Goal: Task Accomplishment & Management: Complete application form

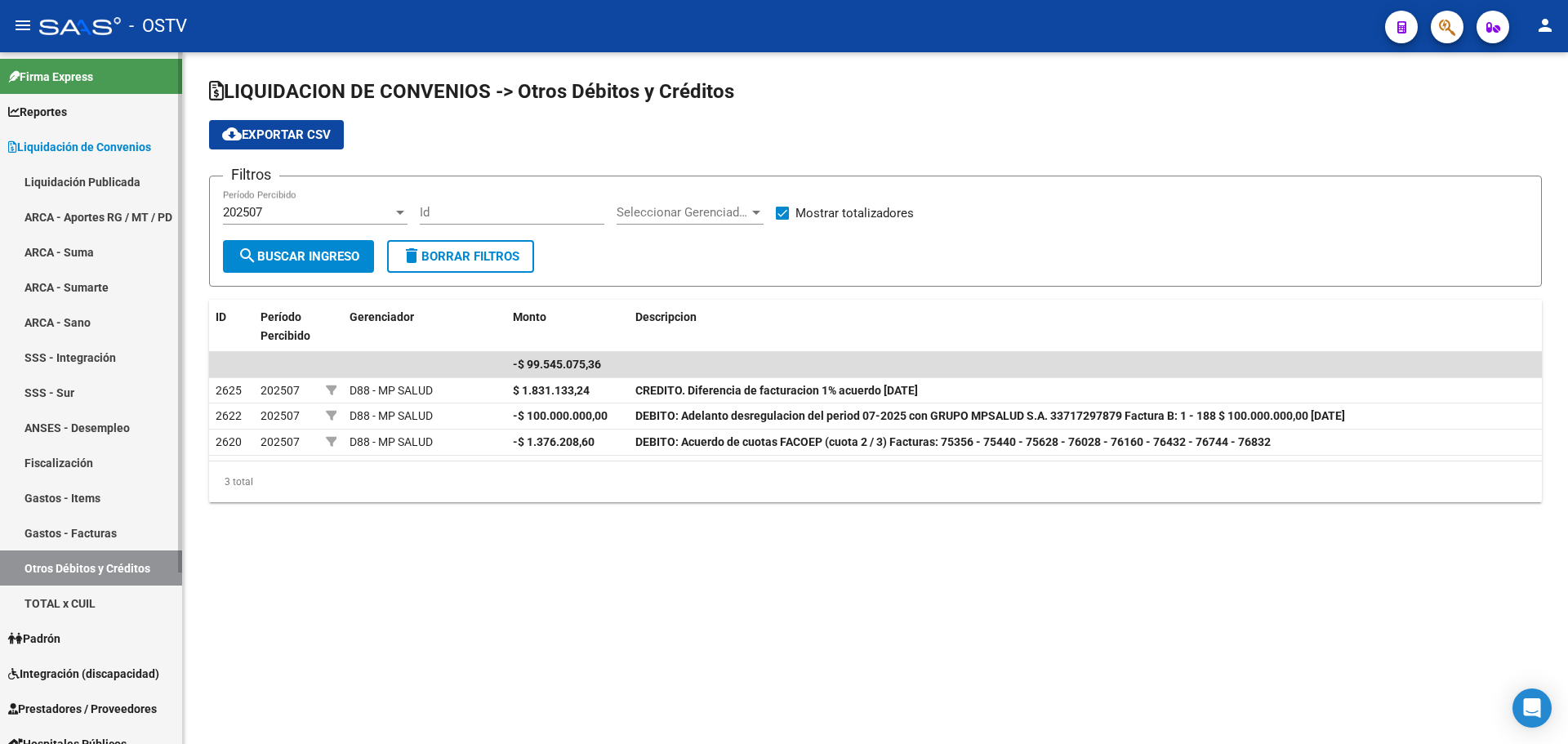
scroll to position [228, 0]
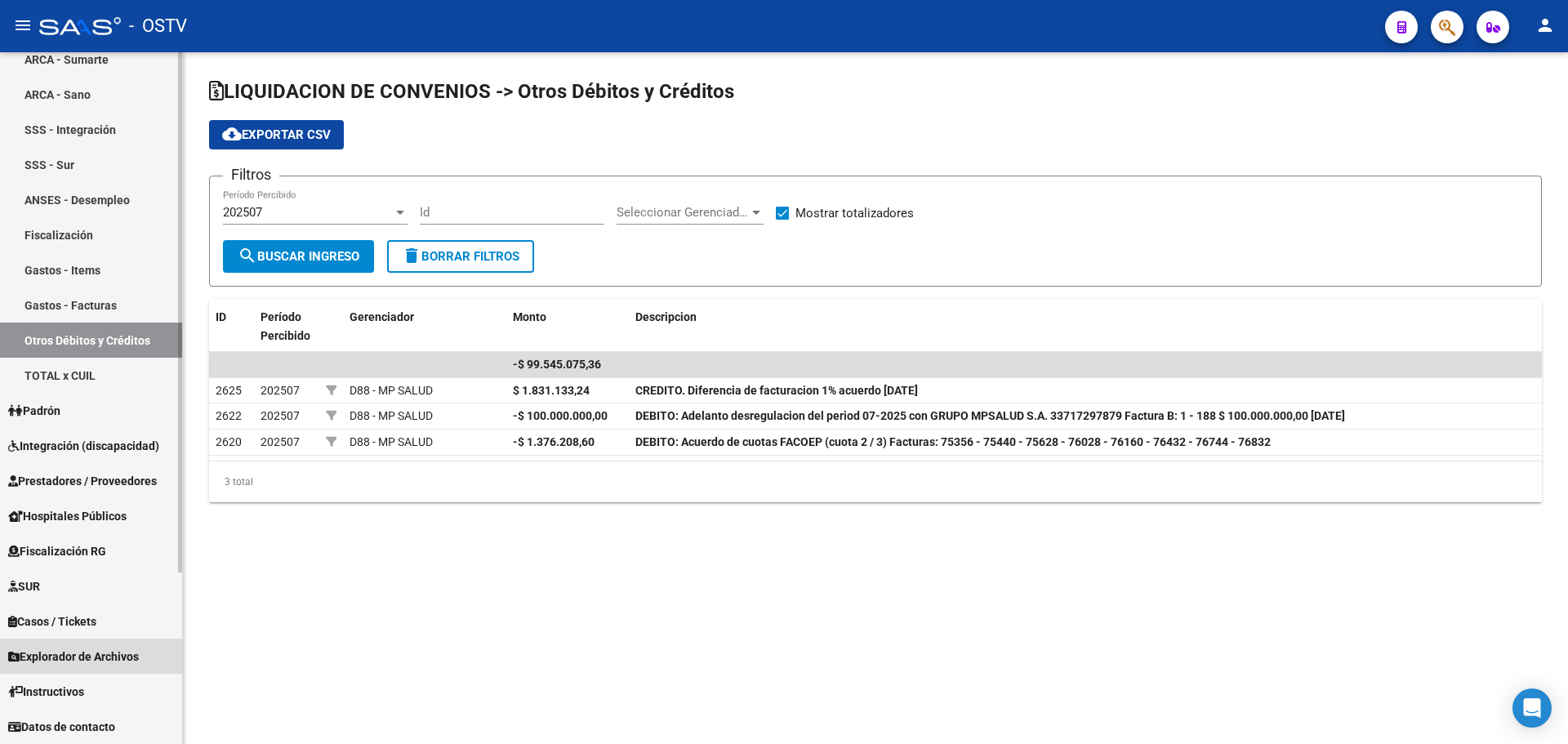
click at [65, 657] on span "Explorador de Archivos" at bounding box center [73, 656] width 131 height 18
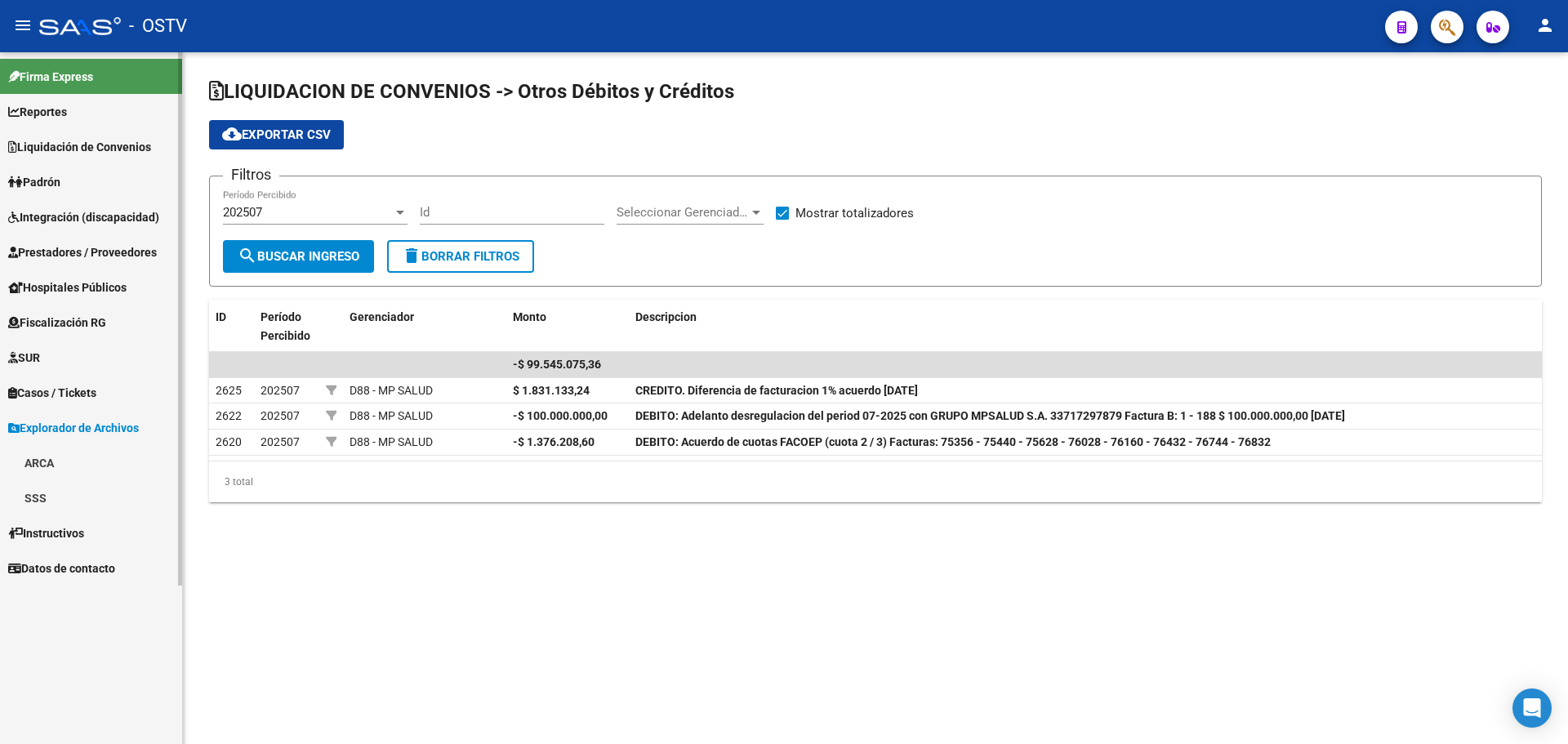
scroll to position [0, 0]
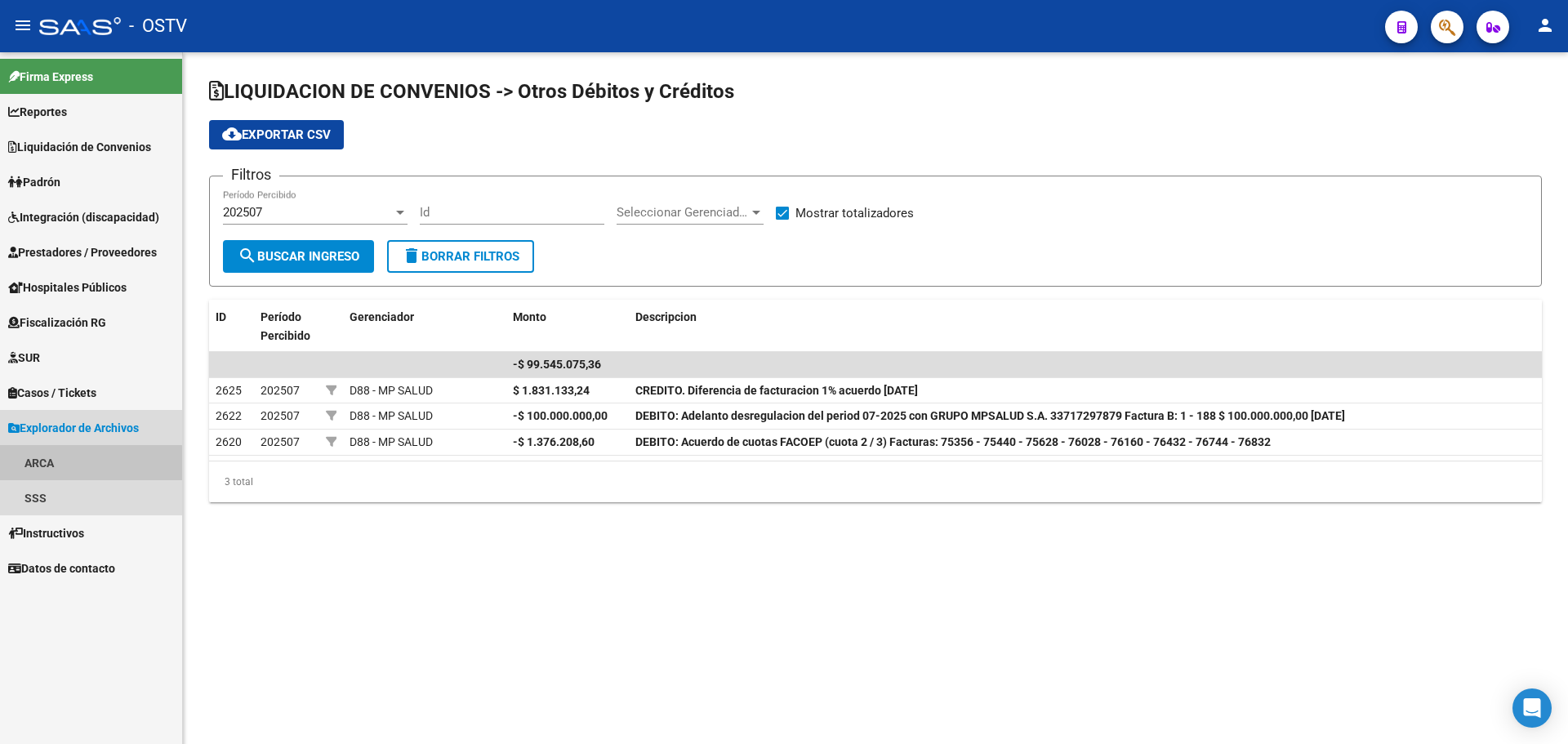
click at [67, 470] on link "ARCA" at bounding box center [91, 463] width 182 height 35
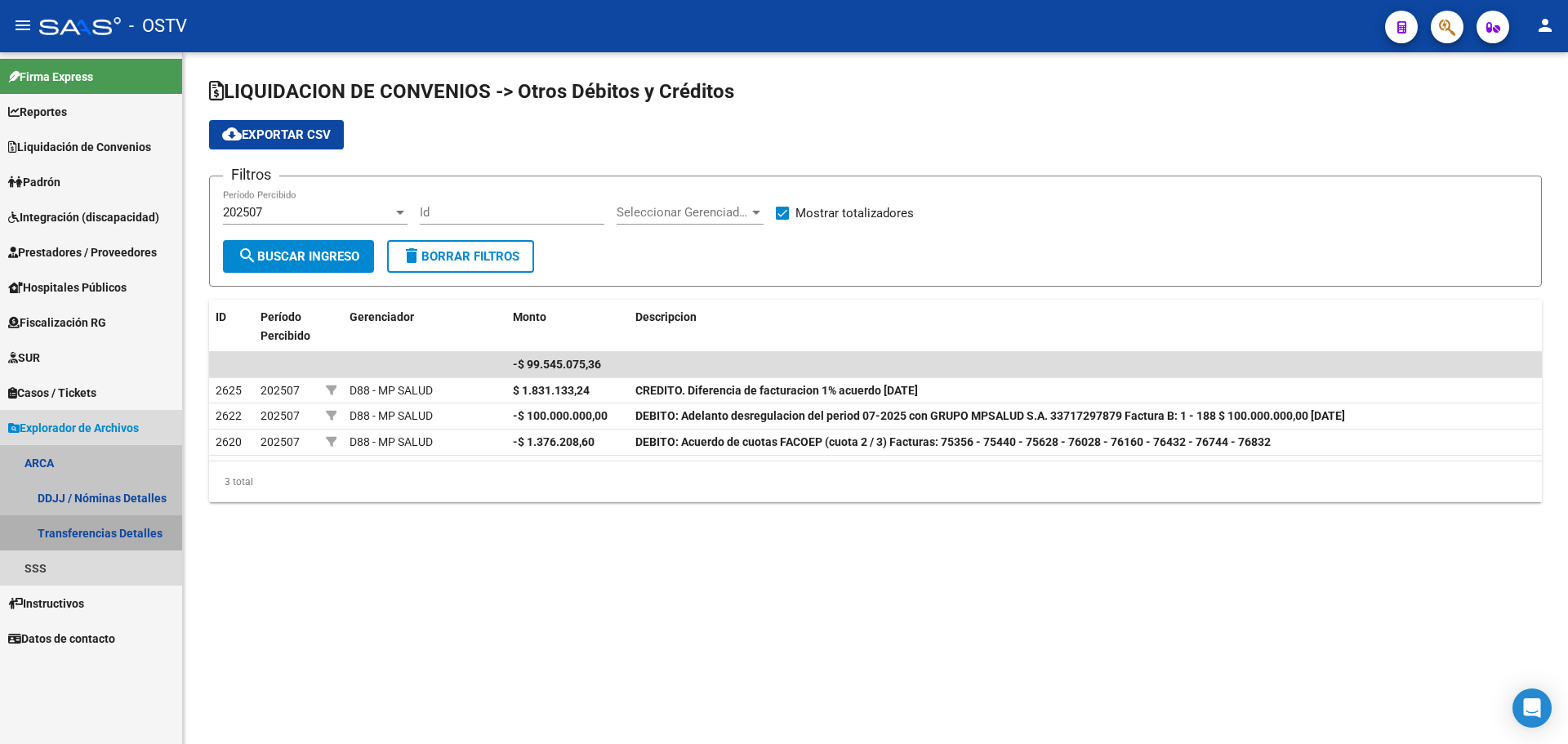
click at [107, 542] on link "Transferencias Detalles" at bounding box center [91, 533] width 182 height 35
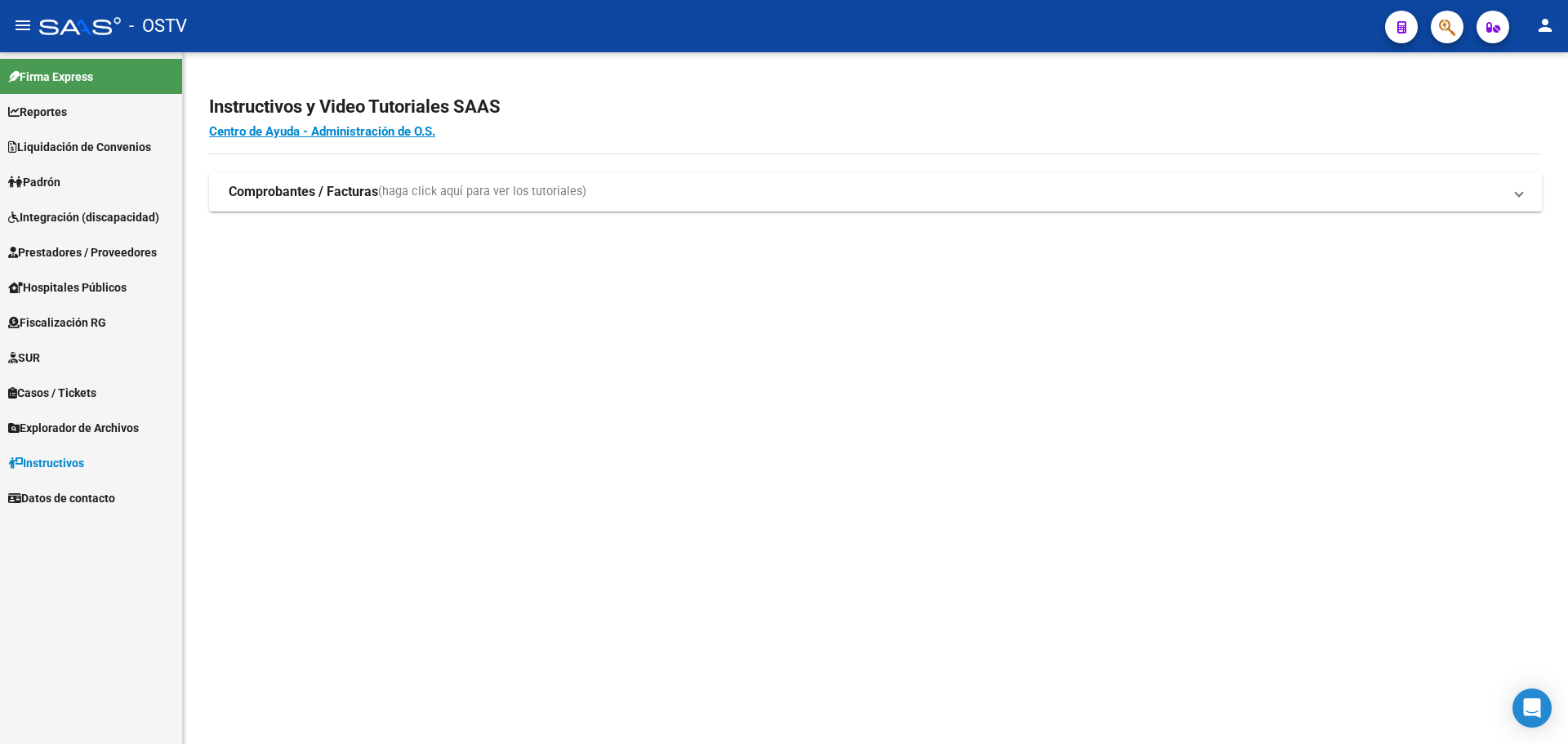
click at [89, 424] on span "Explorador de Archivos" at bounding box center [73, 428] width 131 height 18
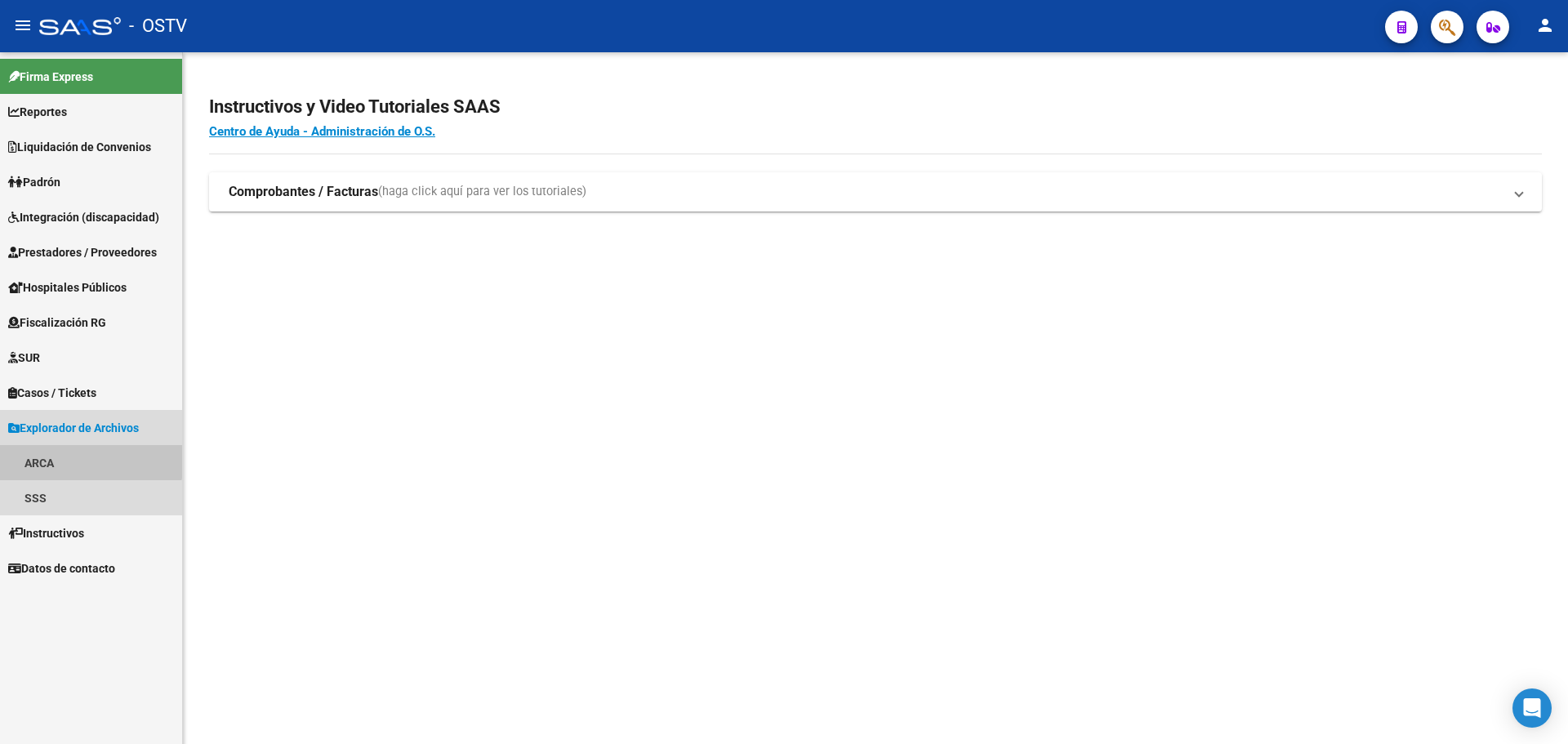
click at [43, 449] on link "ARCA" at bounding box center [91, 463] width 182 height 35
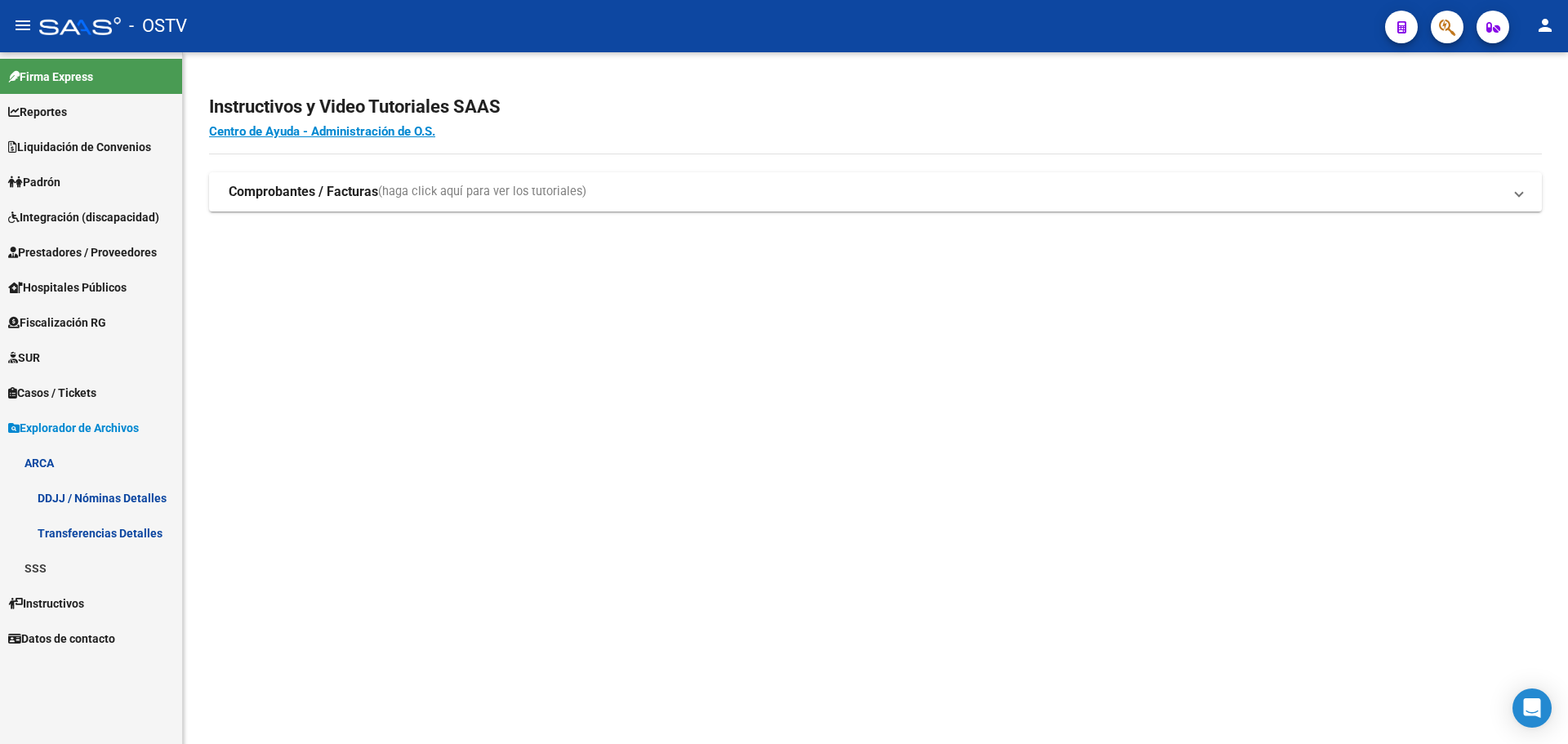
click at [60, 530] on link "Transferencias Detalles" at bounding box center [91, 533] width 182 height 35
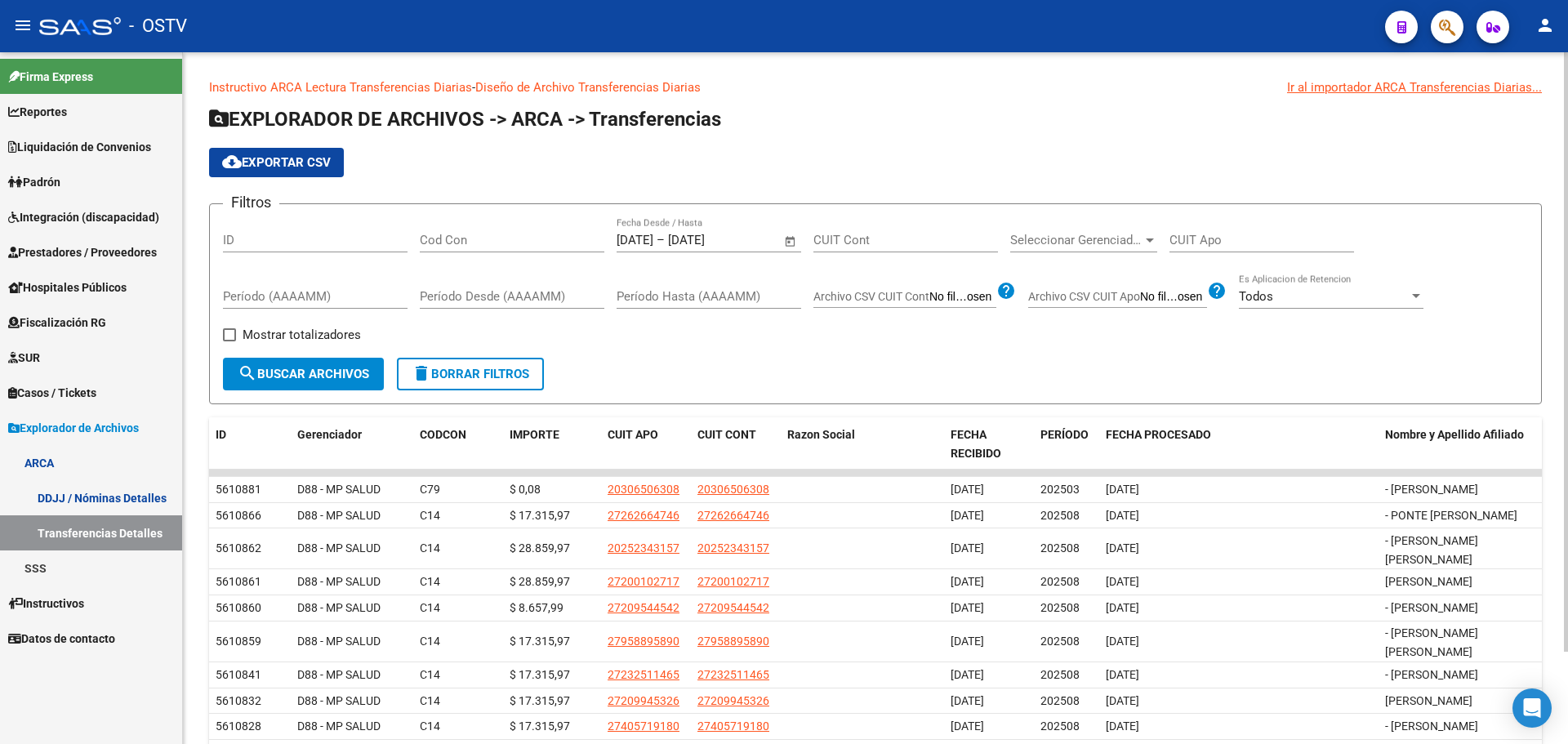
click at [791, 242] on span "Open calendar" at bounding box center [791, 241] width 40 height 40
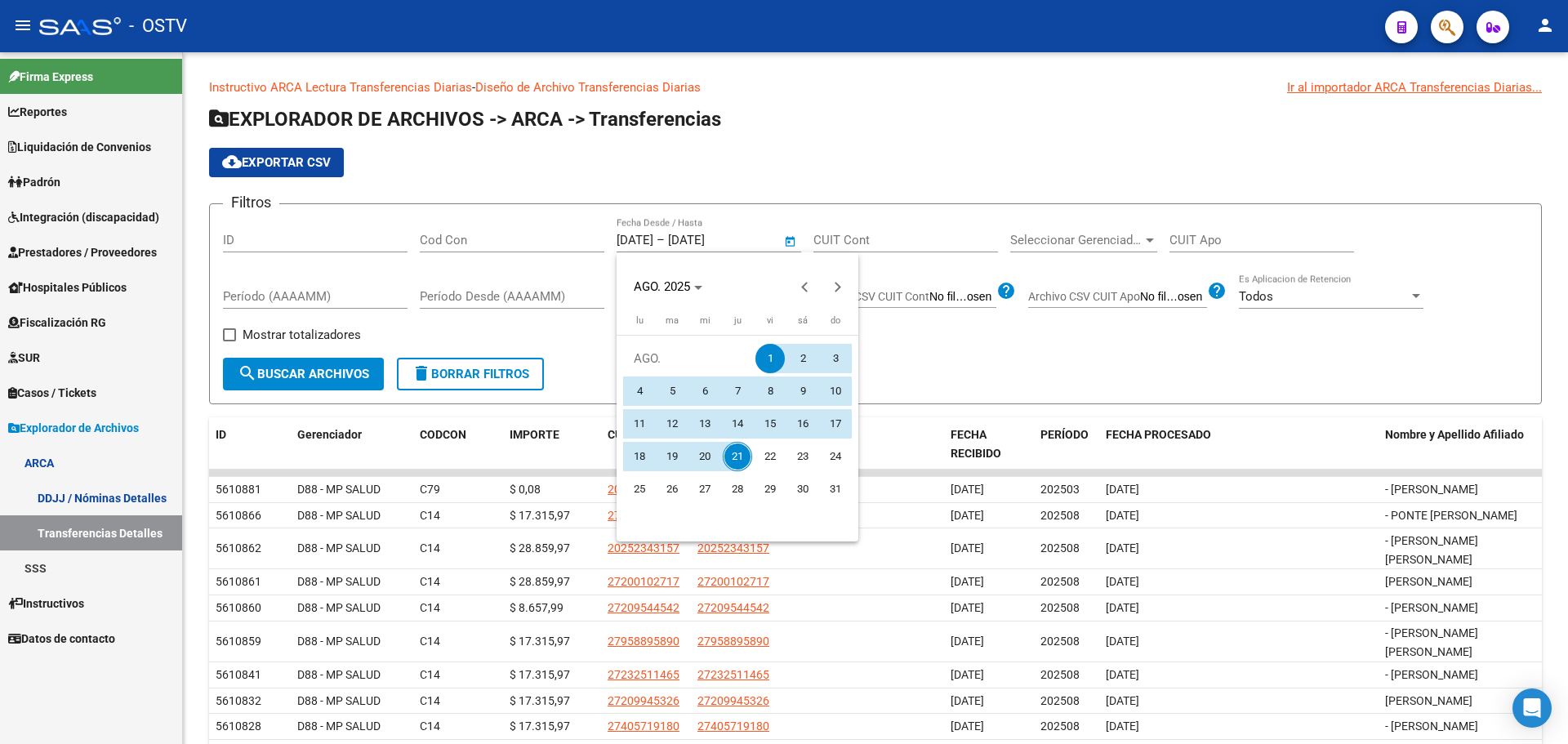
click at [702, 454] on span "20" at bounding box center [705, 456] width 29 height 29
type input "20/8/2025"
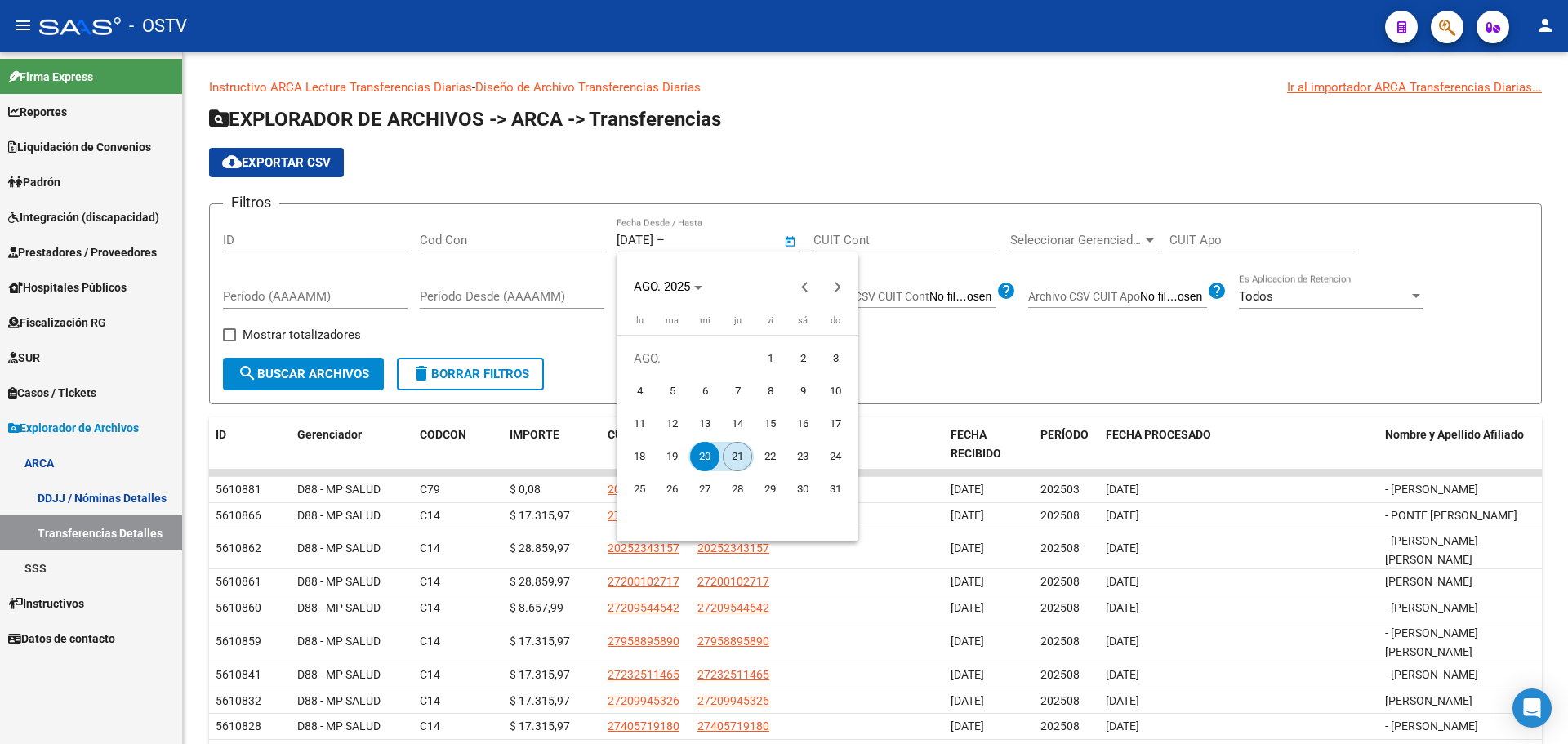
click at [732, 452] on span "21" at bounding box center [737, 456] width 29 height 29
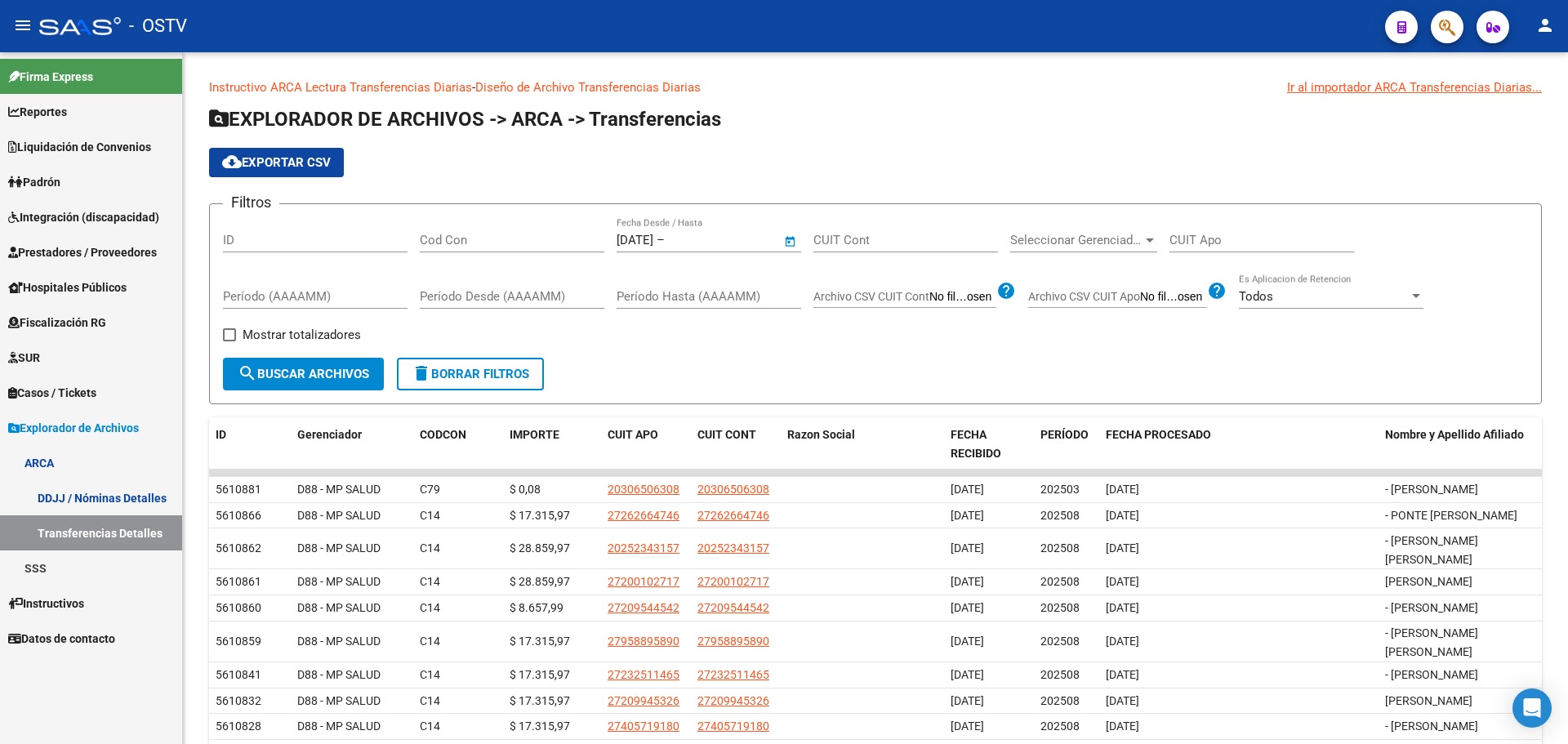
type input "[DATE]"
drag, startPoint x: 290, startPoint y: 326, endPoint x: 303, endPoint y: 337, distance: 17.0
click at [291, 326] on span "Mostrar totalizadores" at bounding box center [301, 334] width 119 height 19
click at [230, 341] on input "Mostrar totalizadores" at bounding box center [229, 341] width 1 height 1
checkbox input "true"
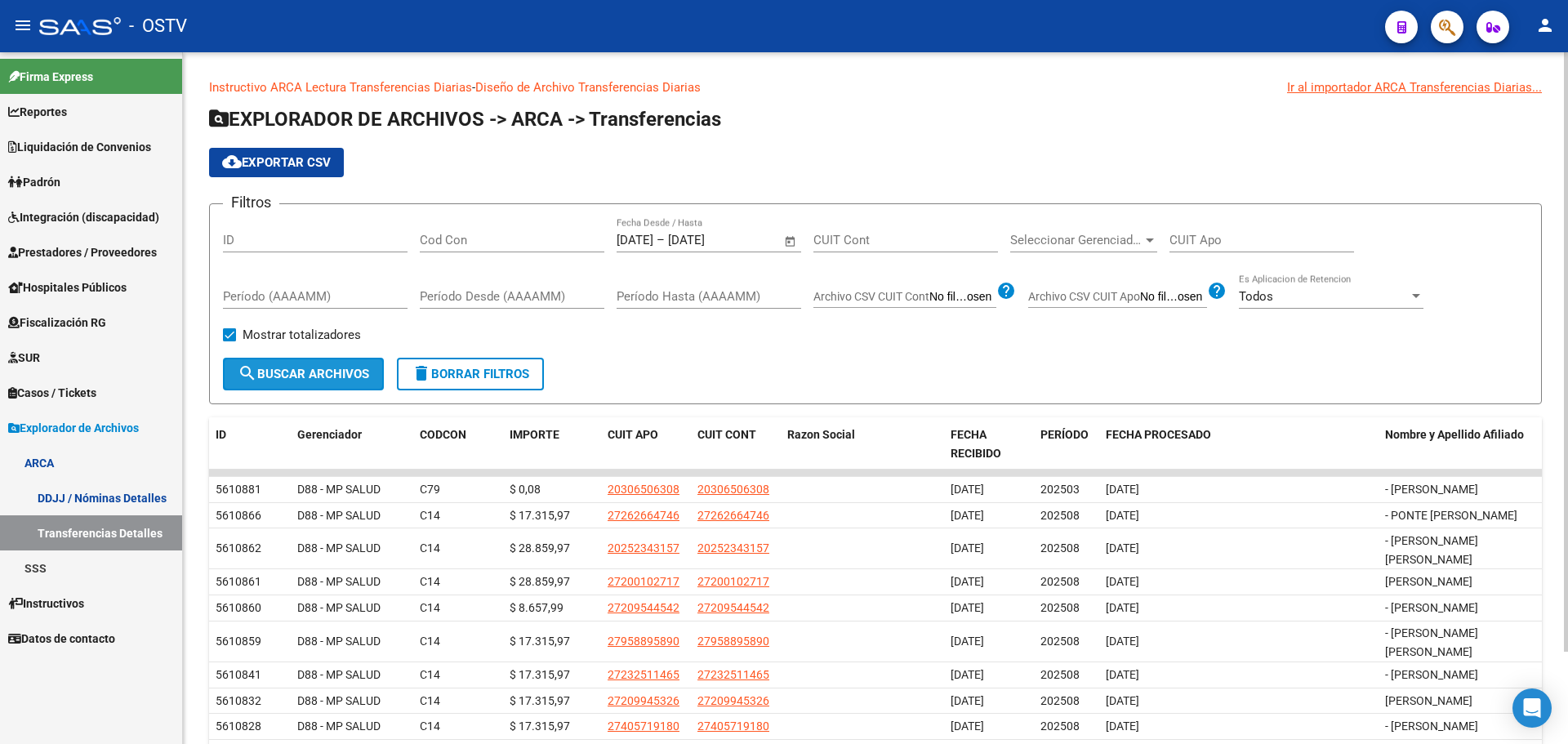
click at [313, 367] on button "search Buscar Archivos" at bounding box center [303, 374] width 161 height 33
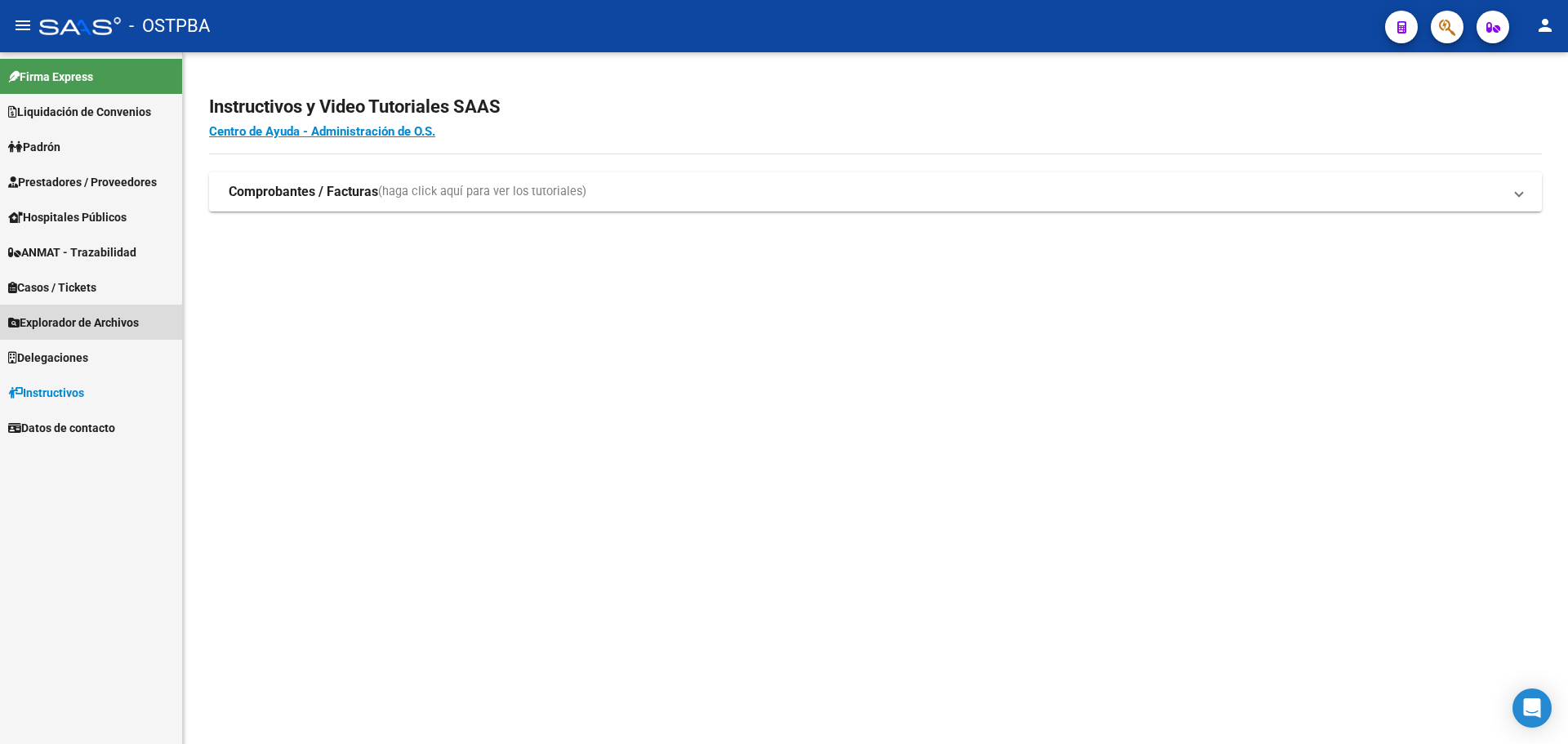
click at [67, 316] on span "Explorador de Archivos" at bounding box center [73, 322] width 131 height 18
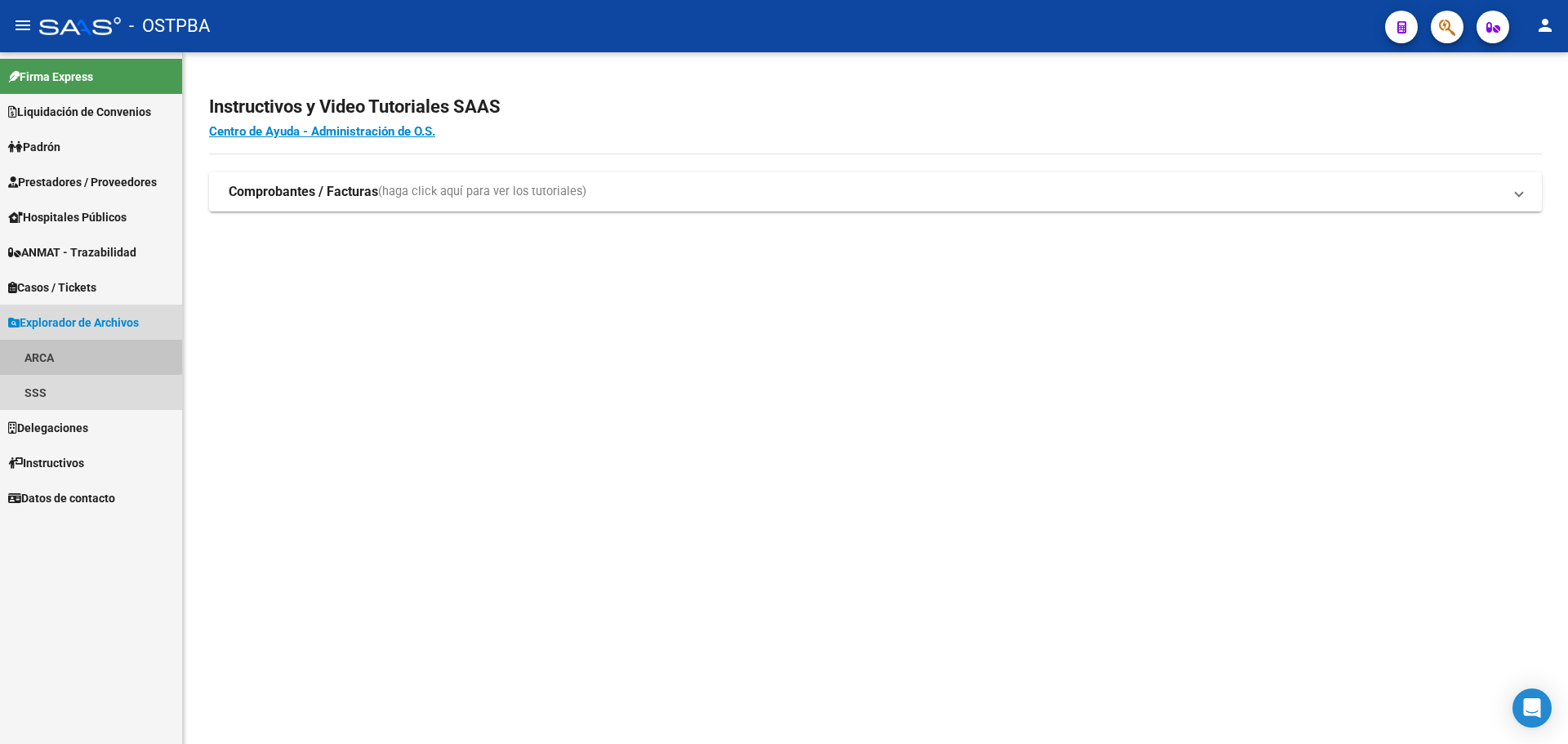
click at [60, 348] on link "ARCA" at bounding box center [91, 358] width 182 height 35
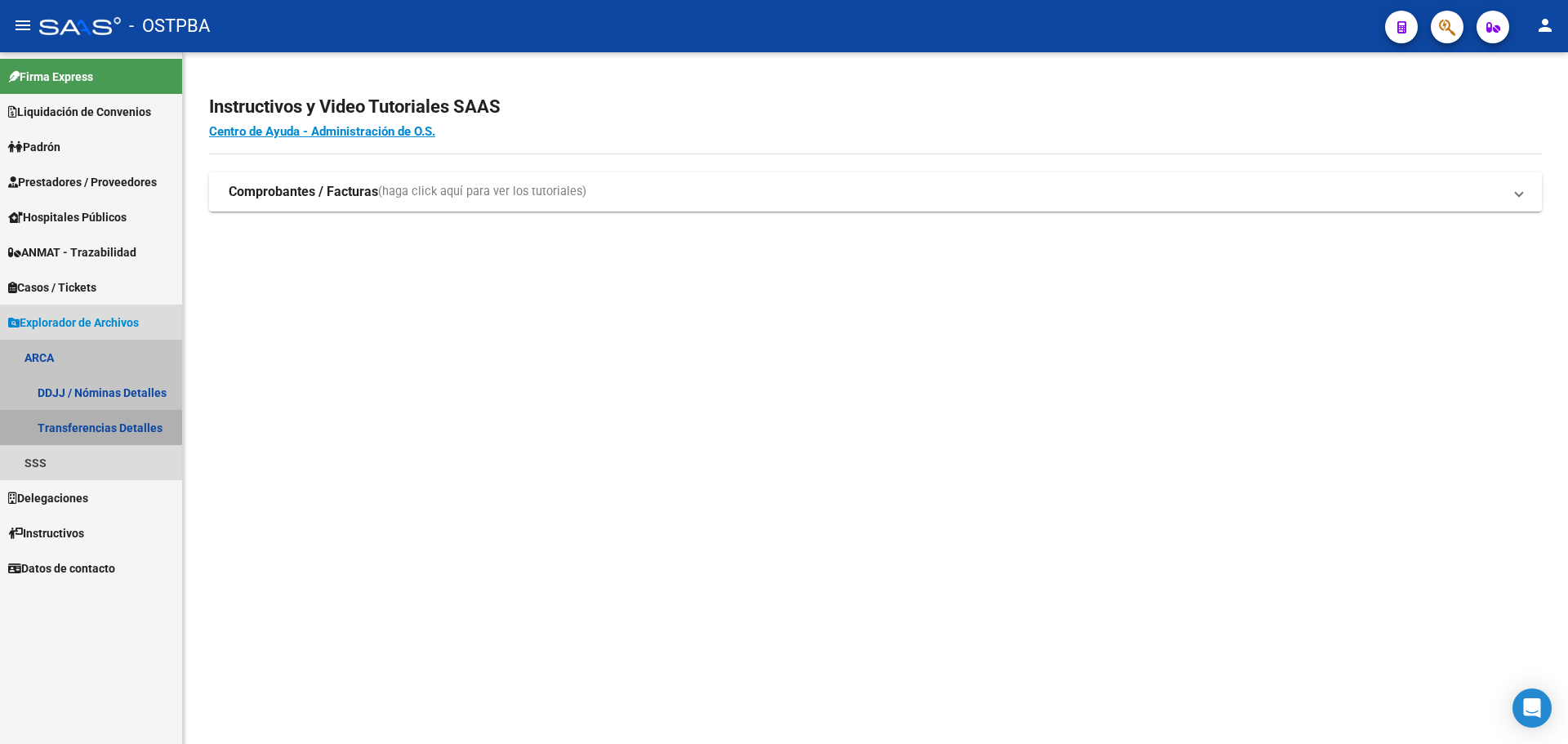
click at [122, 422] on link "Transferencias Detalles" at bounding box center [91, 428] width 182 height 35
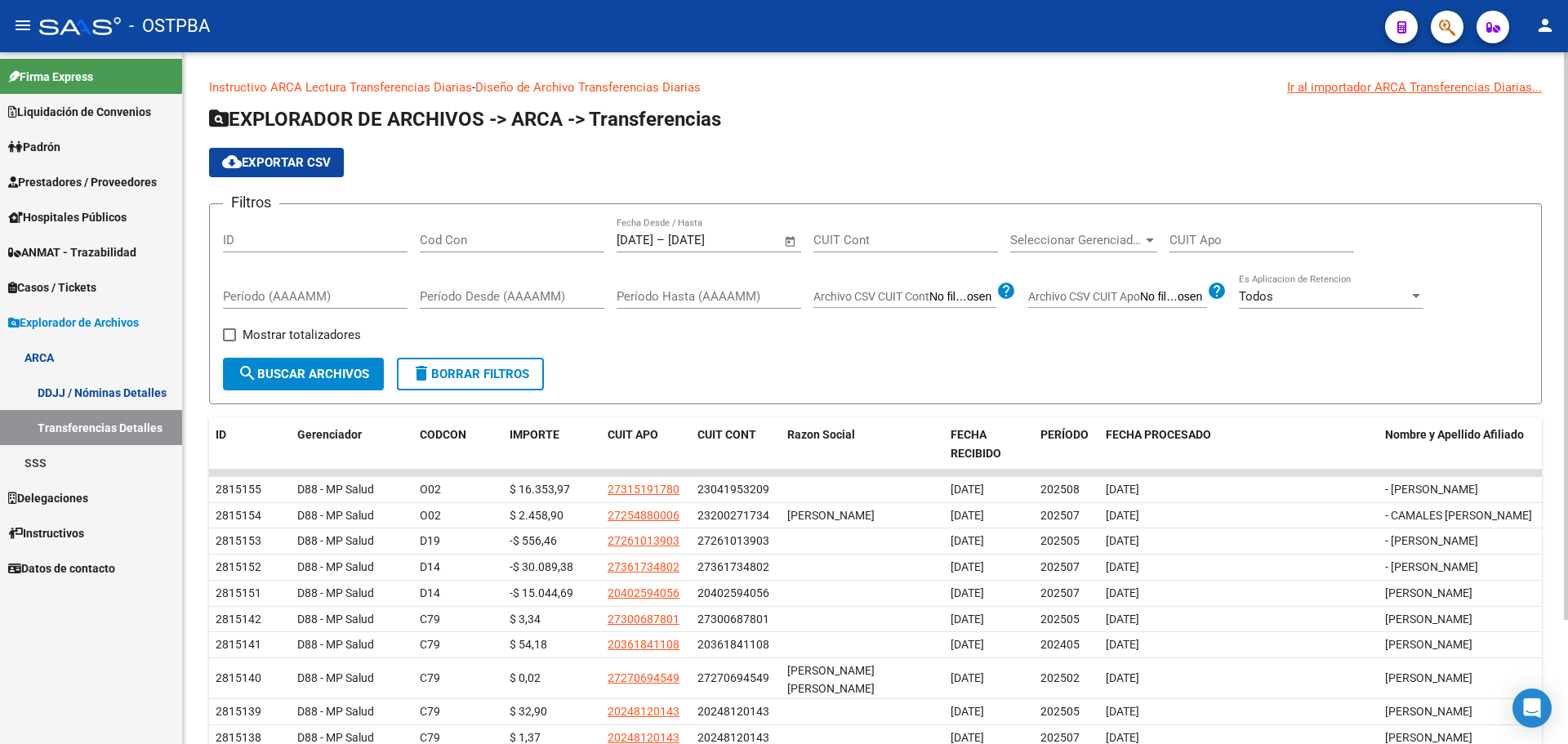
click at [781, 240] on span "Open calendar" at bounding box center [791, 241] width 40 height 40
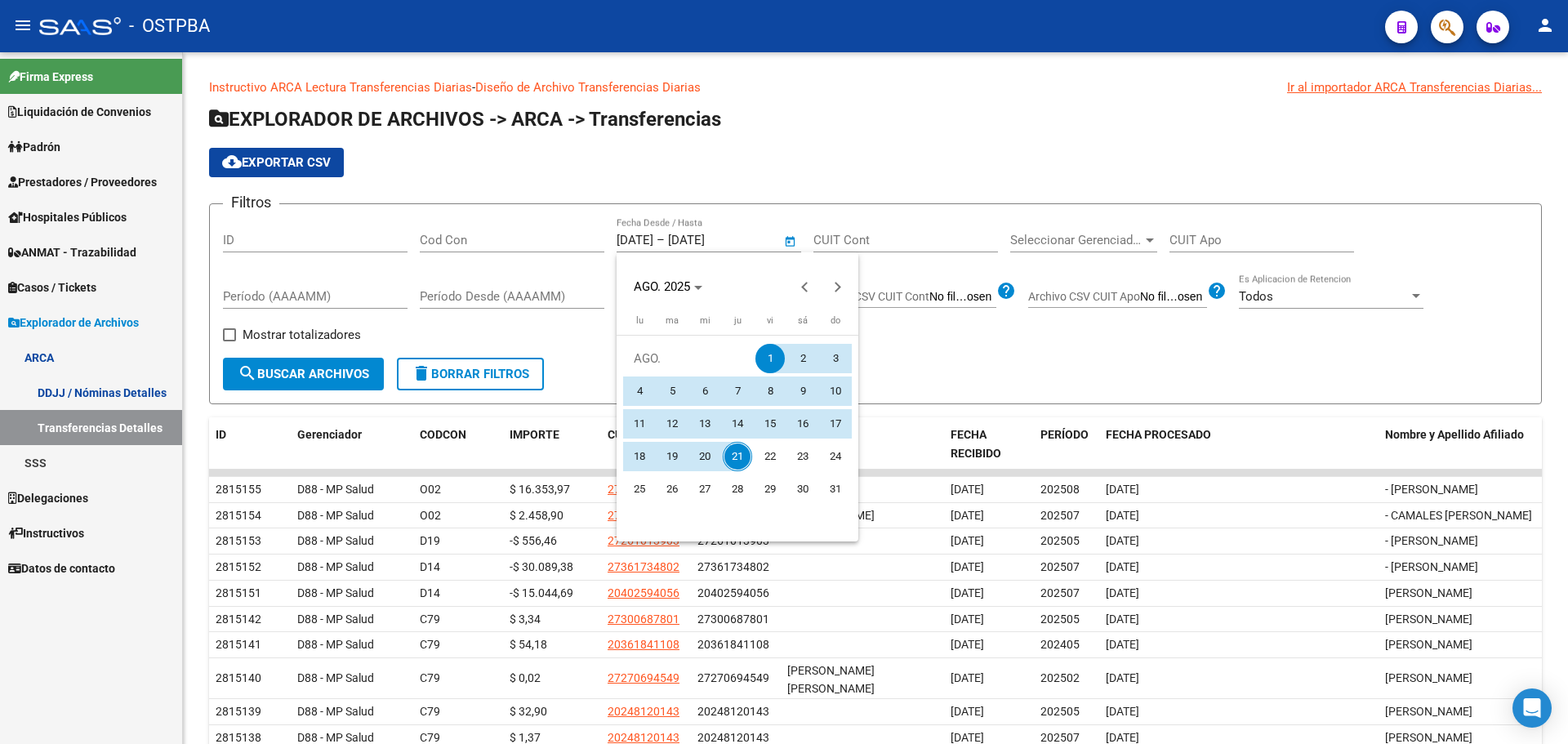
click at [716, 454] on span "20" at bounding box center [705, 456] width 29 height 29
type input "20/8/2025"
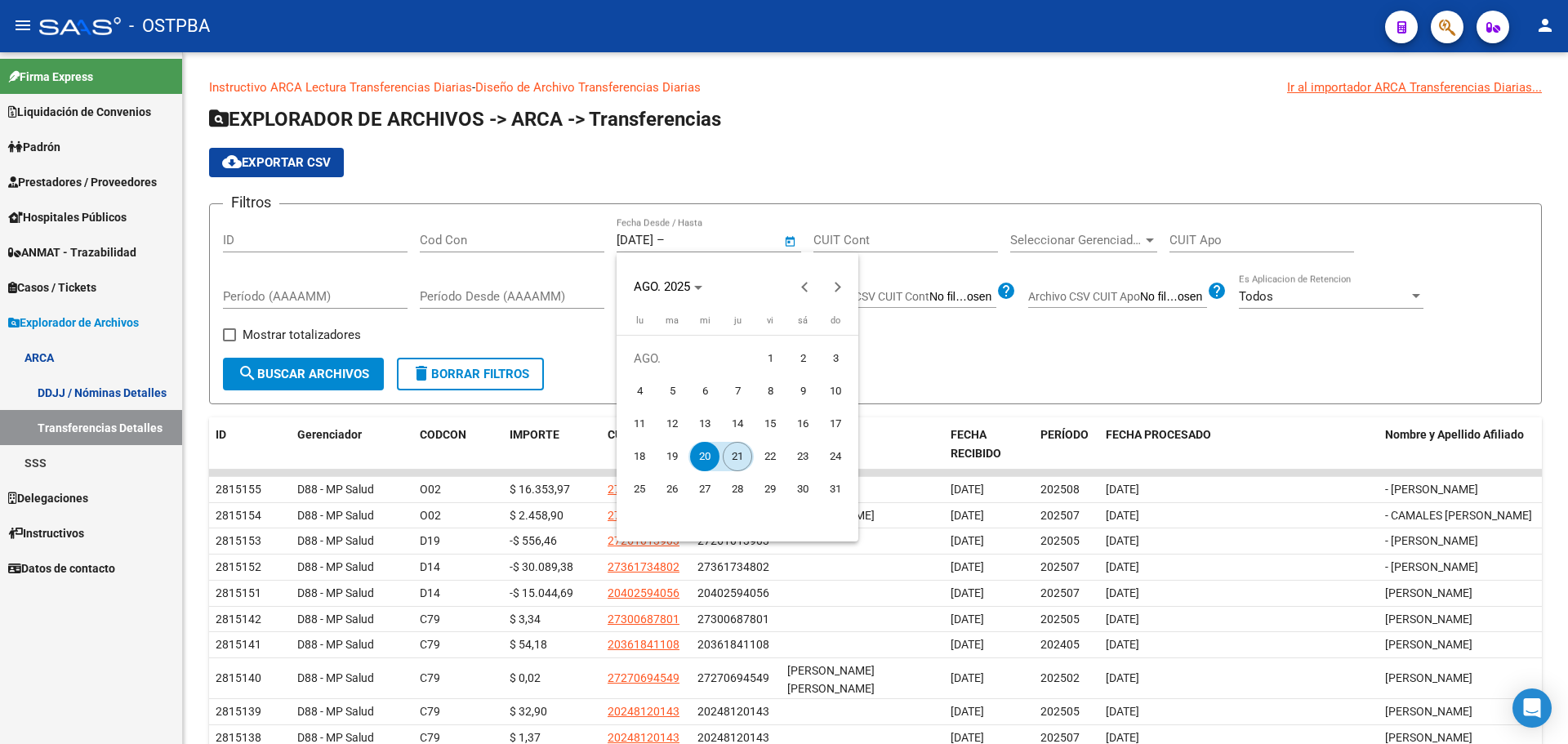
click at [731, 453] on span "21" at bounding box center [737, 456] width 29 height 29
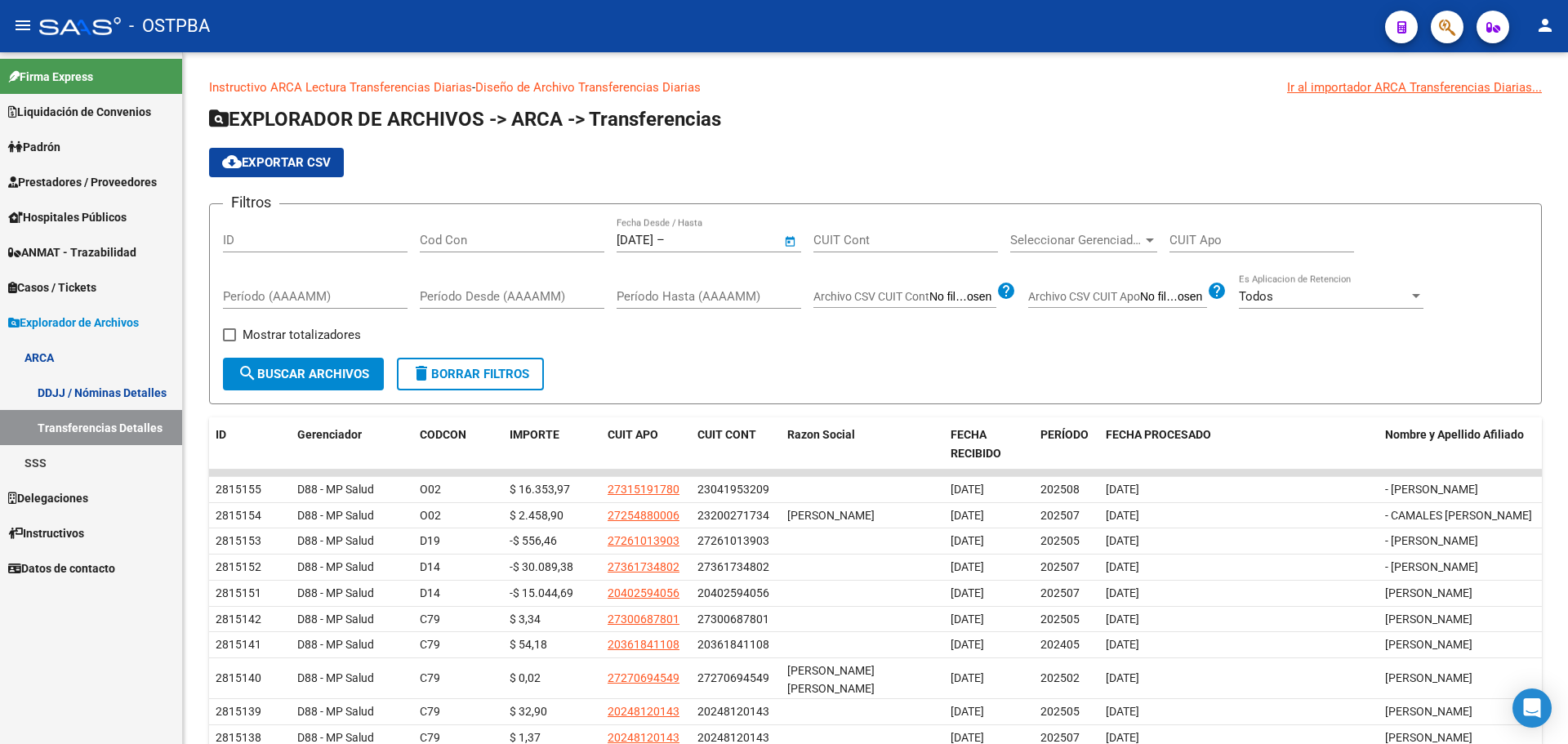
type input "[DATE]"
click at [336, 337] on span "Mostrar totalizadores" at bounding box center [301, 334] width 119 height 19
click at [230, 341] on input "Mostrar totalizadores" at bounding box center [229, 341] width 1 height 1
checkbox input "true"
click at [331, 370] on span "search Buscar Archivos" at bounding box center [303, 374] width 131 height 14
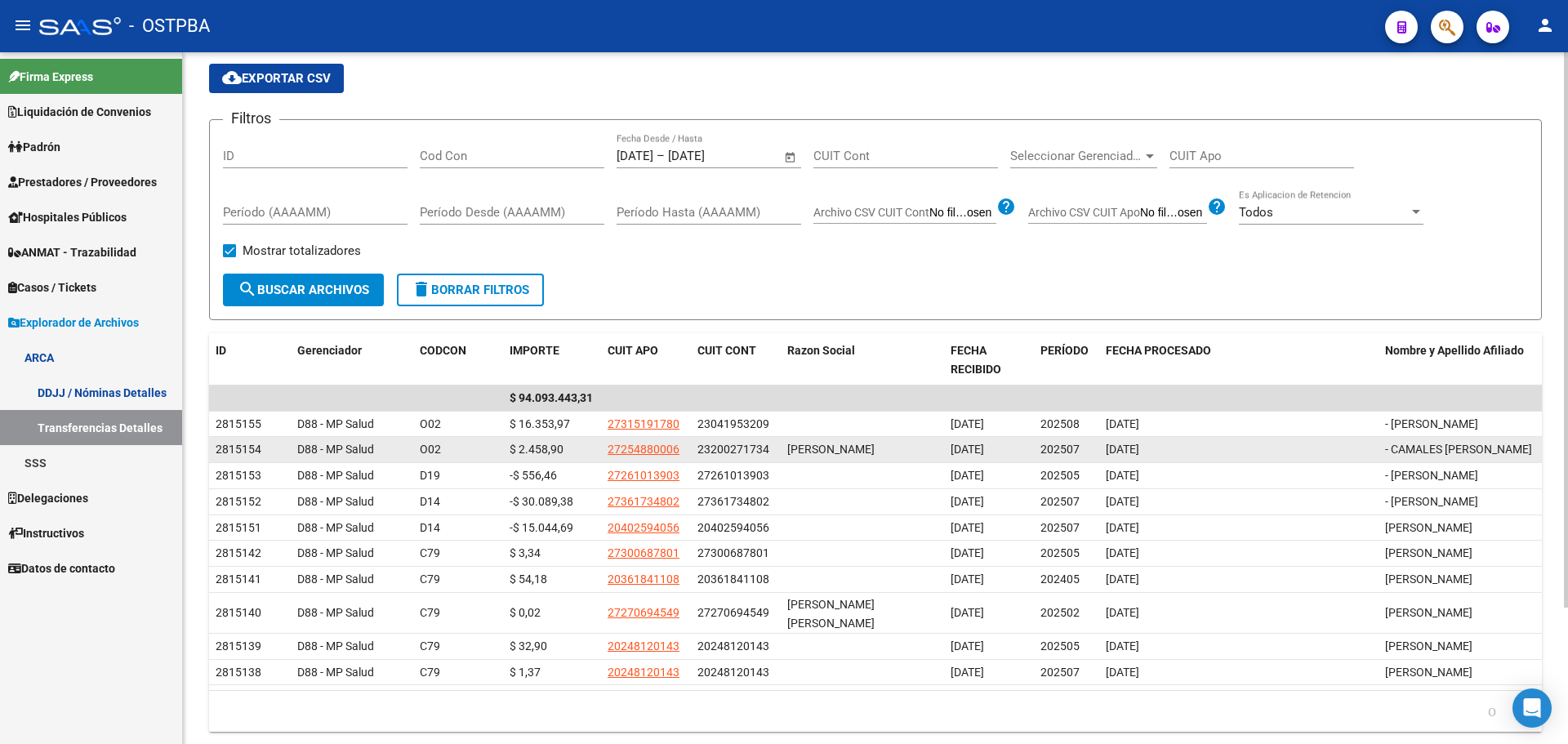
scroll to position [170, 0]
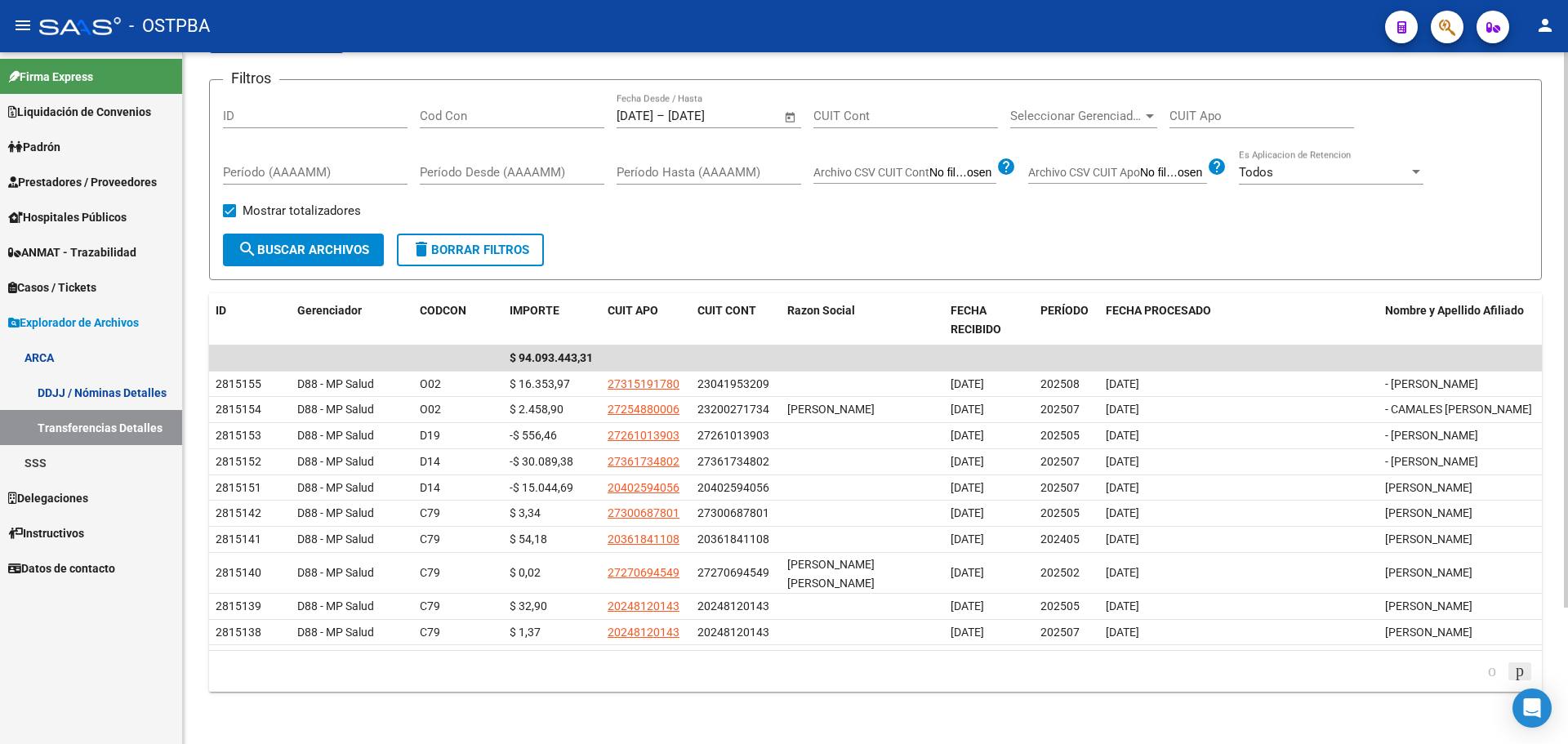
click at [1513, 667] on icon "go to next page" at bounding box center [1520, 670] width 13 height 19
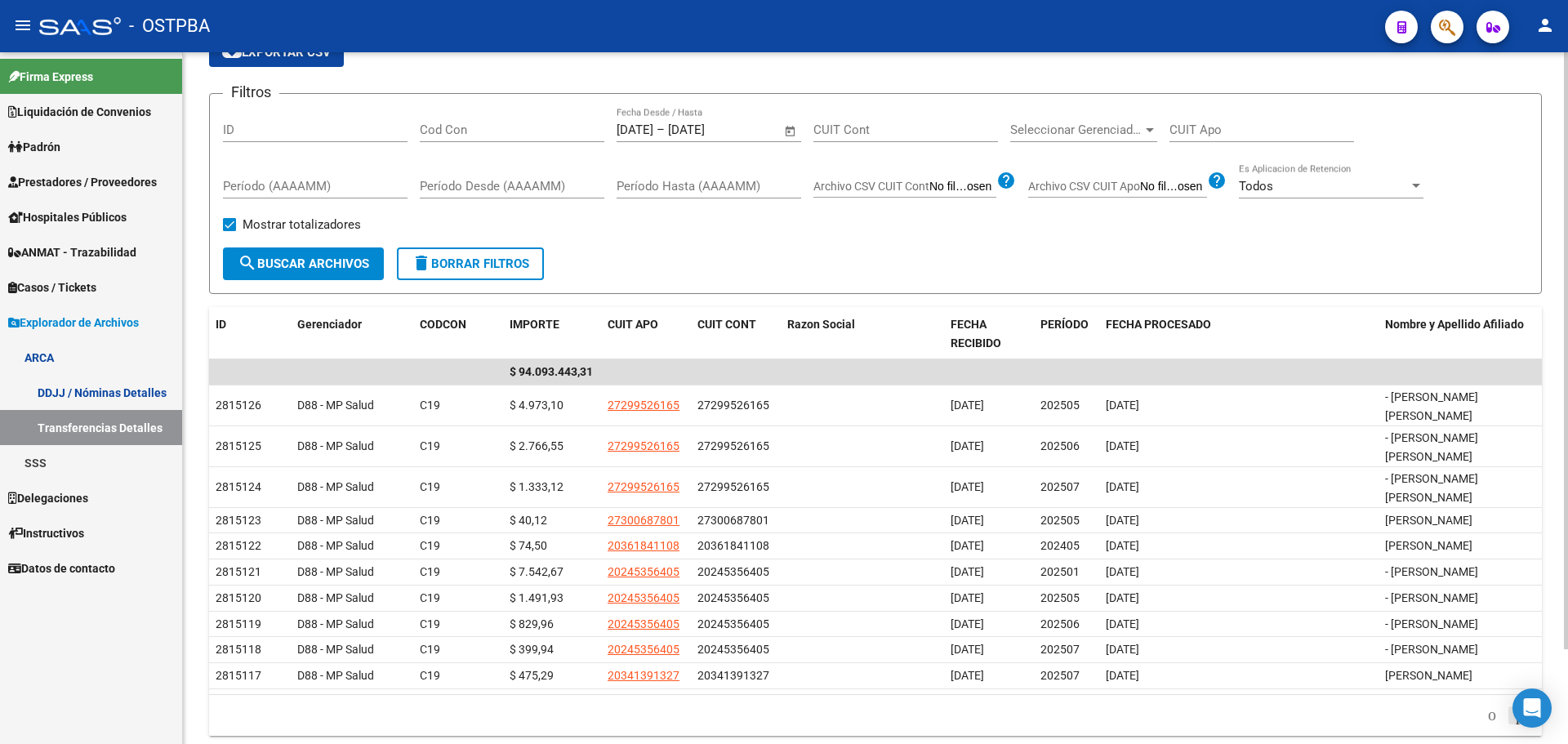
click at [1513, 704] on icon "go to next page" at bounding box center [1520, 714] width 13 height 19
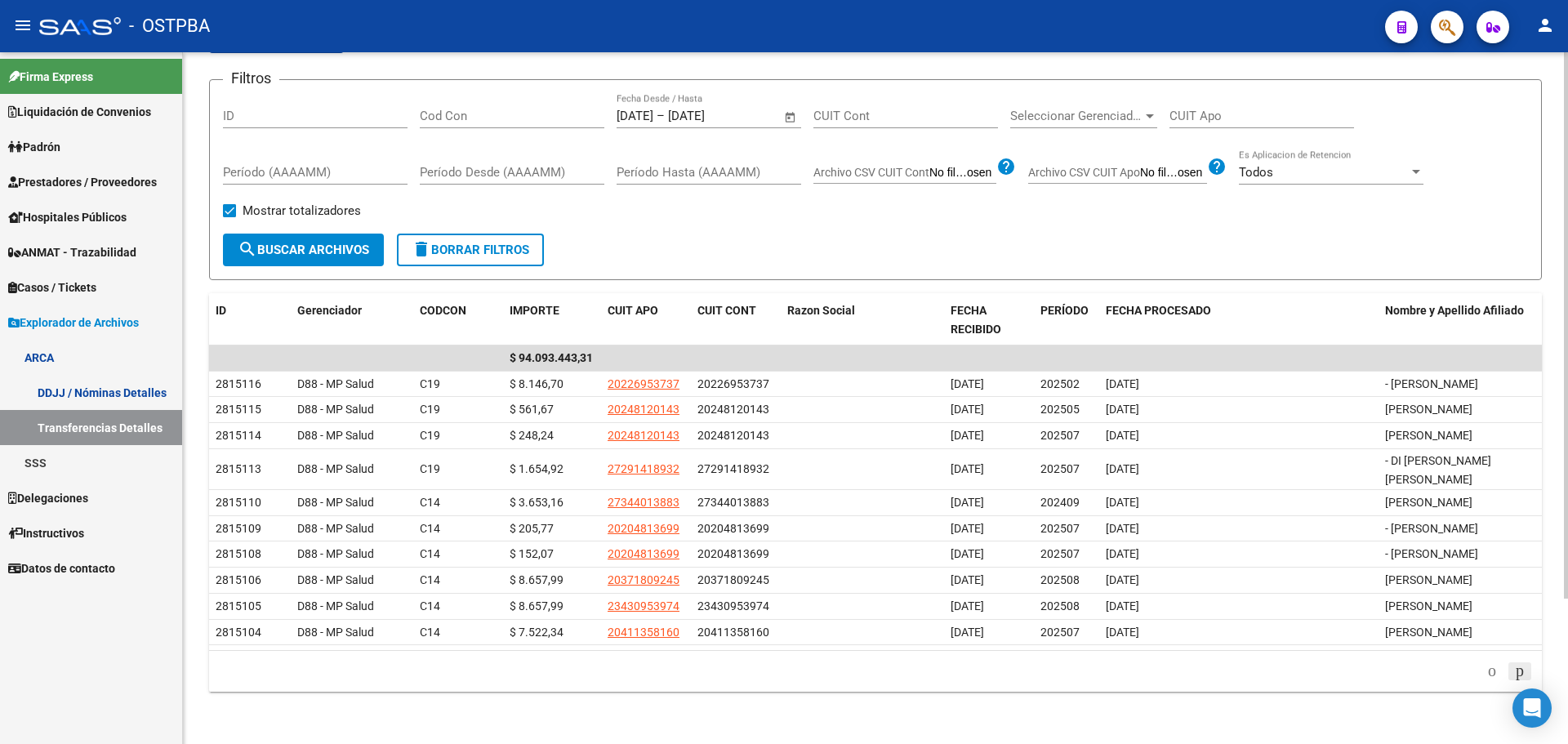
click at [1513, 667] on div "179.769.313.486.231.570.000.000.000.000.000.000.000.000.000.000.000.000.000.000…" at bounding box center [875, 671] width 1333 height 41
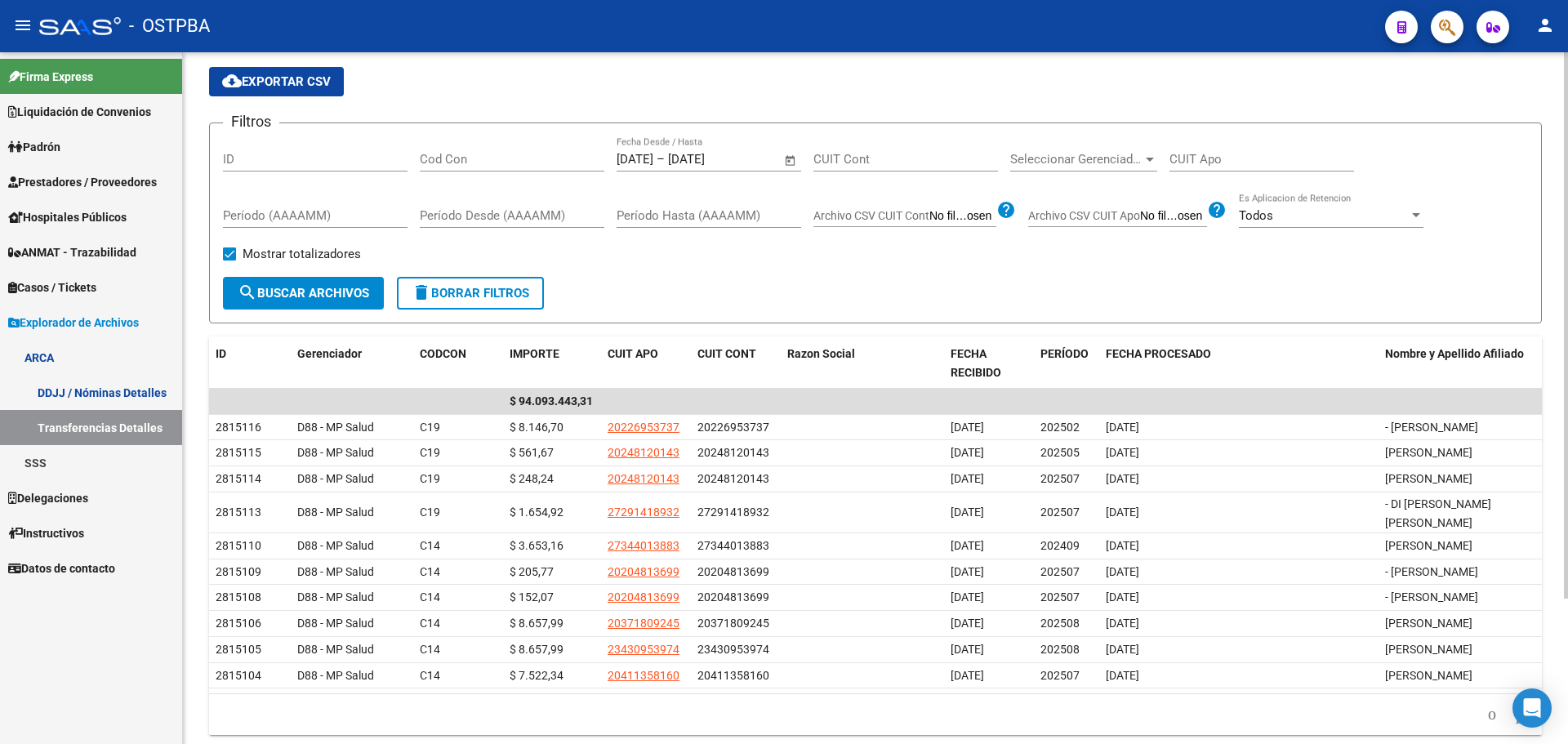
scroll to position [0, 0]
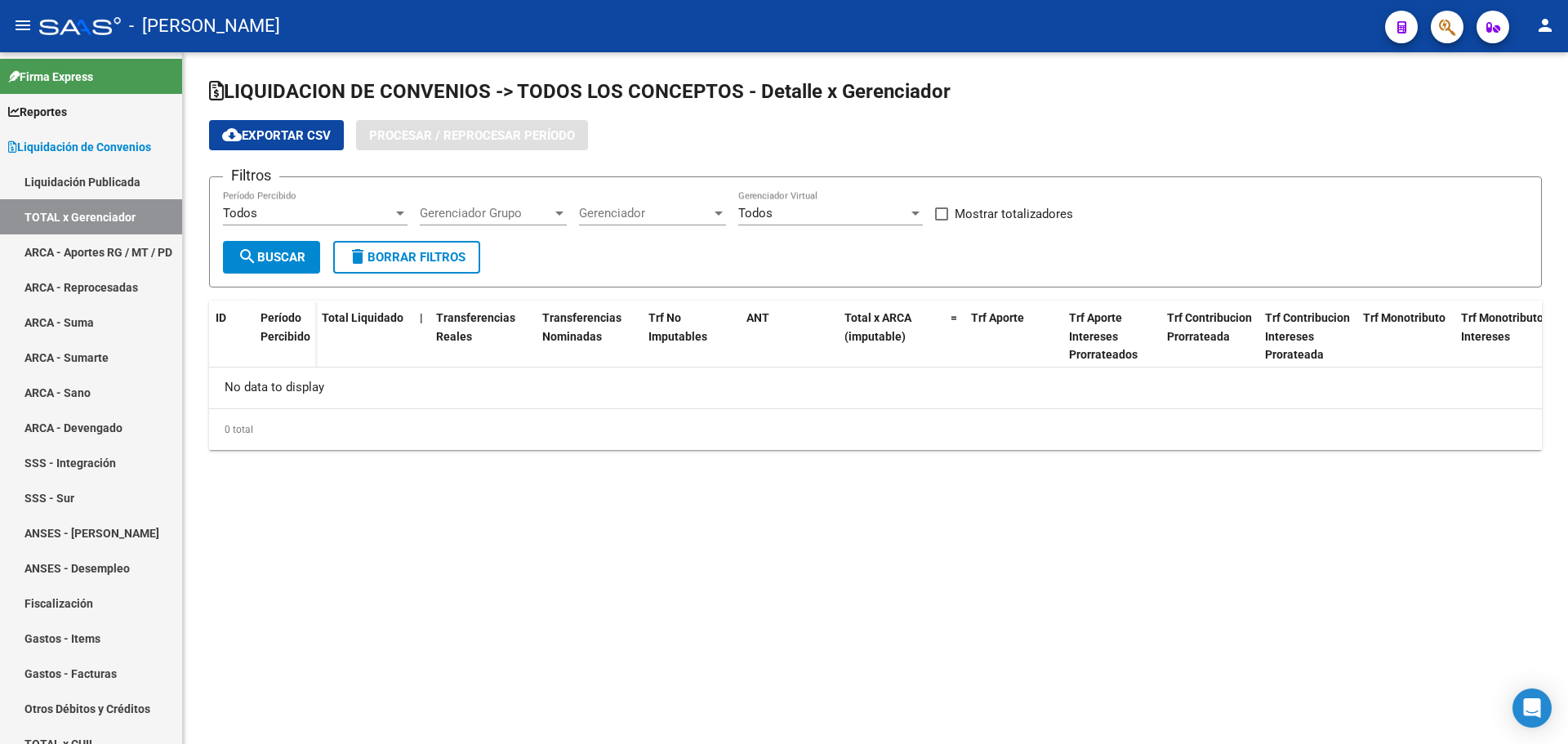
checkbox input "true"
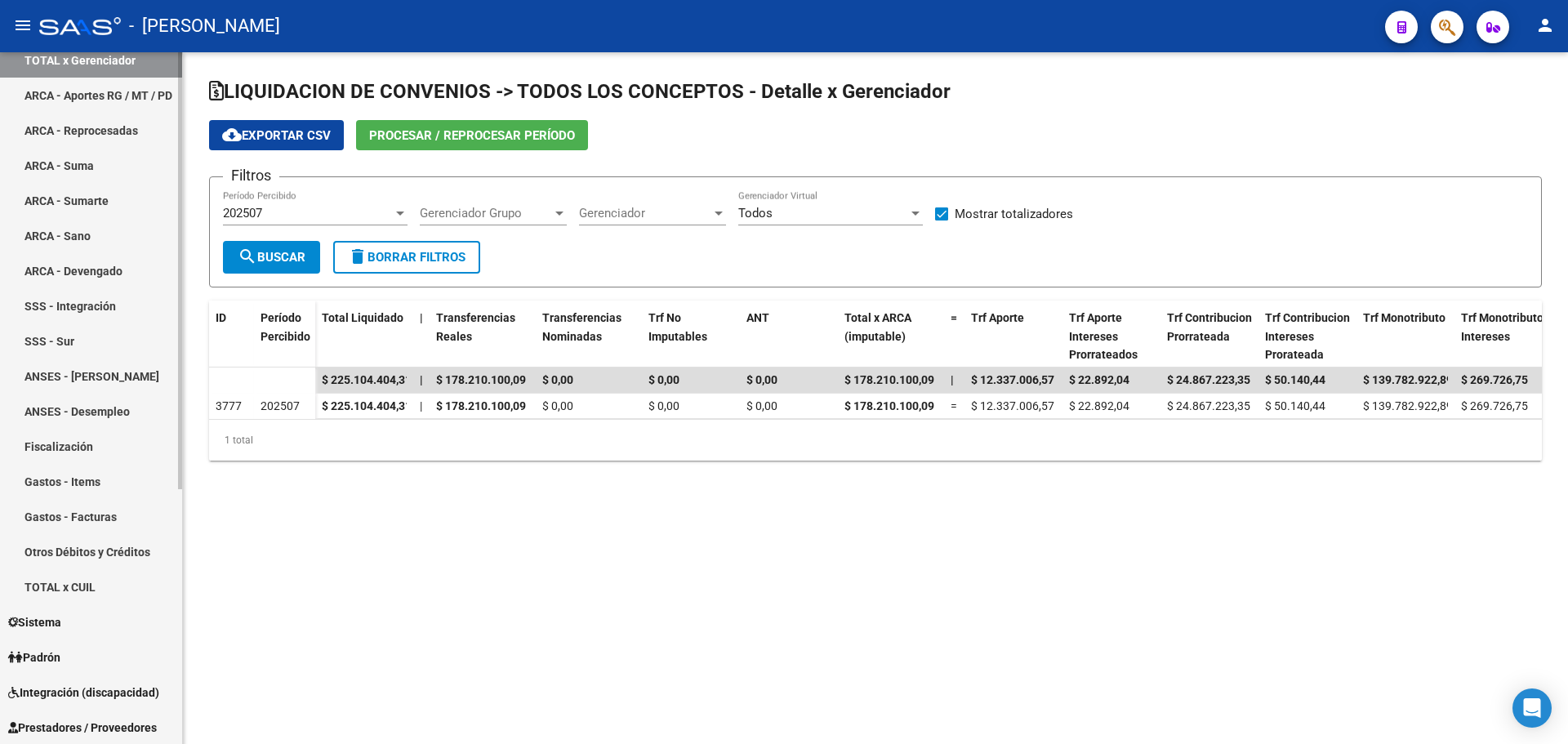
scroll to position [403, 0]
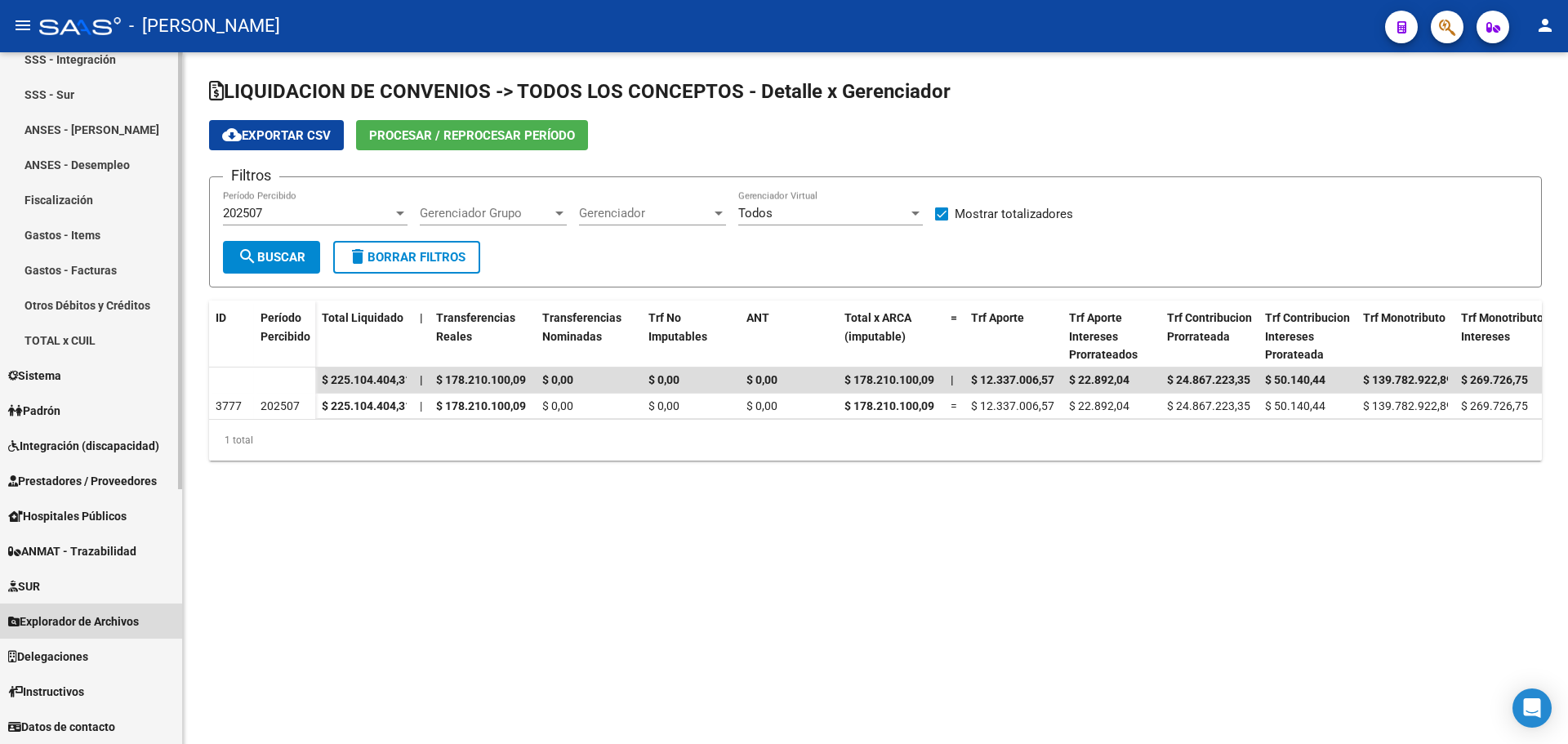
click at [91, 621] on span "Explorador de Archivos" at bounding box center [73, 621] width 131 height 18
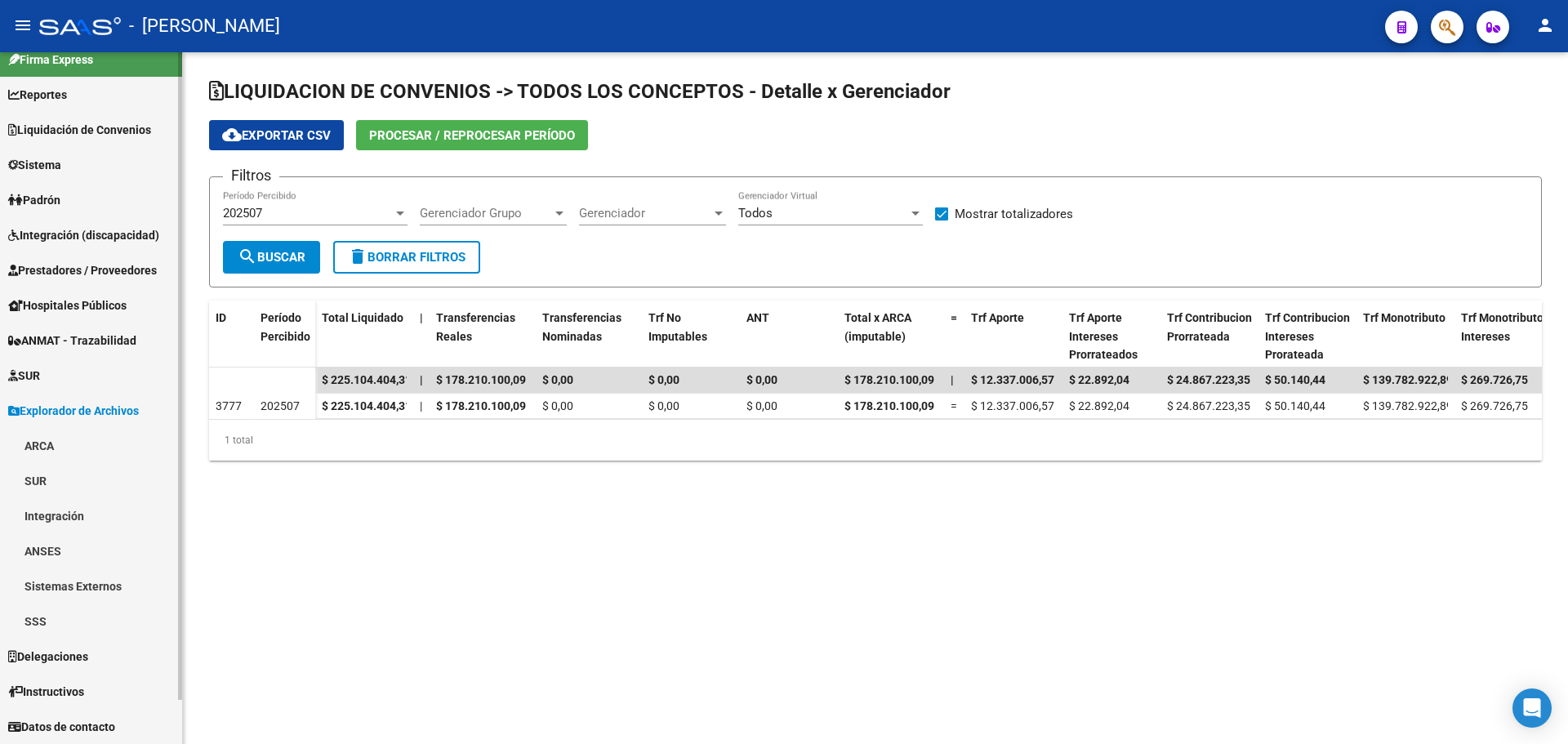
scroll to position [17, 0]
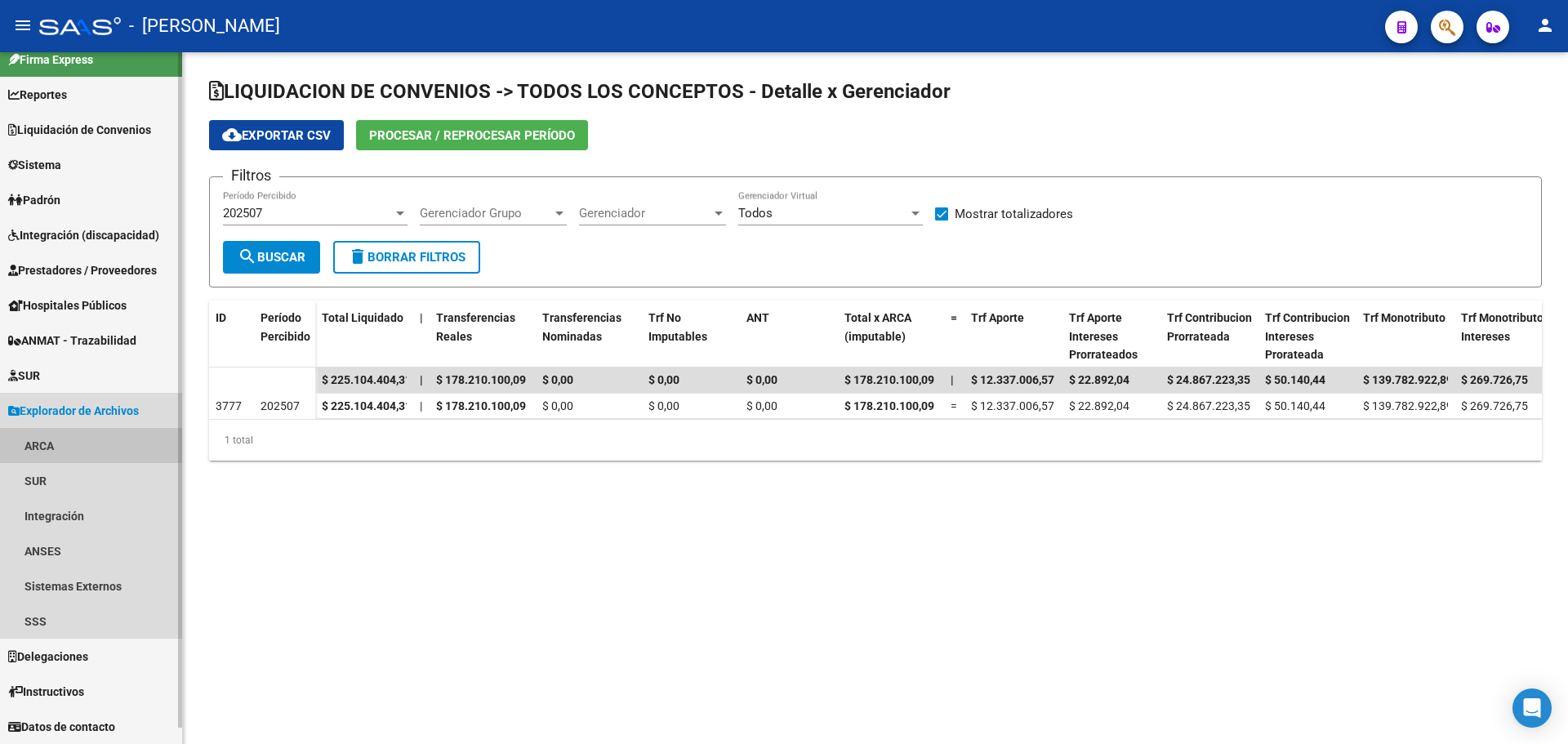
click at [37, 440] on link "ARCA" at bounding box center [91, 445] width 182 height 35
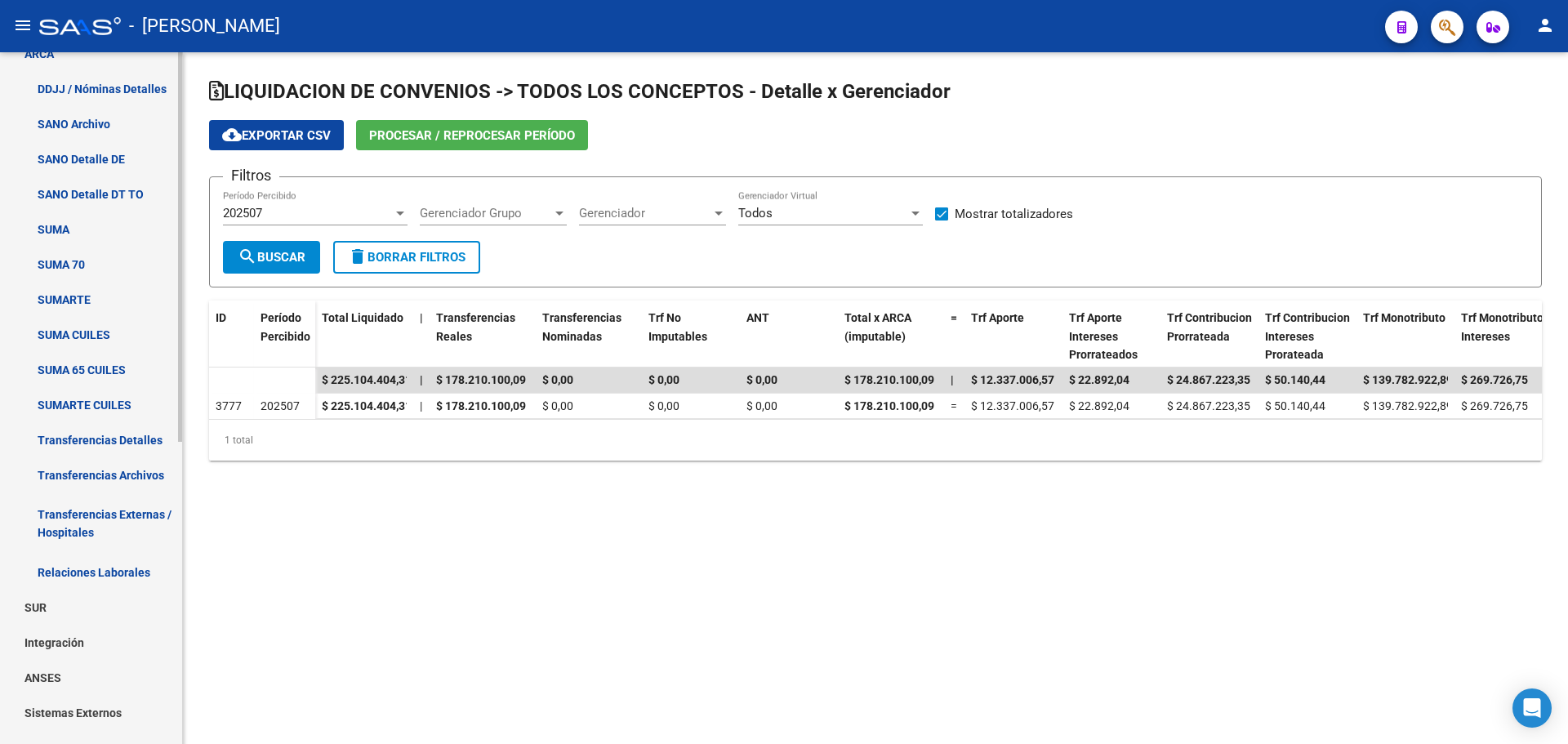
scroll to position [425, 0]
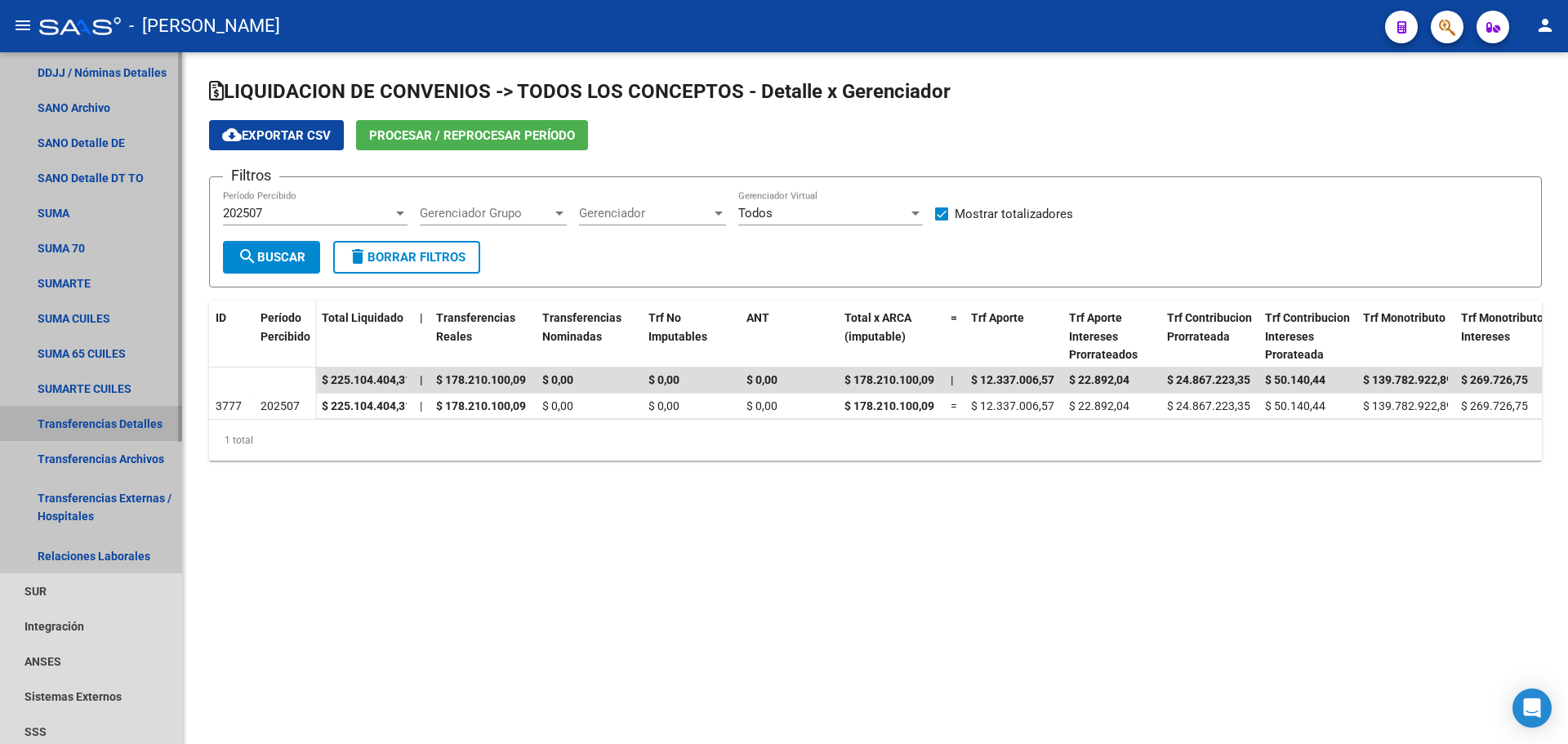
click at [123, 423] on link "Transferencias Detalles" at bounding box center [91, 423] width 182 height 35
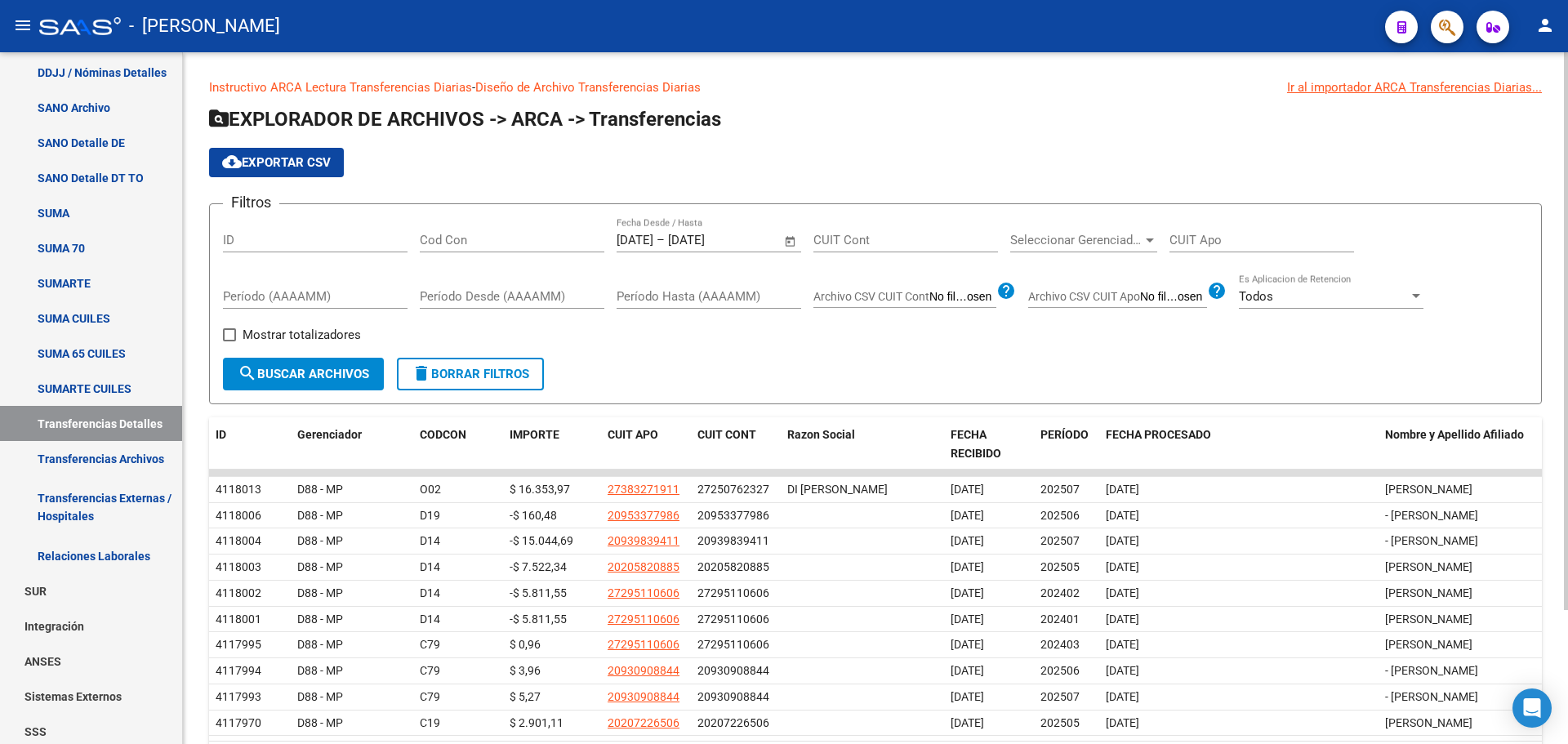
click at [786, 240] on span "Open calendar" at bounding box center [791, 241] width 40 height 40
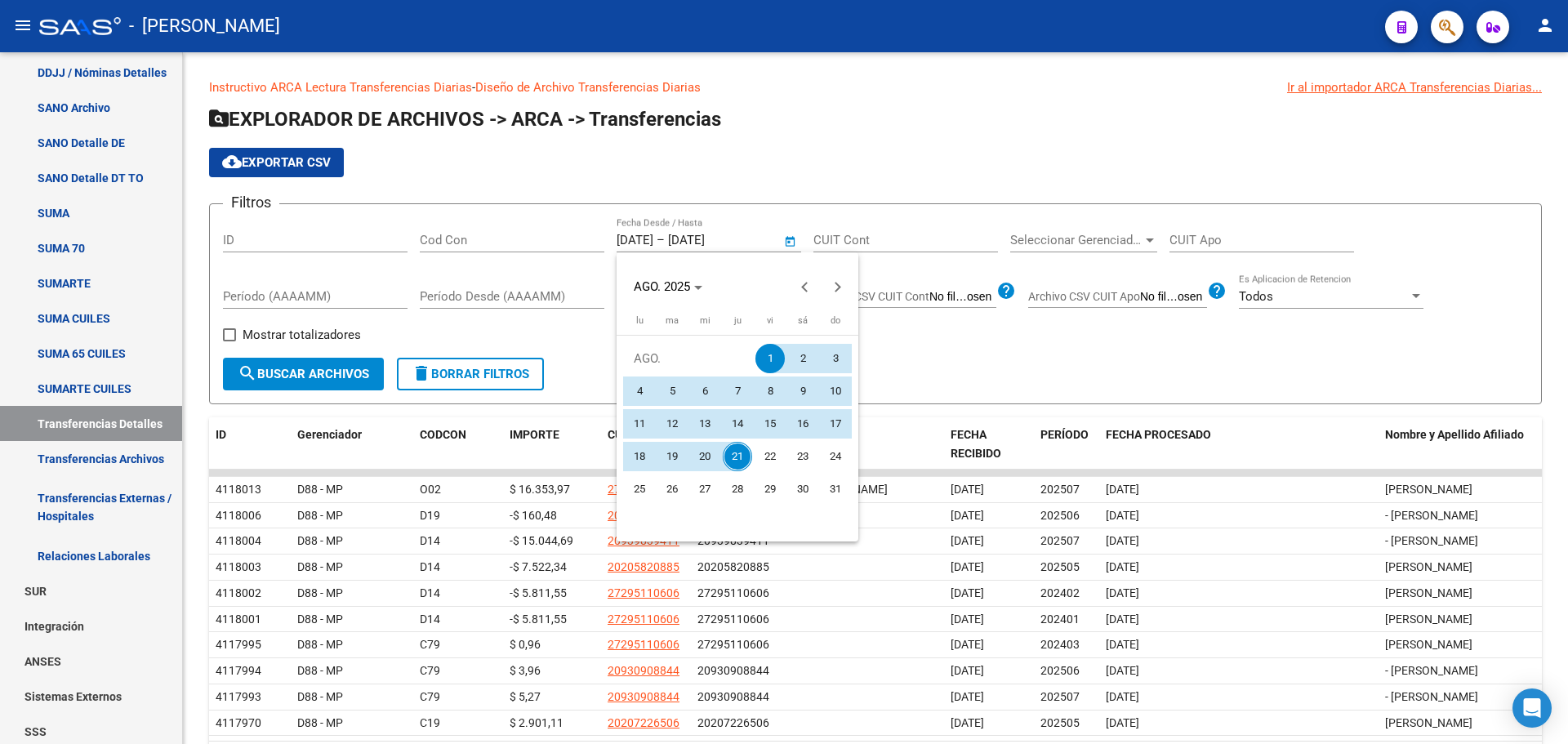
click at [708, 460] on span "20" at bounding box center [705, 456] width 29 height 29
type input "20/8/2025"
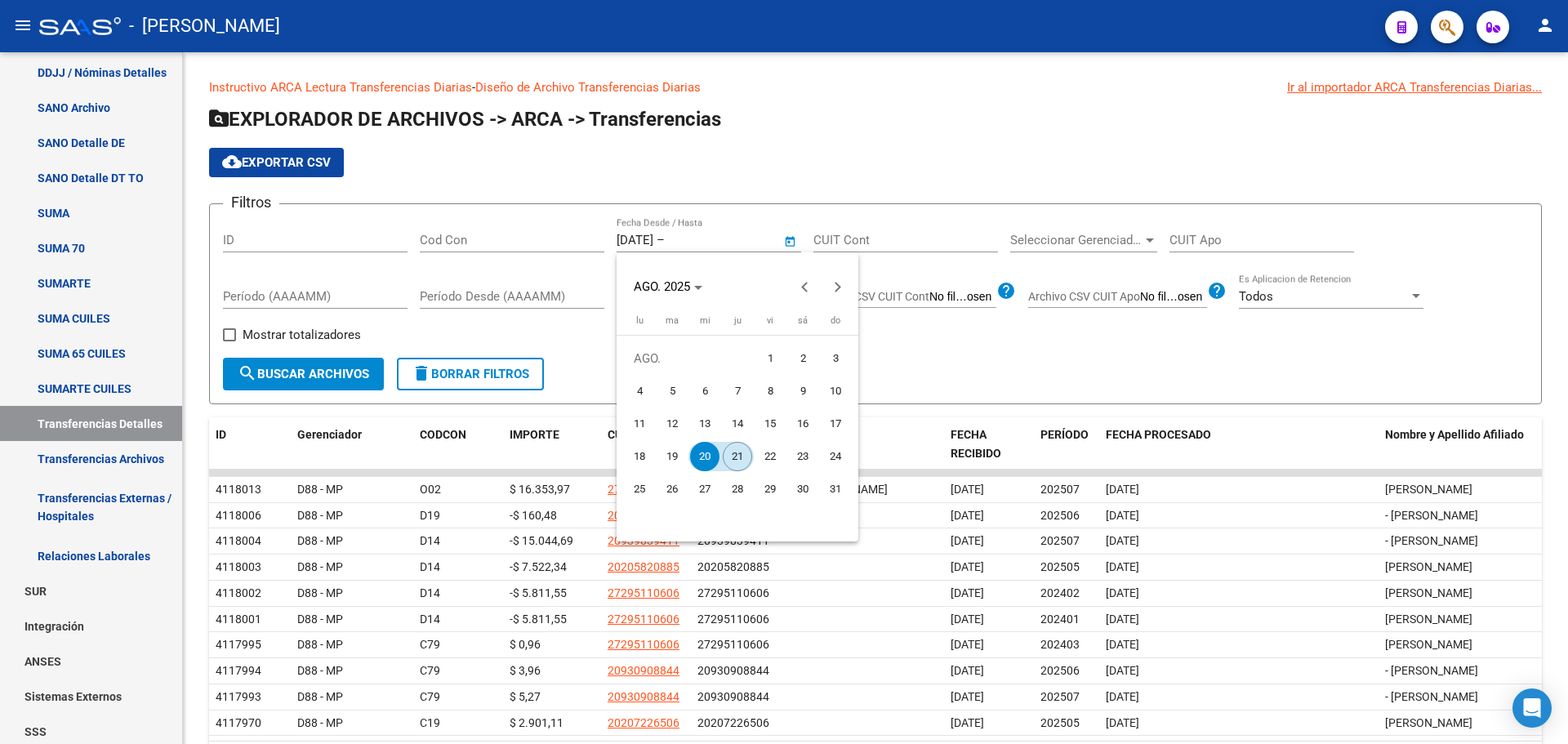
click at [742, 453] on span "21" at bounding box center [737, 456] width 29 height 29
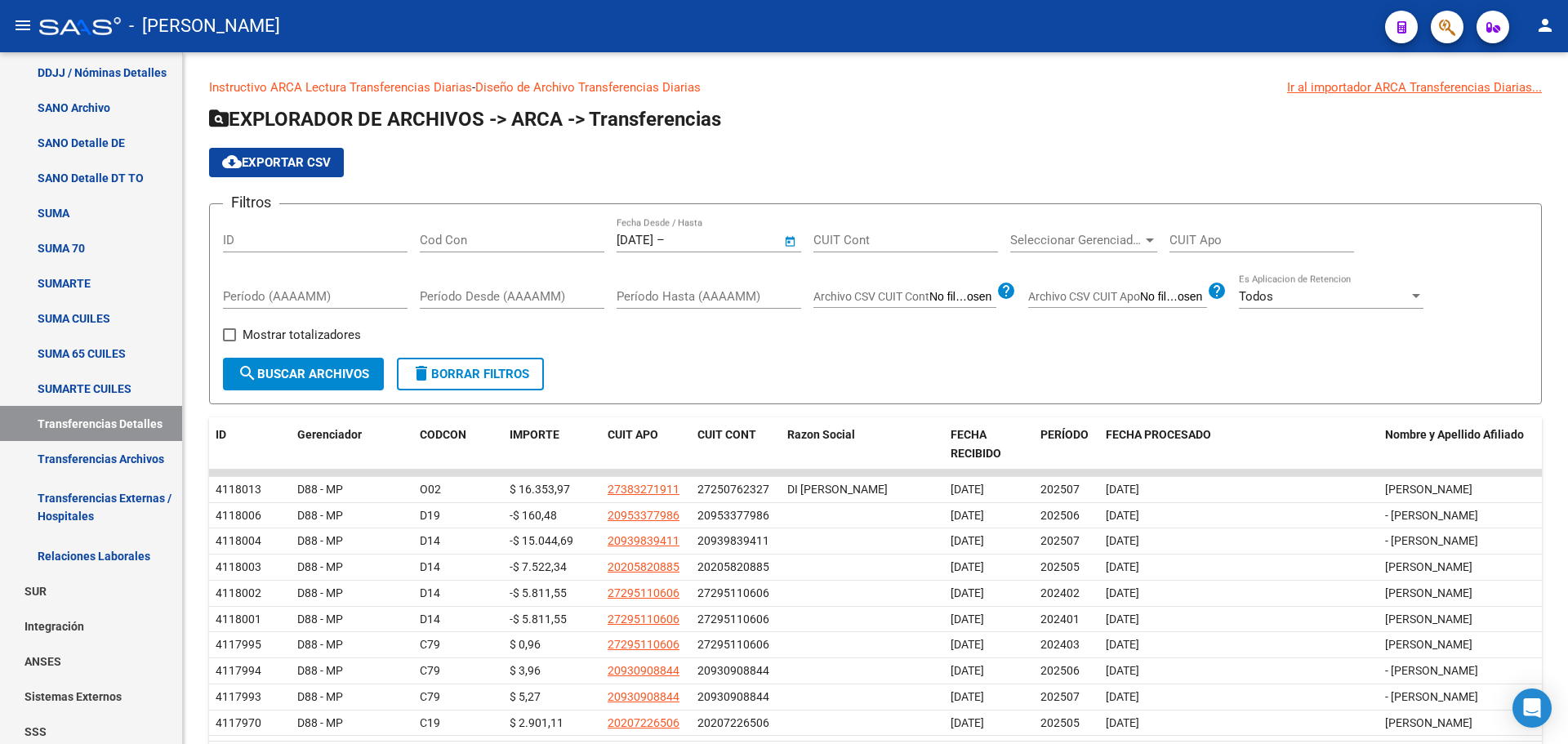
type input "21/8/2025"
click at [301, 337] on span "Mostrar totalizadores" at bounding box center [301, 334] width 119 height 19
click at [230, 341] on input "Mostrar totalizadores" at bounding box center [229, 341] width 1 height 1
checkbox input "true"
click at [312, 364] on button "search Buscar Archivos" at bounding box center [303, 374] width 161 height 33
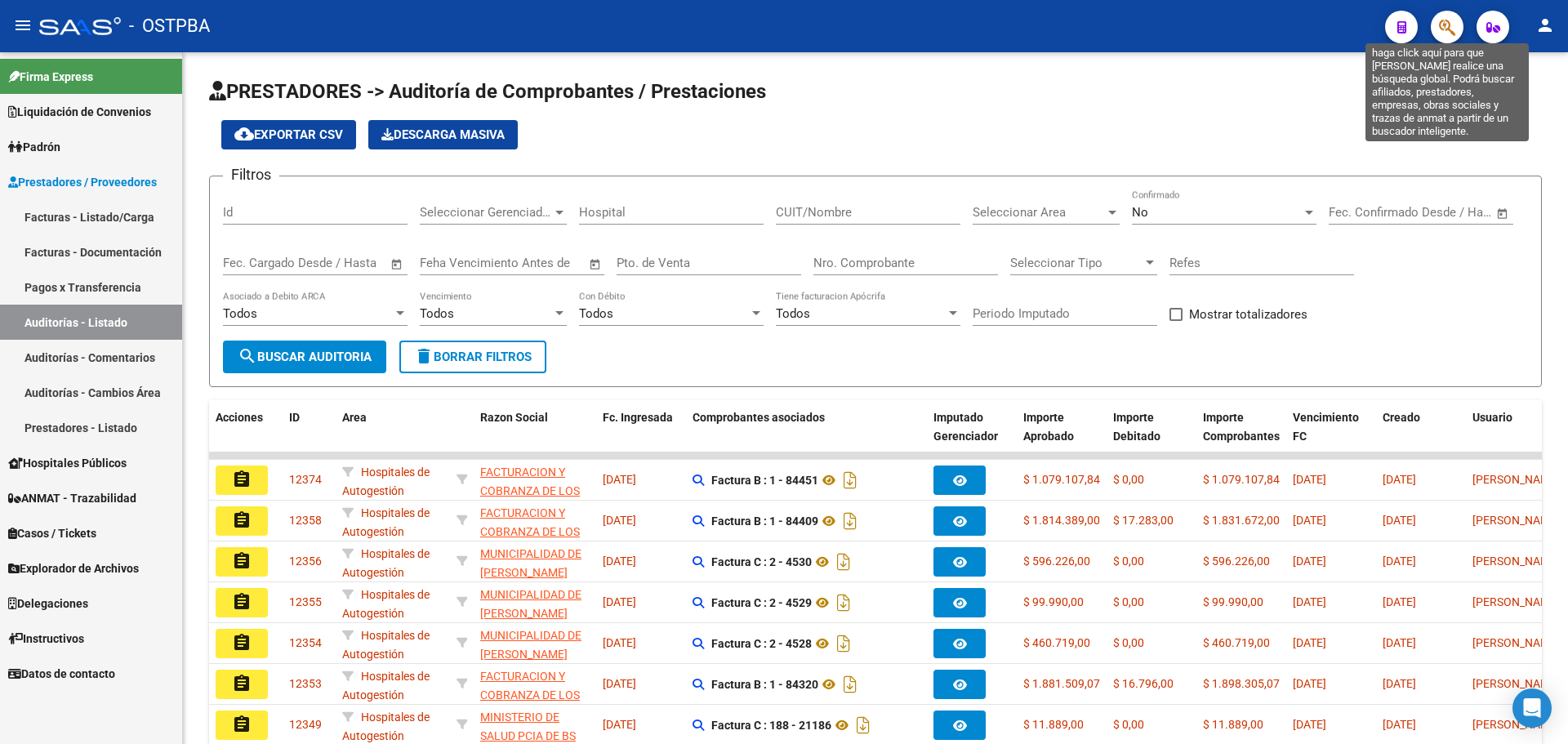
click at [1447, 20] on icon "button" at bounding box center [1447, 27] width 16 height 19
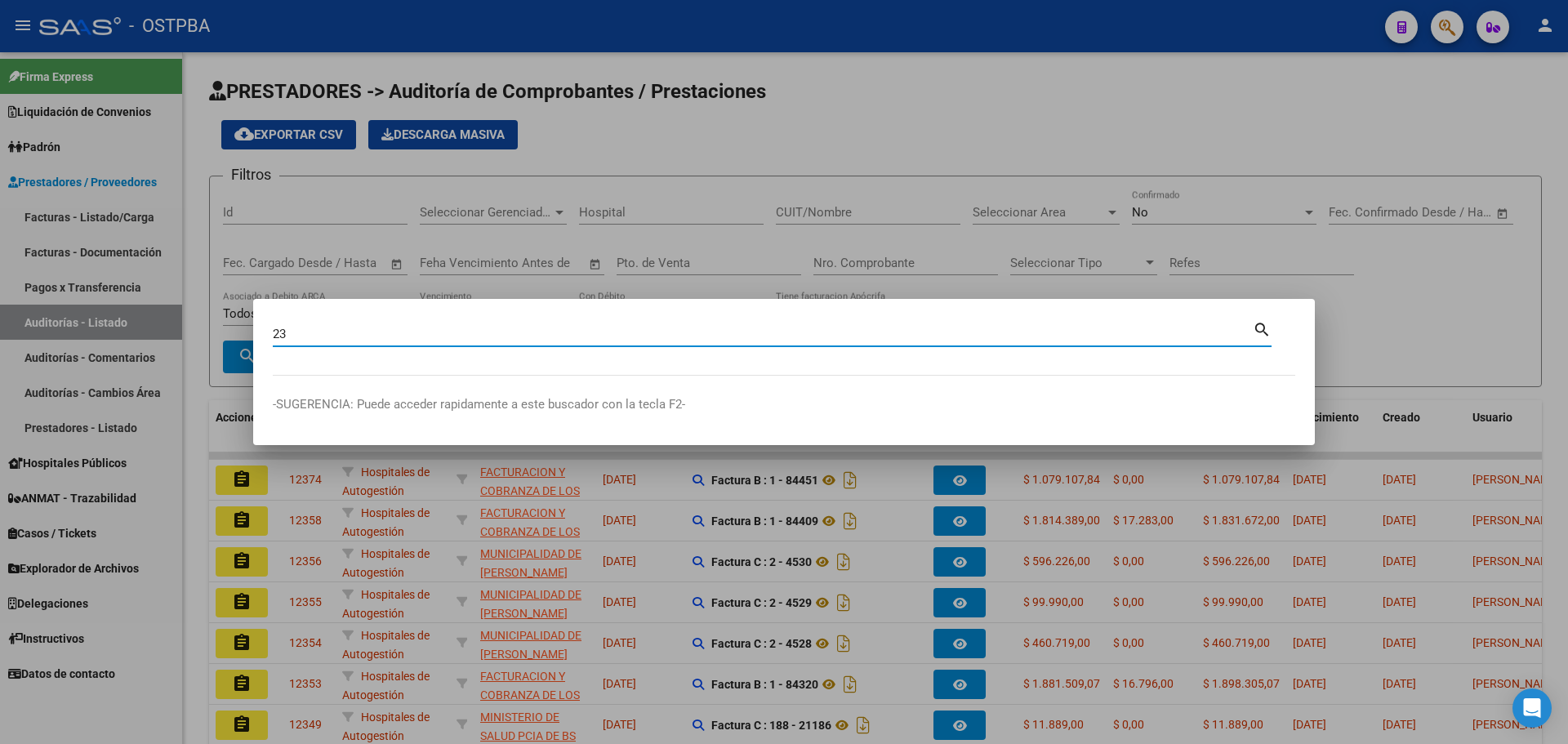
type input "2"
click at [450, 59] on div at bounding box center [784, 372] width 1568 height 744
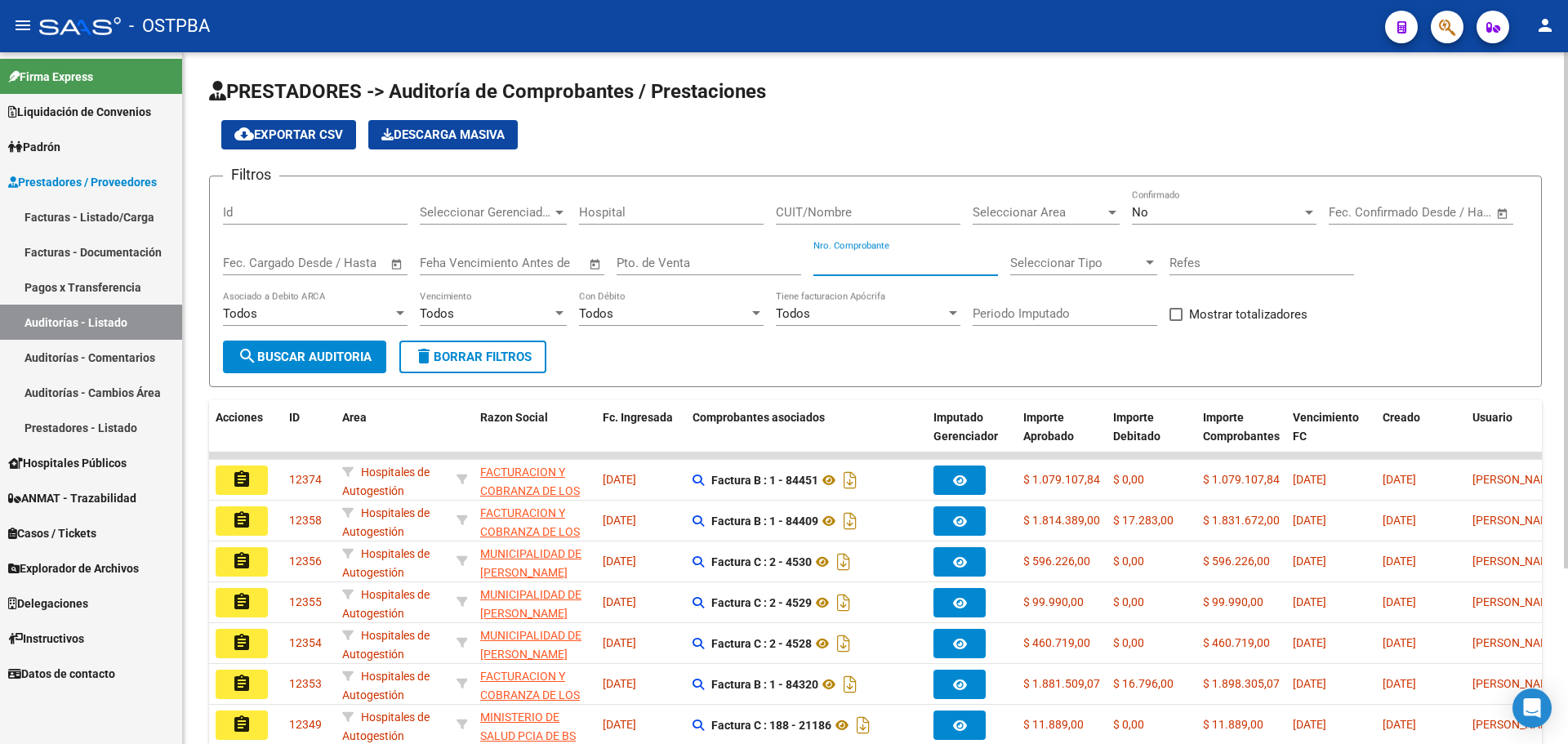
click at [859, 266] on input "Nro. Comprobante" at bounding box center [905, 263] width 184 height 14
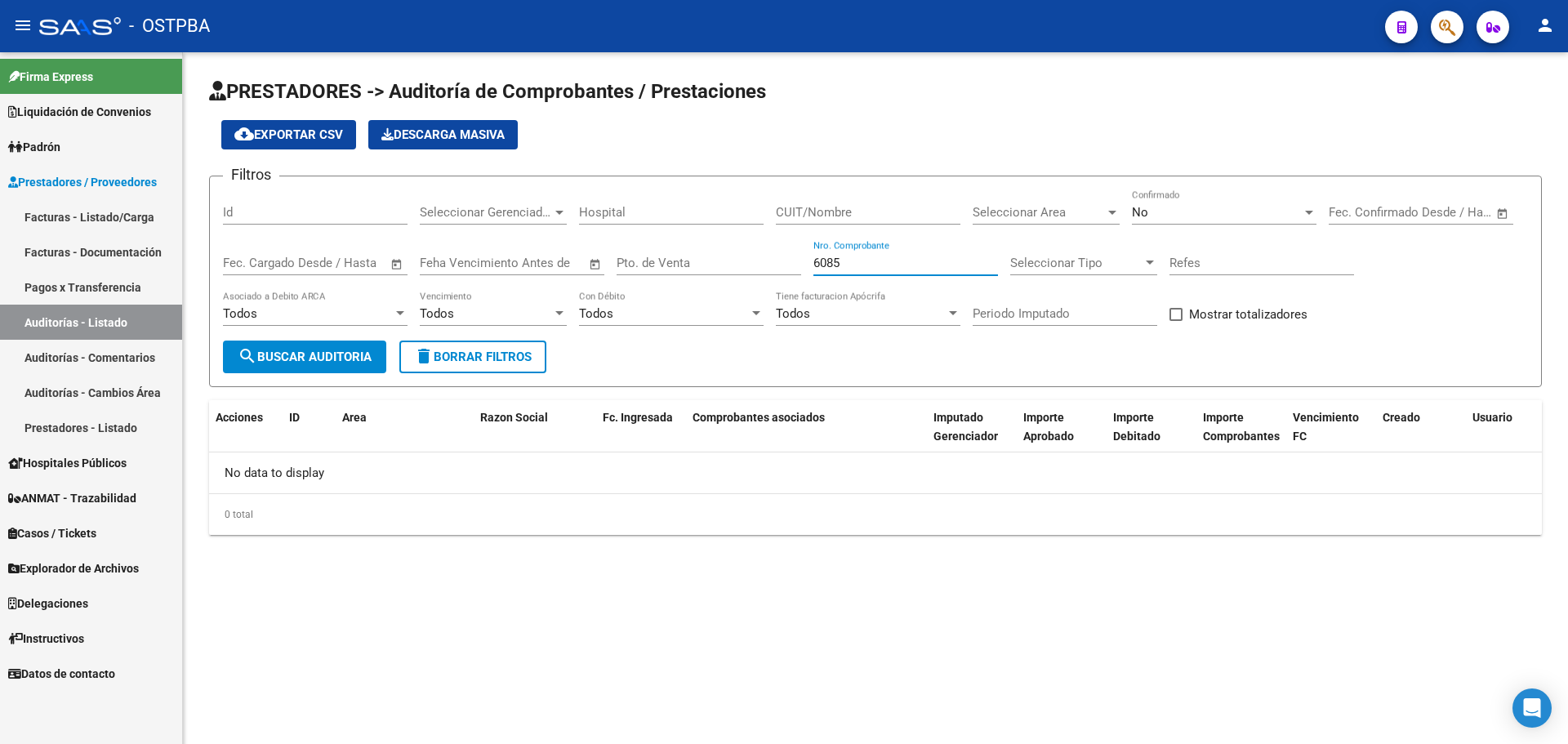
type input "6085"
click at [1234, 208] on div "No" at bounding box center [1217, 211] width 170 height 14
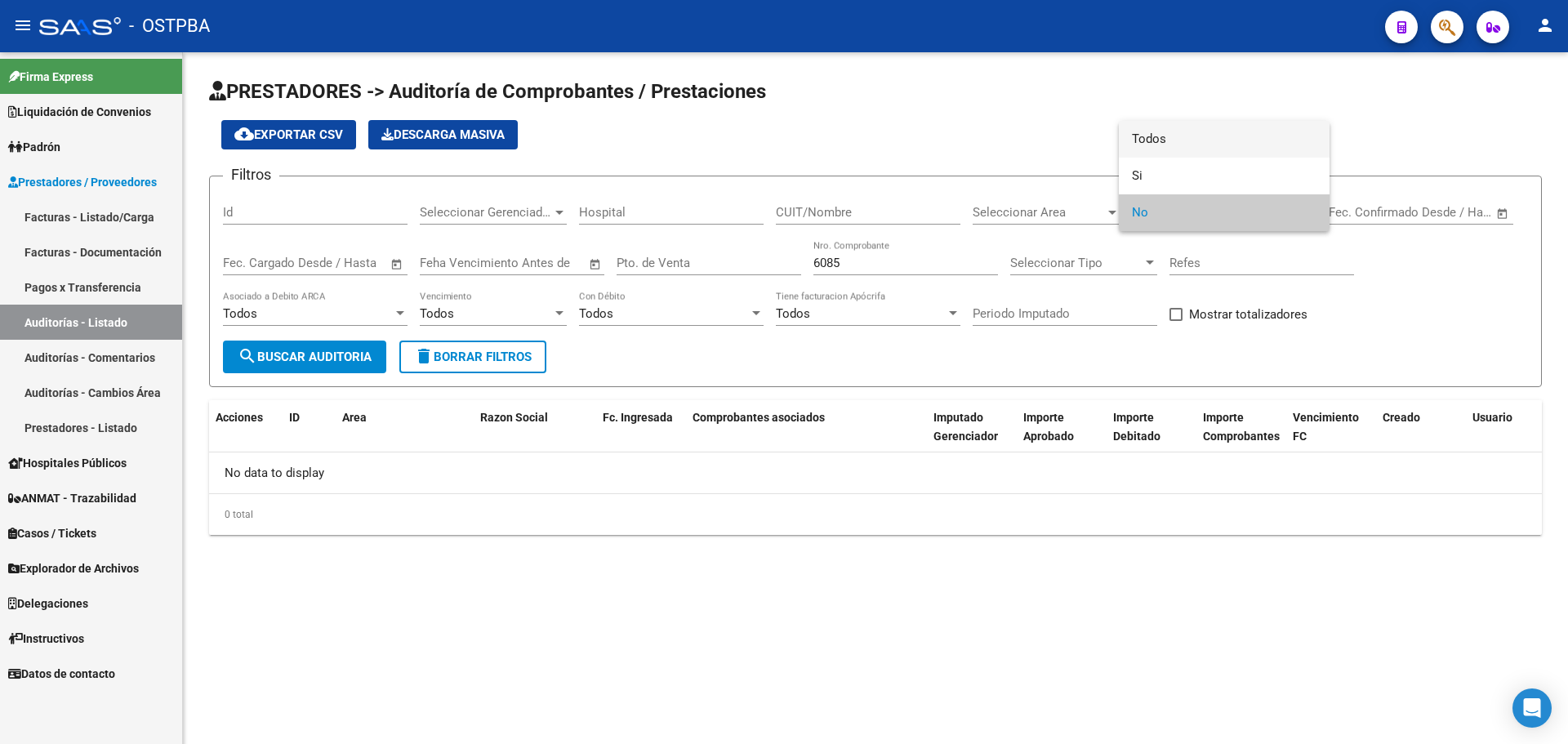
click at [1235, 129] on span "Todos" at bounding box center [1224, 140] width 184 height 37
click at [310, 354] on span "search Buscar Auditoria" at bounding box center [304, 356] width 134 height 14
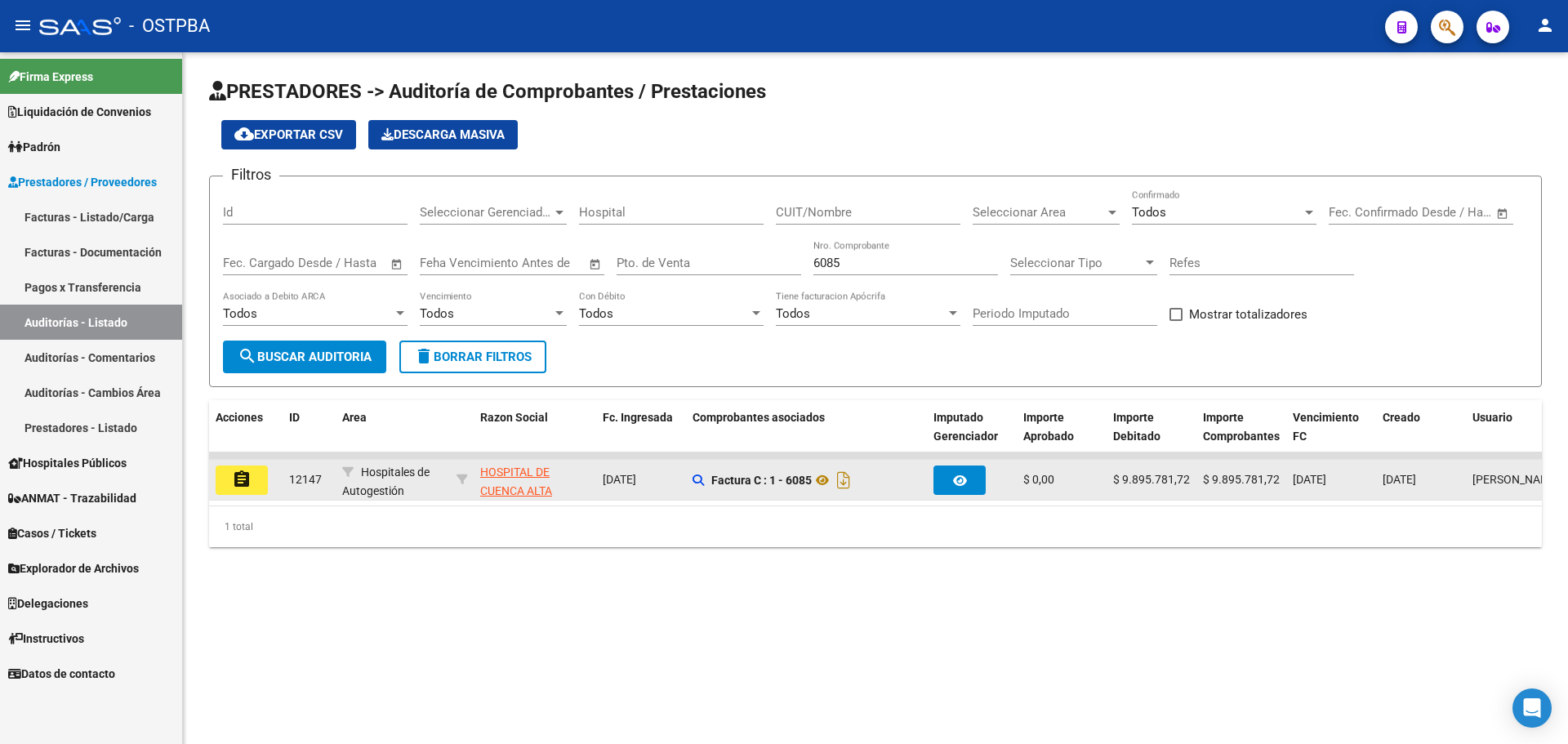
click at [231, 481] on button "assignment" at bounding box center [242, 480] width 52 height 29
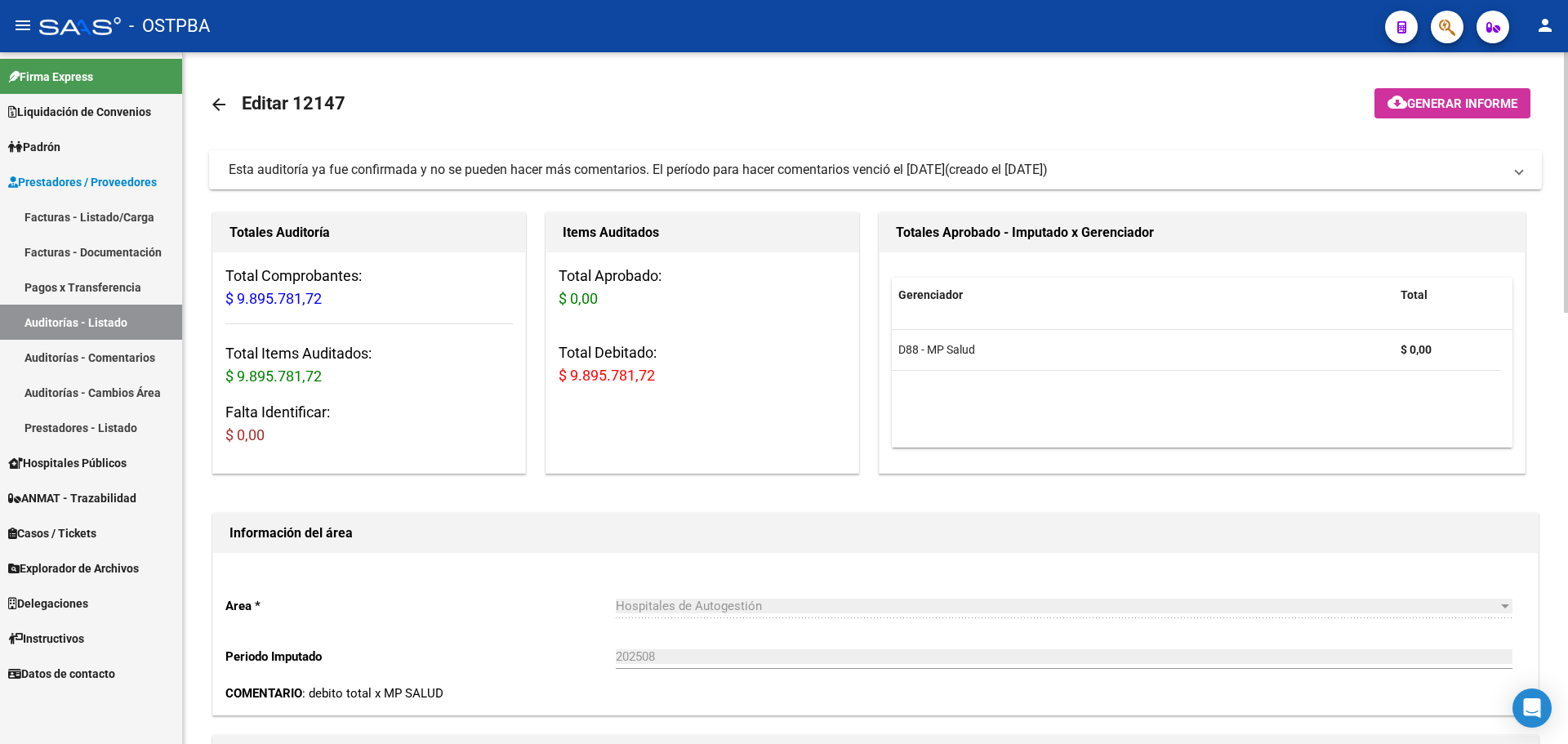
click at [589, 125] on mat-toolbar-row "arrow_back Editar 12147" at bounding box center [728, 104] width 1040 height 52
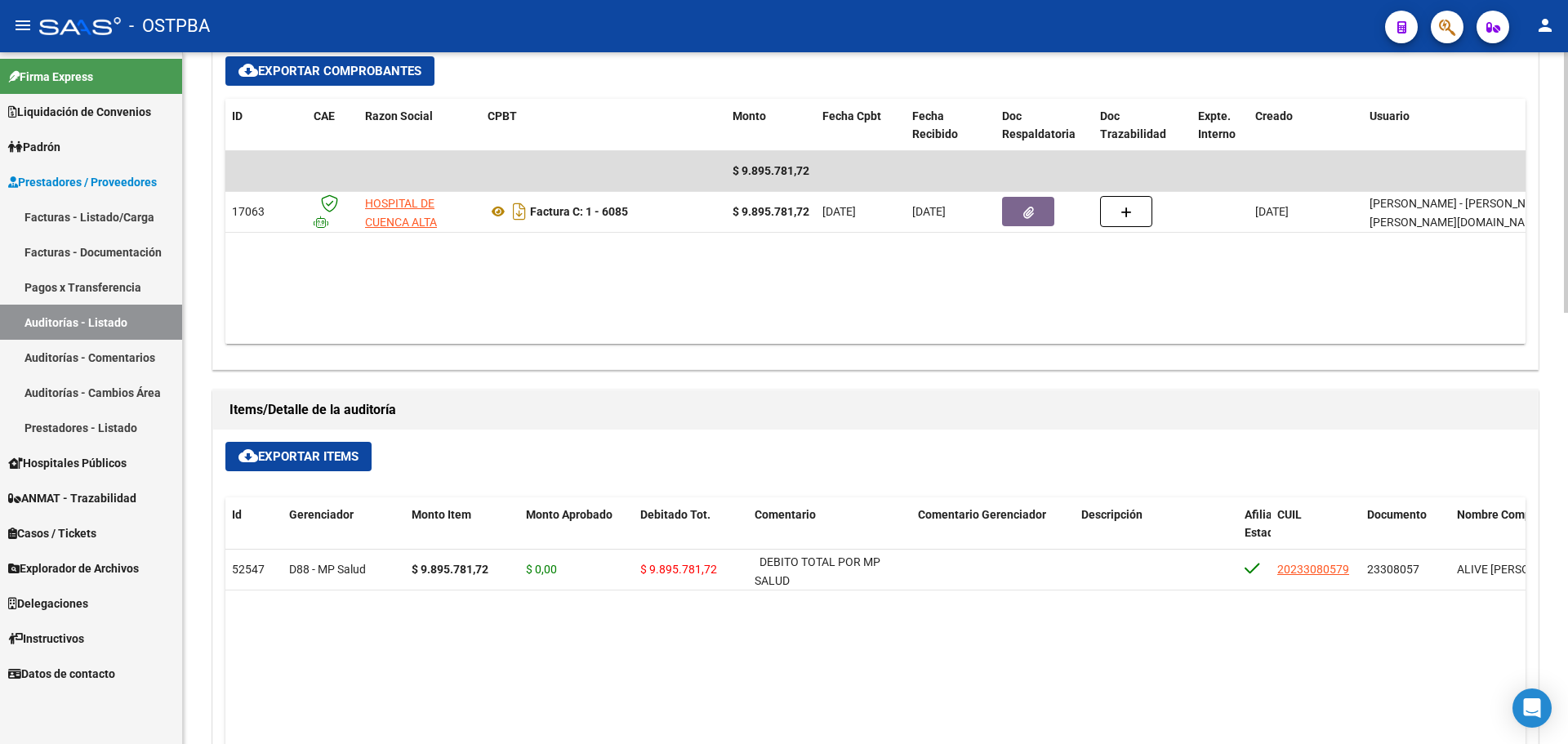
scroll to position [898, 0]
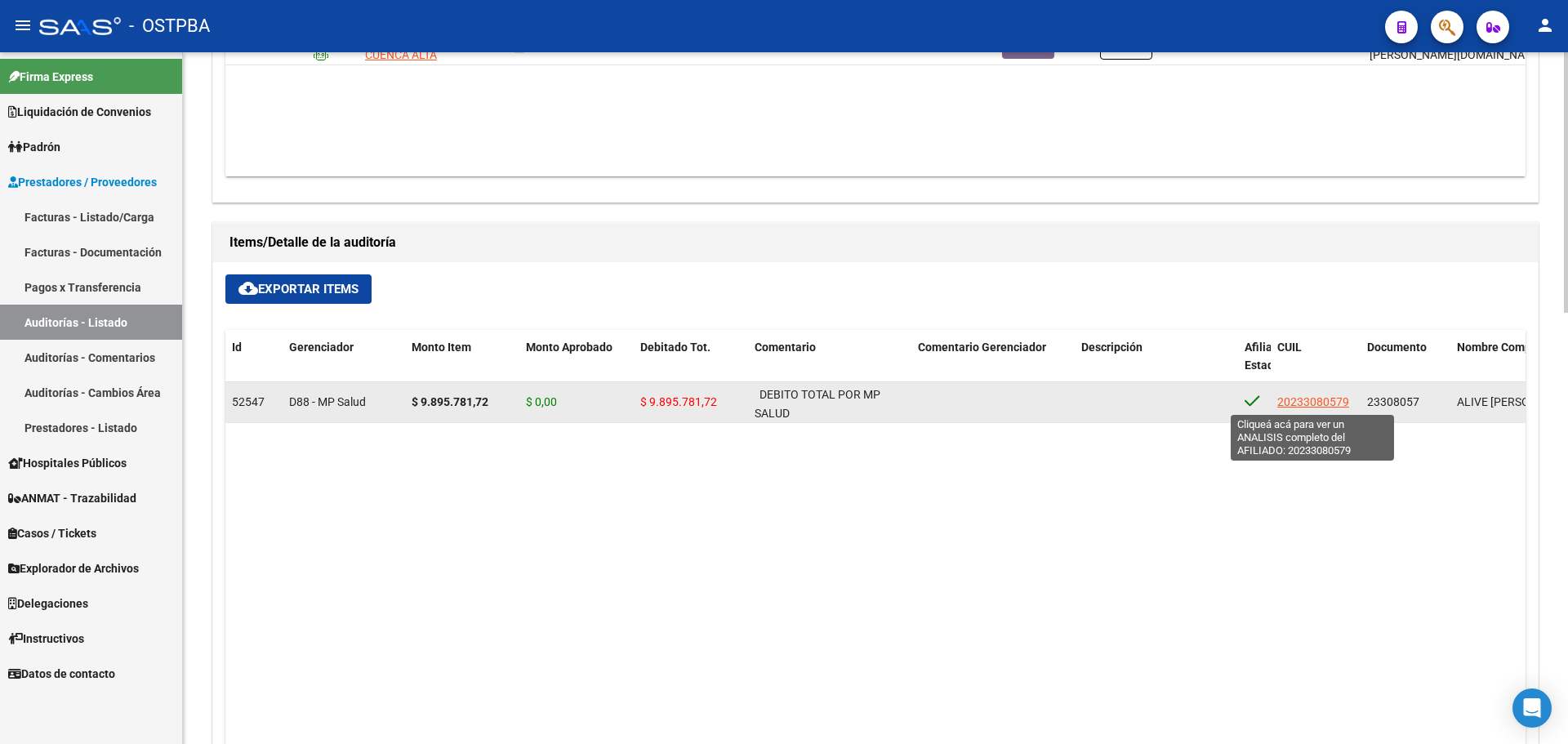
drag, startPoint x: 1352, startPoint y: 400, endPoint x: 1280, endPoint y: 399, distance: 72.0
click at [1280, 399] on div "20233080579" at bounding box center [1315, 402] width 77 height 19
copy span "20233080579"
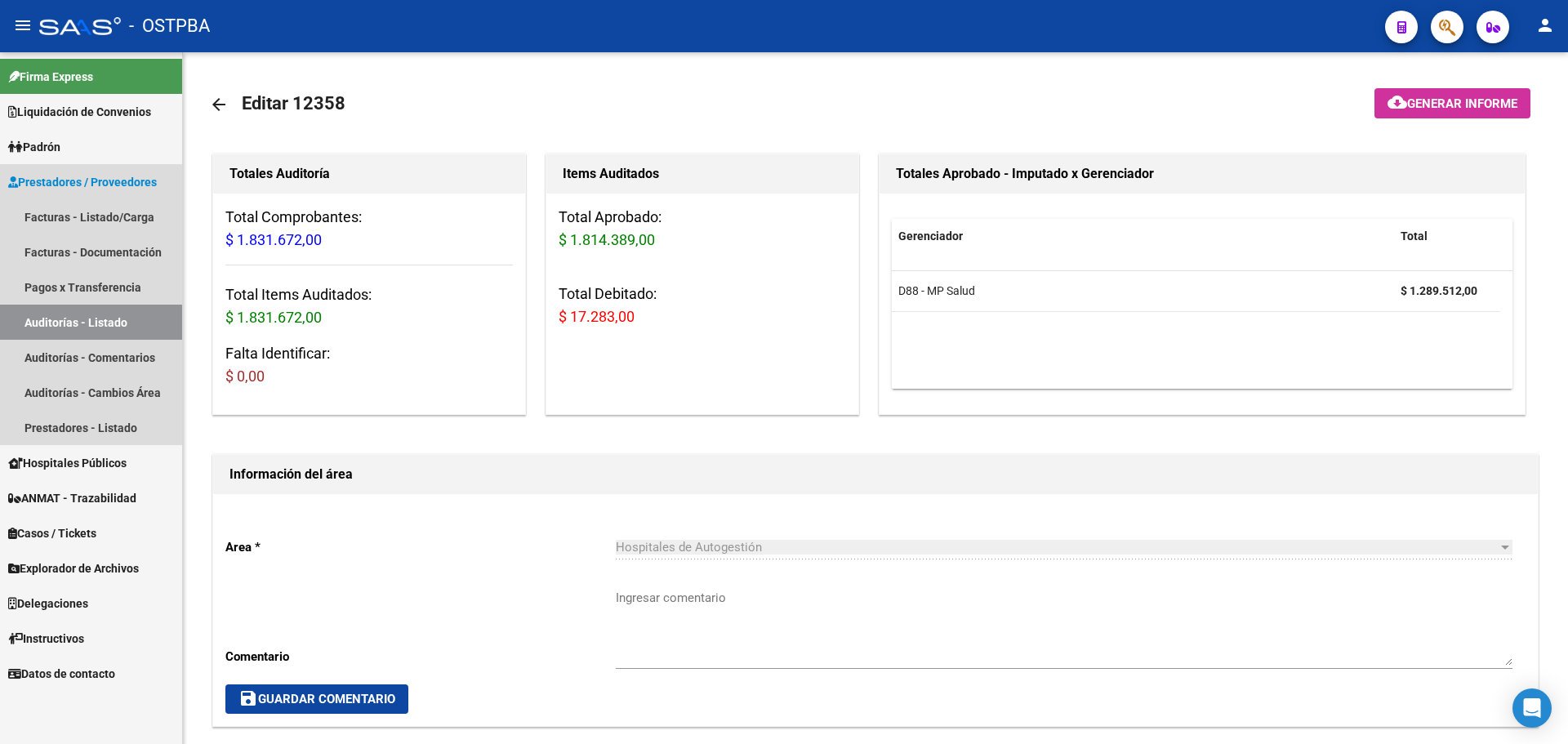
click at [110, 317] on link "Auditorías - Listado" at bounding box center [91, 322] width 182 height 35
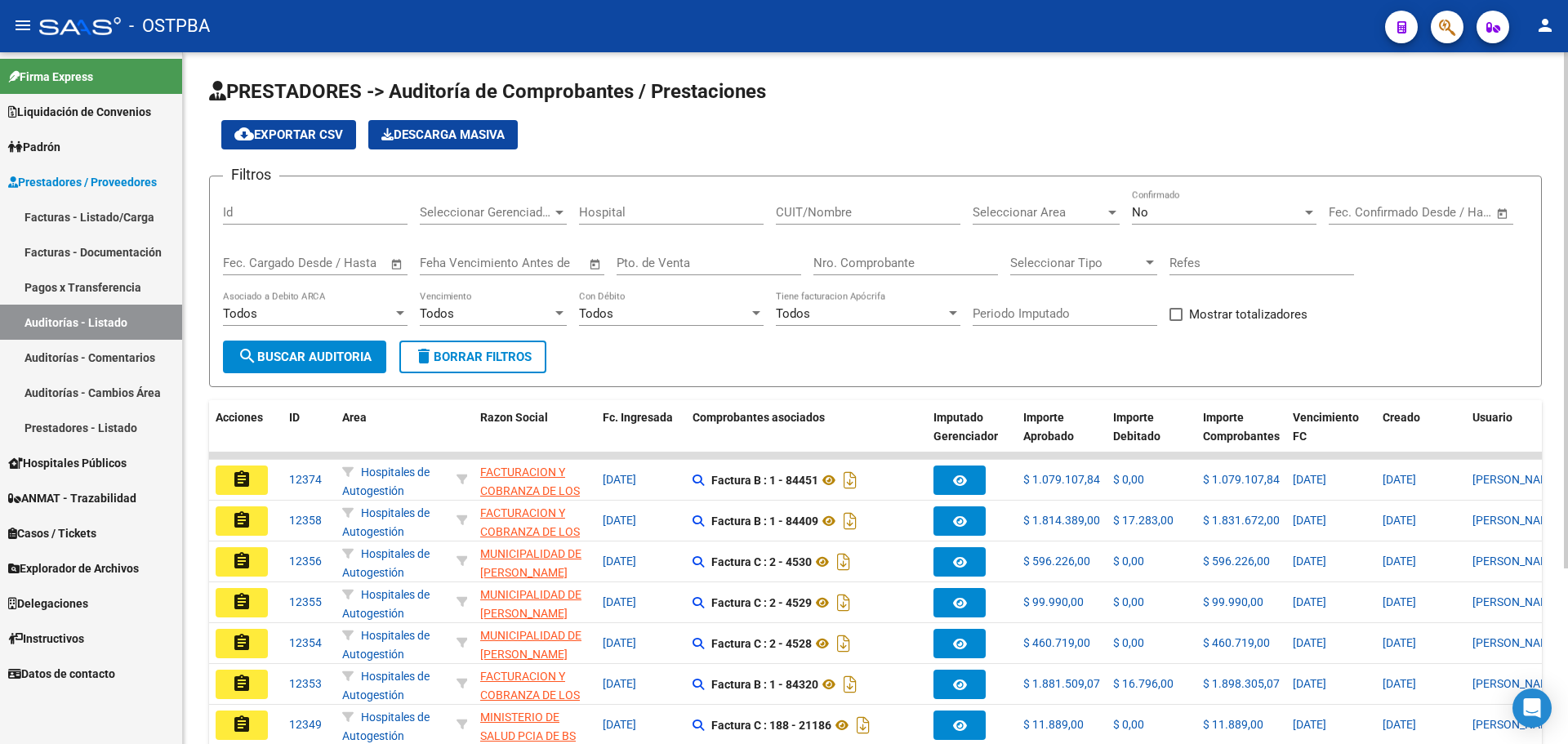
click at [1141, 199] on div "No Confirmado" at bounding box center [1224, 207] width 184 height 35
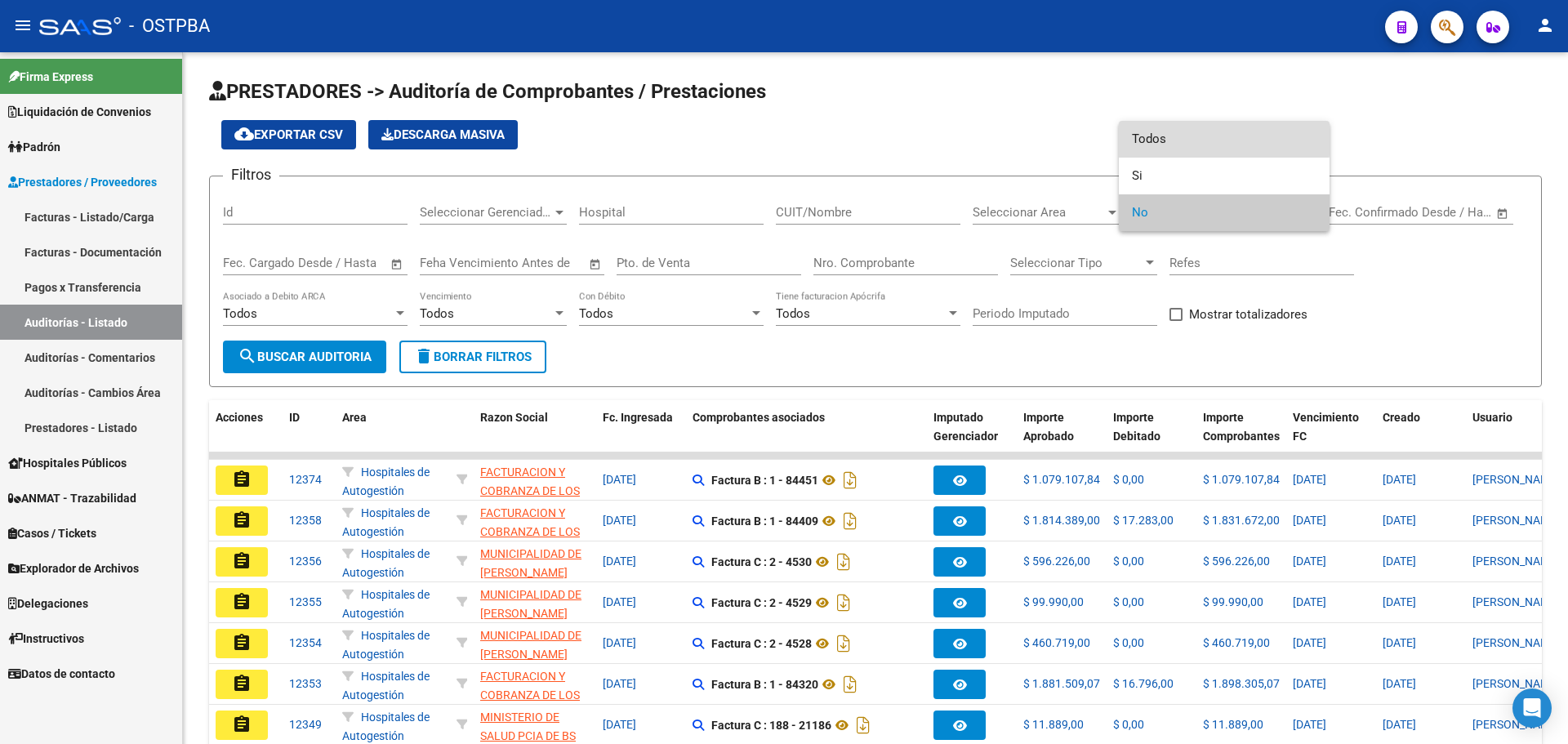
click at [1155, 138] on span "Todos" at bounding box center [1224, 140] width 184 height 37
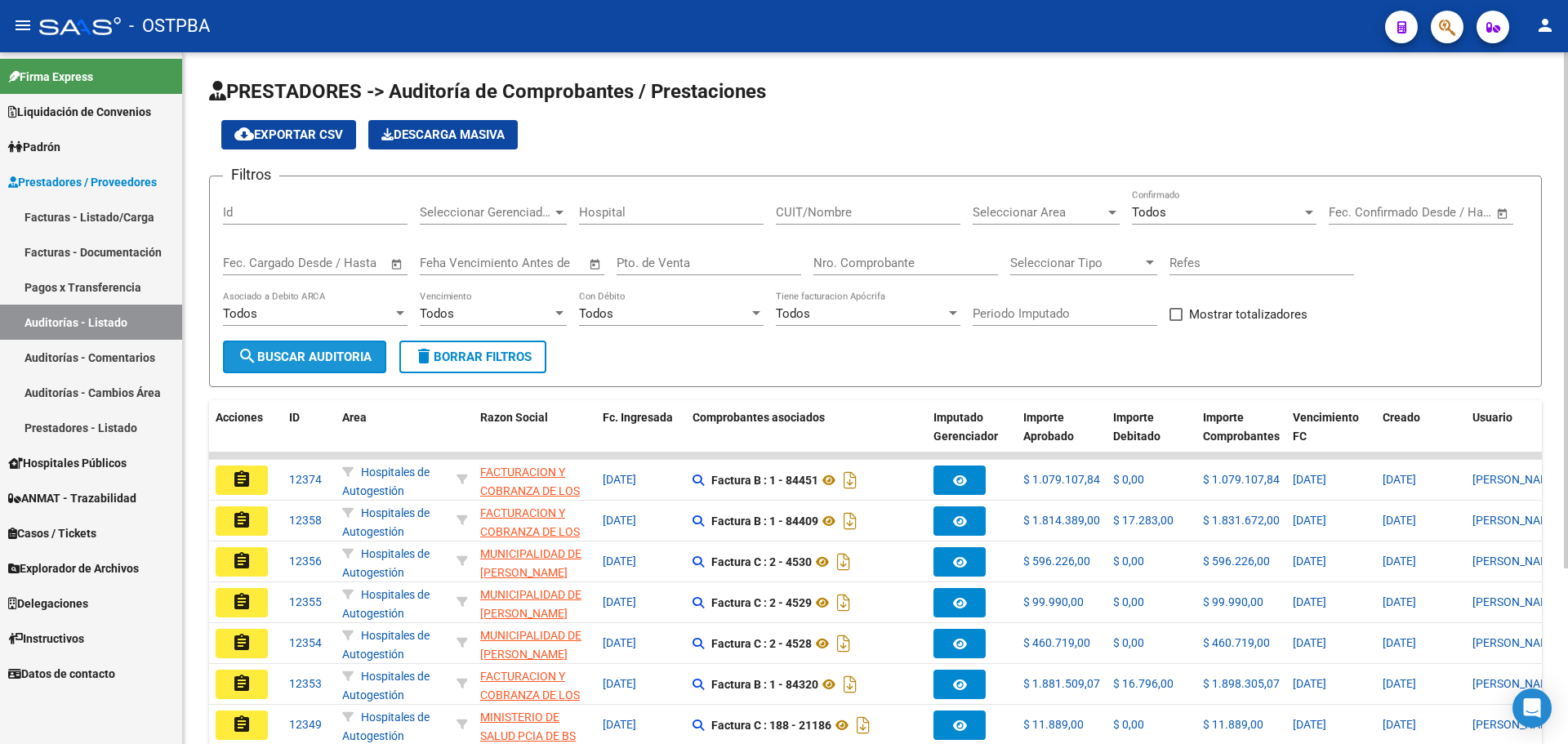
click at [306, 354] on span "search Buscar Auditoria" at bounding box center [304, 356] width 134 height 14
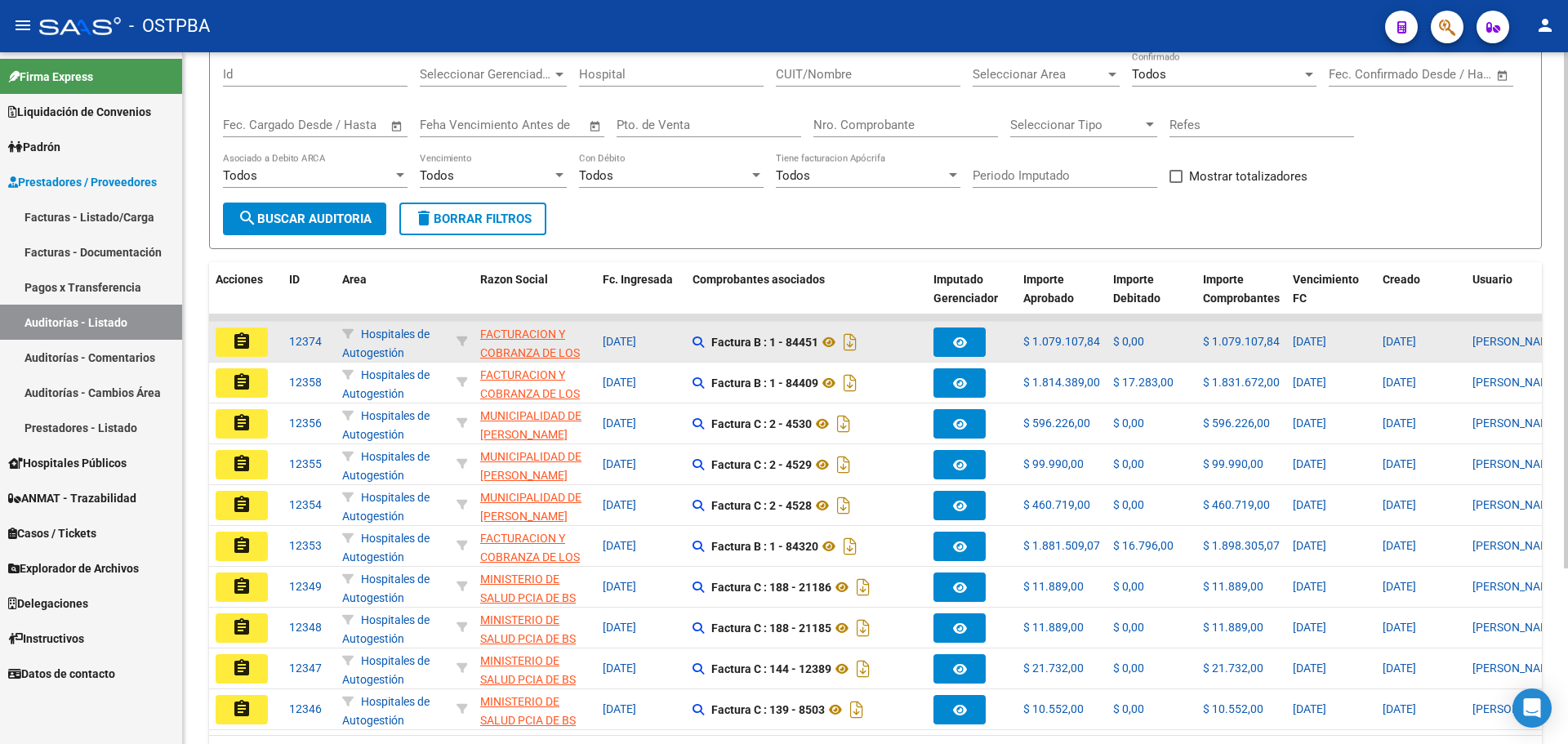
scroll to position [235, 0]
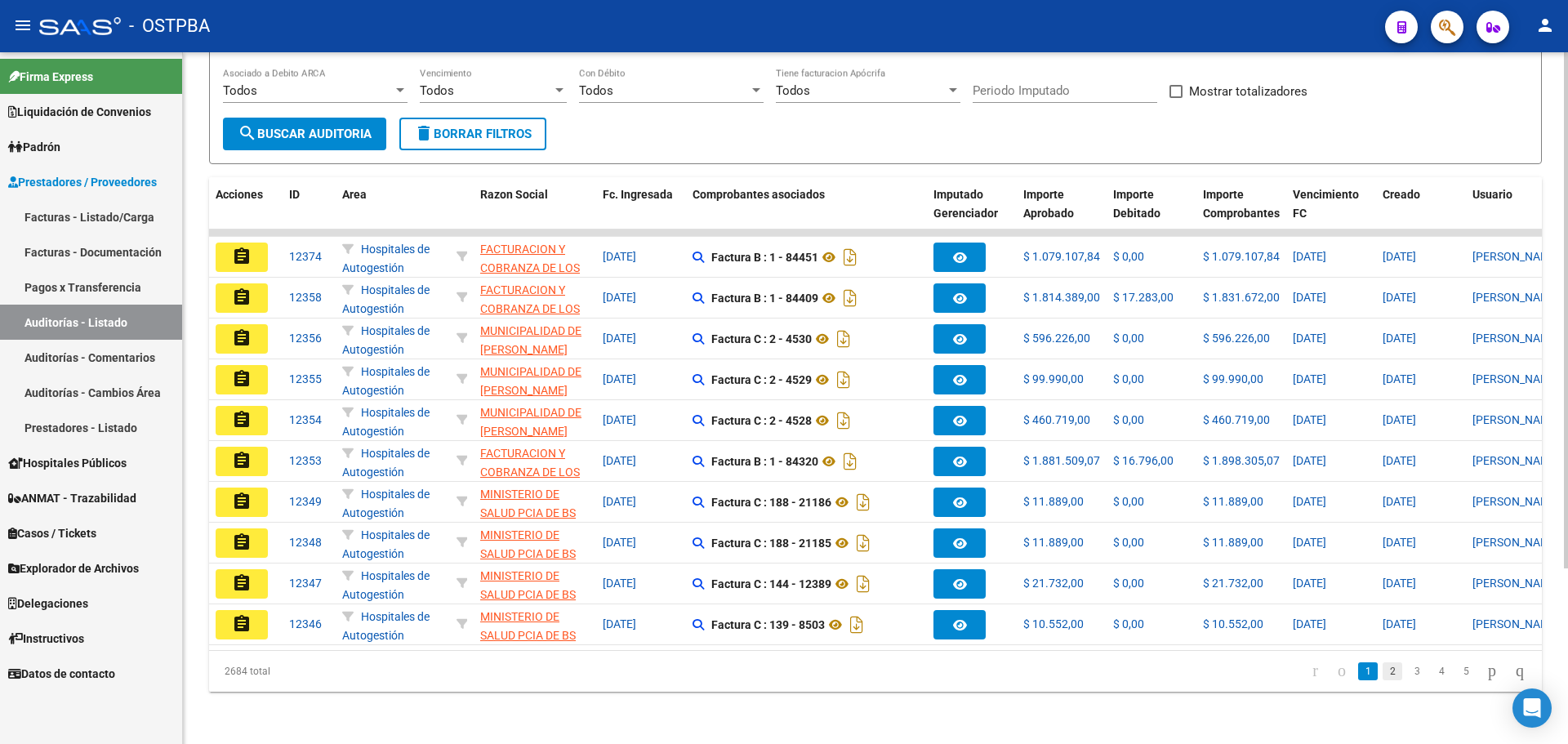
click at [1383, 672] on link "2" at bounding box center [1392, 671] width 19 height 18
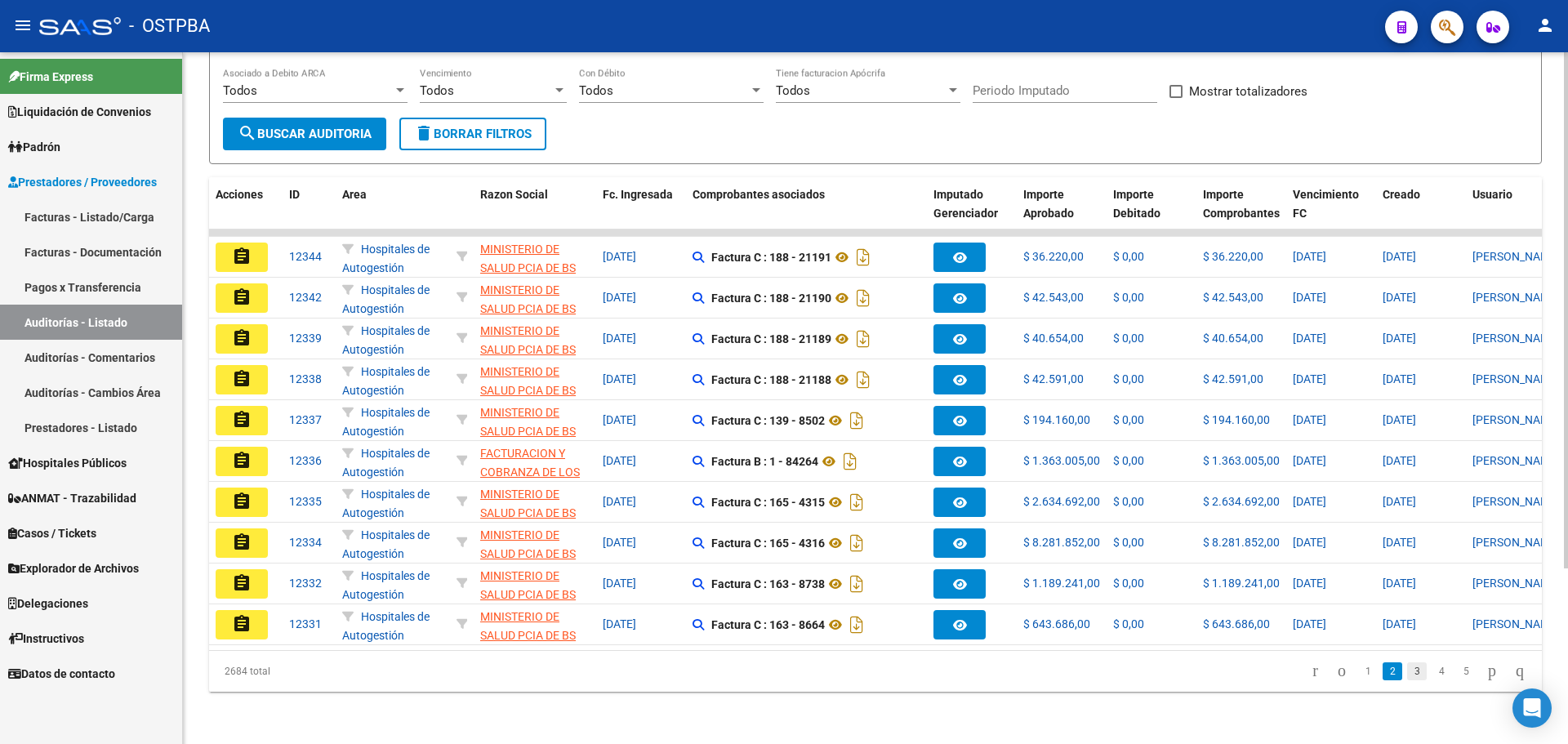
click at [1407, 664] on link "3" at bounding box center [1416, 671] width 19 height 18
click at [1432, 671] on link "4" at bounding box center [1441, 671] width 19 height 18
click at [1432, 671] on link "5" at bounding box center [1441, 671] width 19 height 18
click at [1432, 668] on link "6" at bounding box center [1441, 671] width 19 height 18
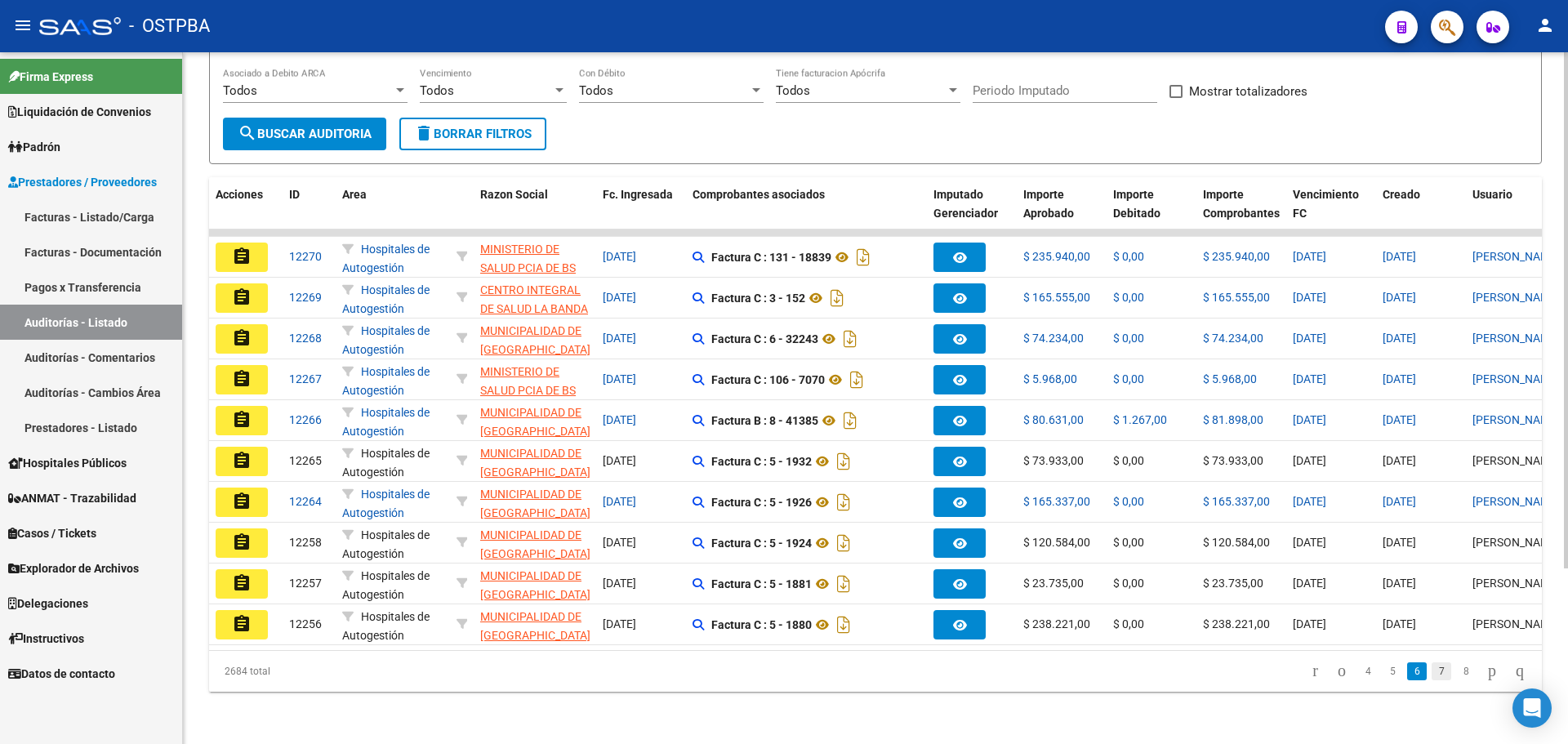
click at [1432, 667] on link "7" at bounding box center [1441, 671] width 19 height 18
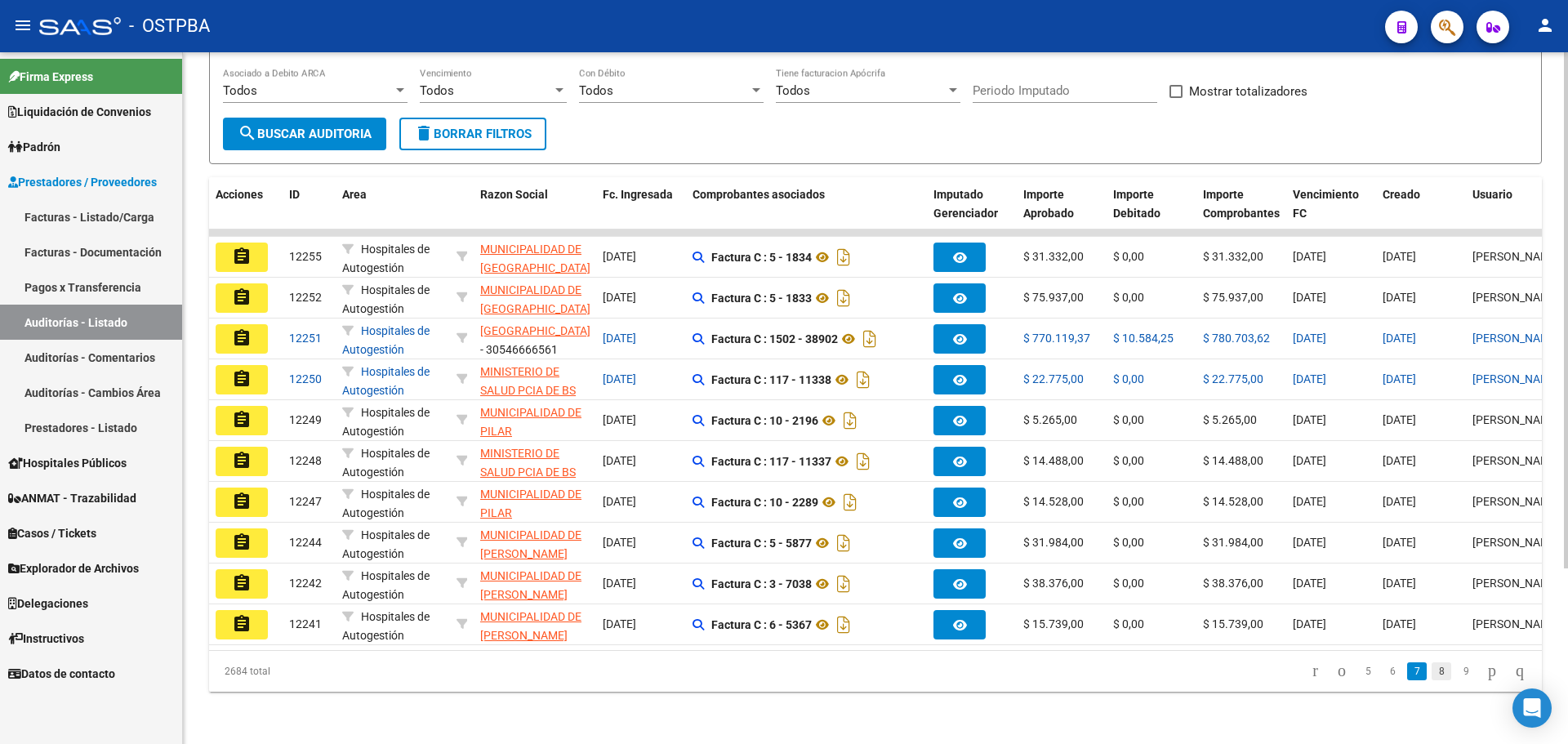
click at [1432, 667] on link "8" at bounding box center [1441, 671] width 19 height 18
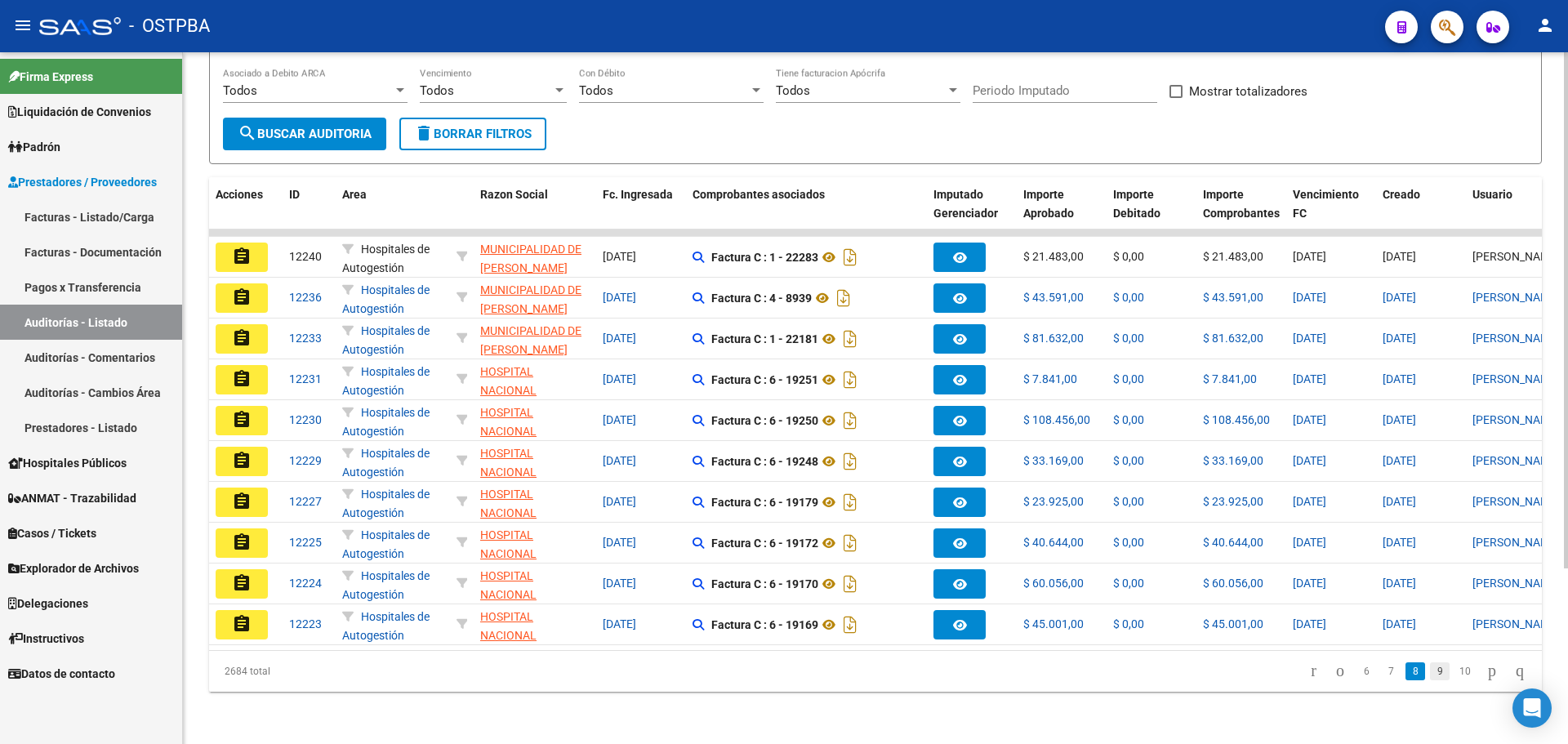
click at [1431, 667] on link "9" at bounding box center [1440, 671] width 19 height 18
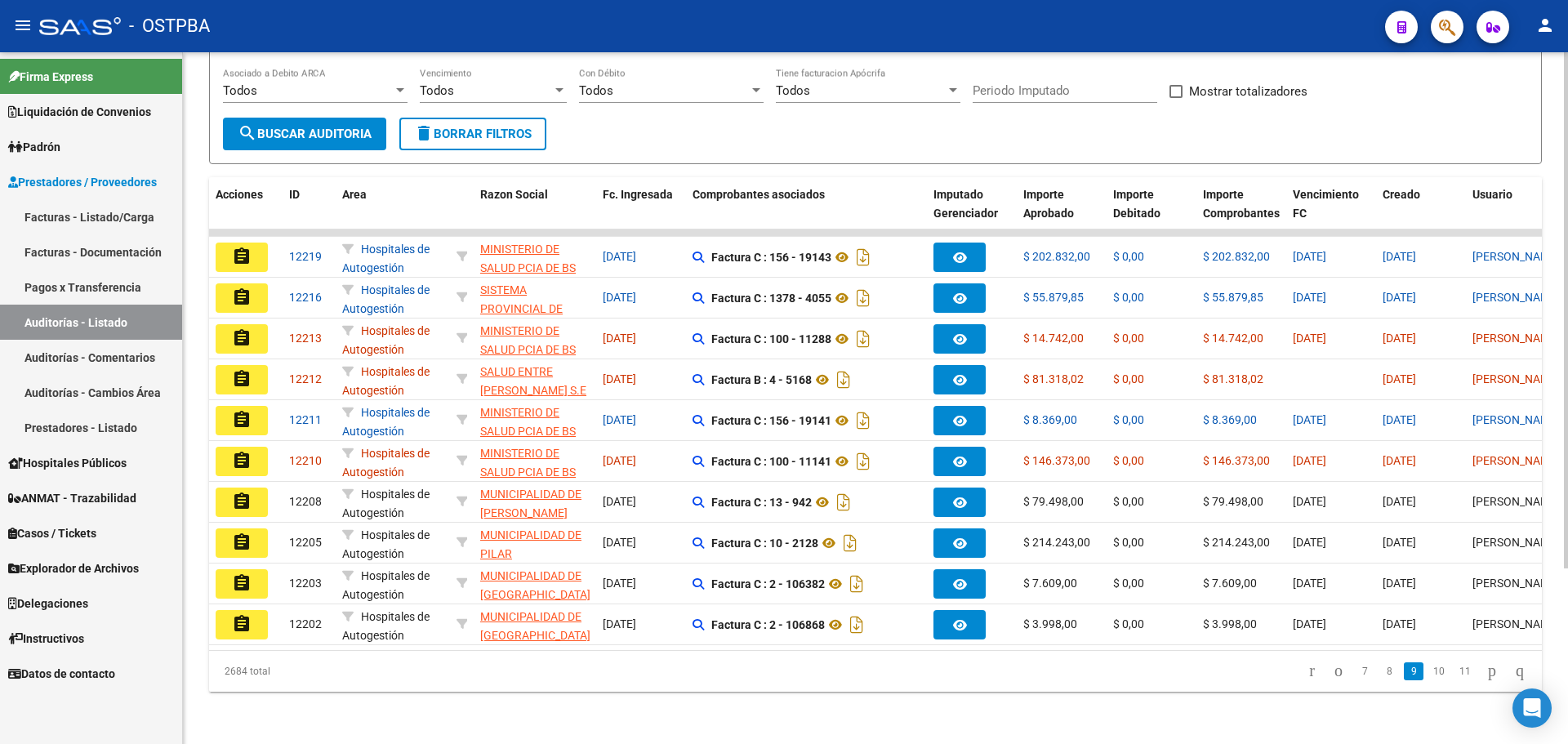
click at [1443, 16] on span "button" at bounding box center [1447, 28] width 16 height 34
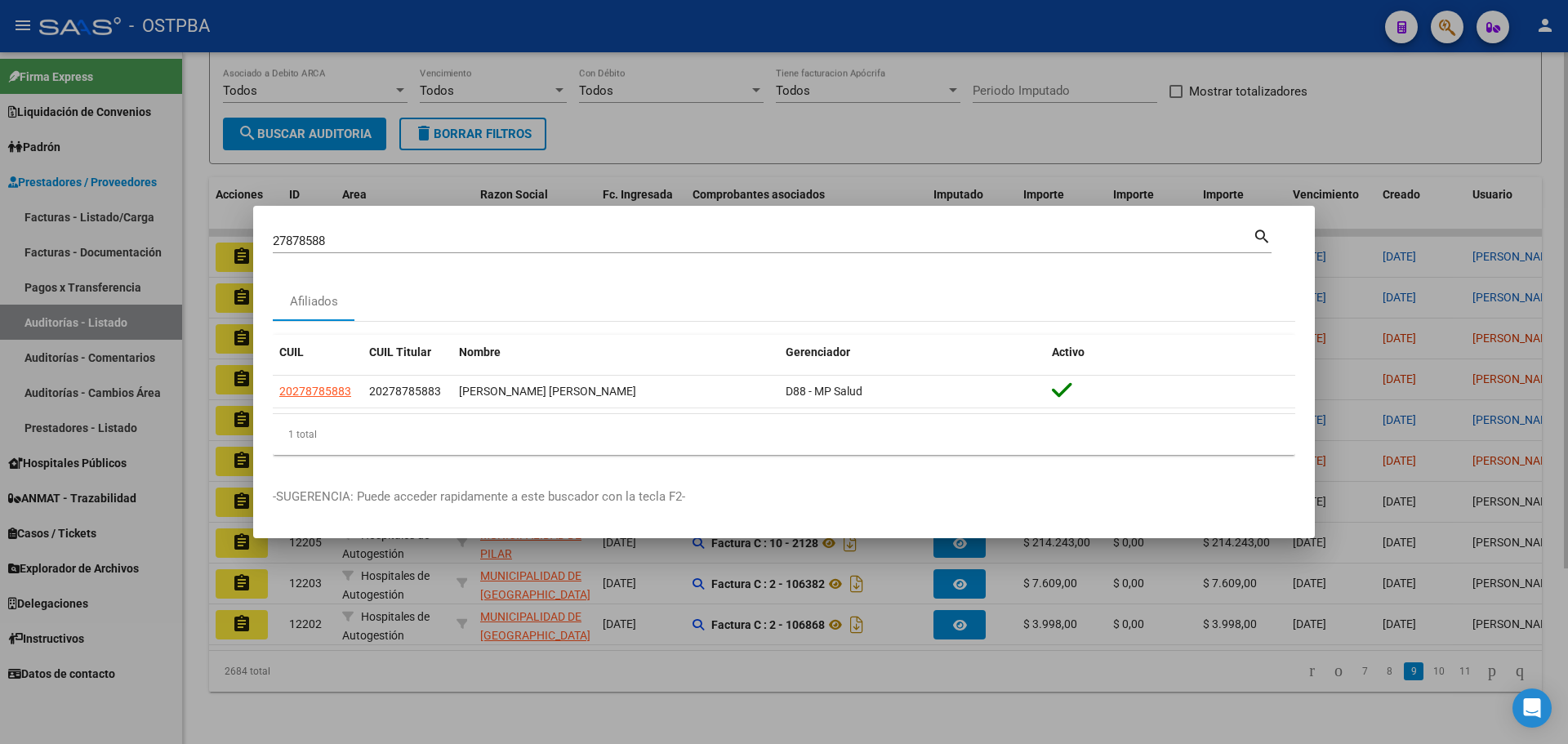
click at [380, 243] on input "27878588" at bounding box center [763, 240] width 980 height 14
type input "alive"
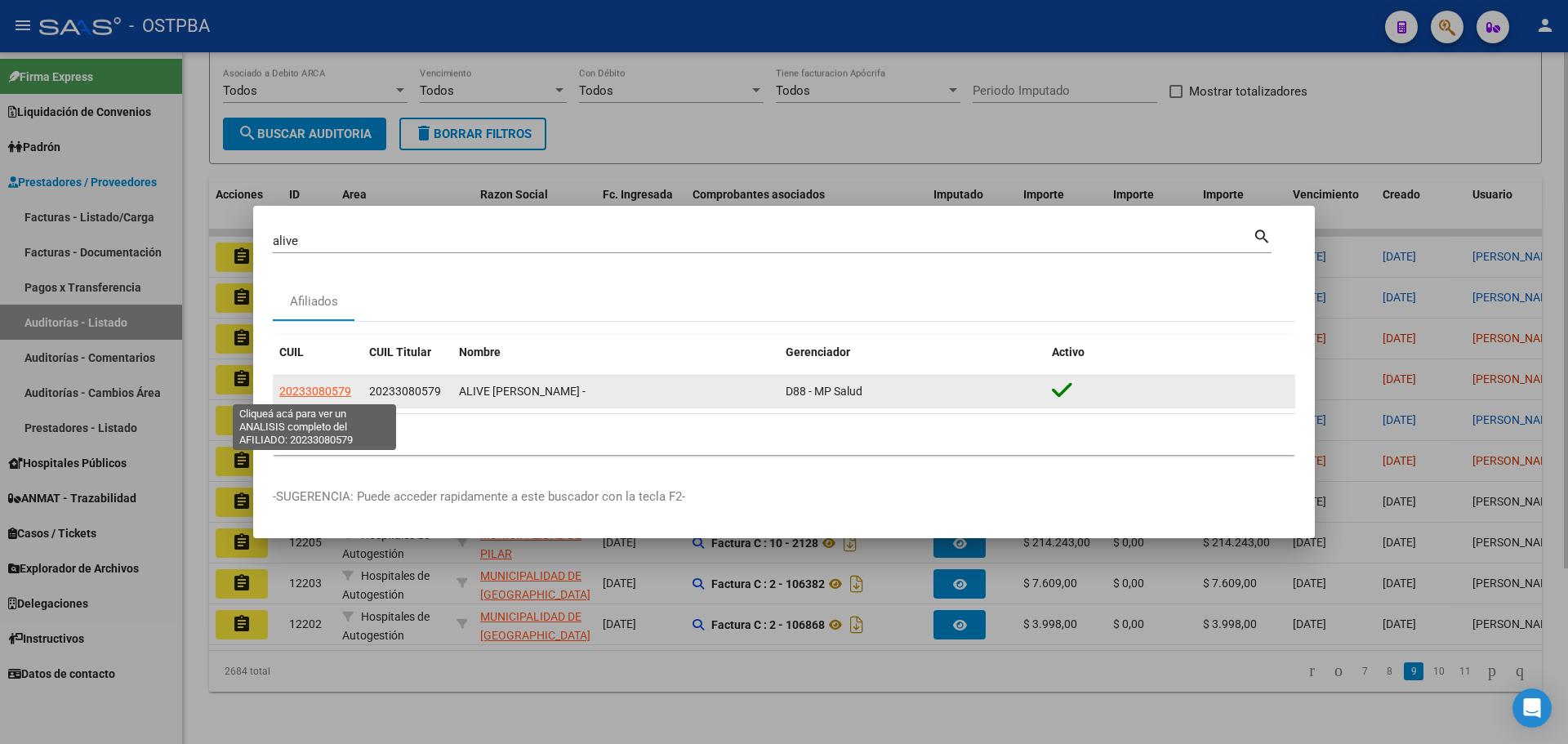
click at [335, 386] on span "20233080579" at bounding box center [315, 391] width 72 height 13
type textarea "20233080579"
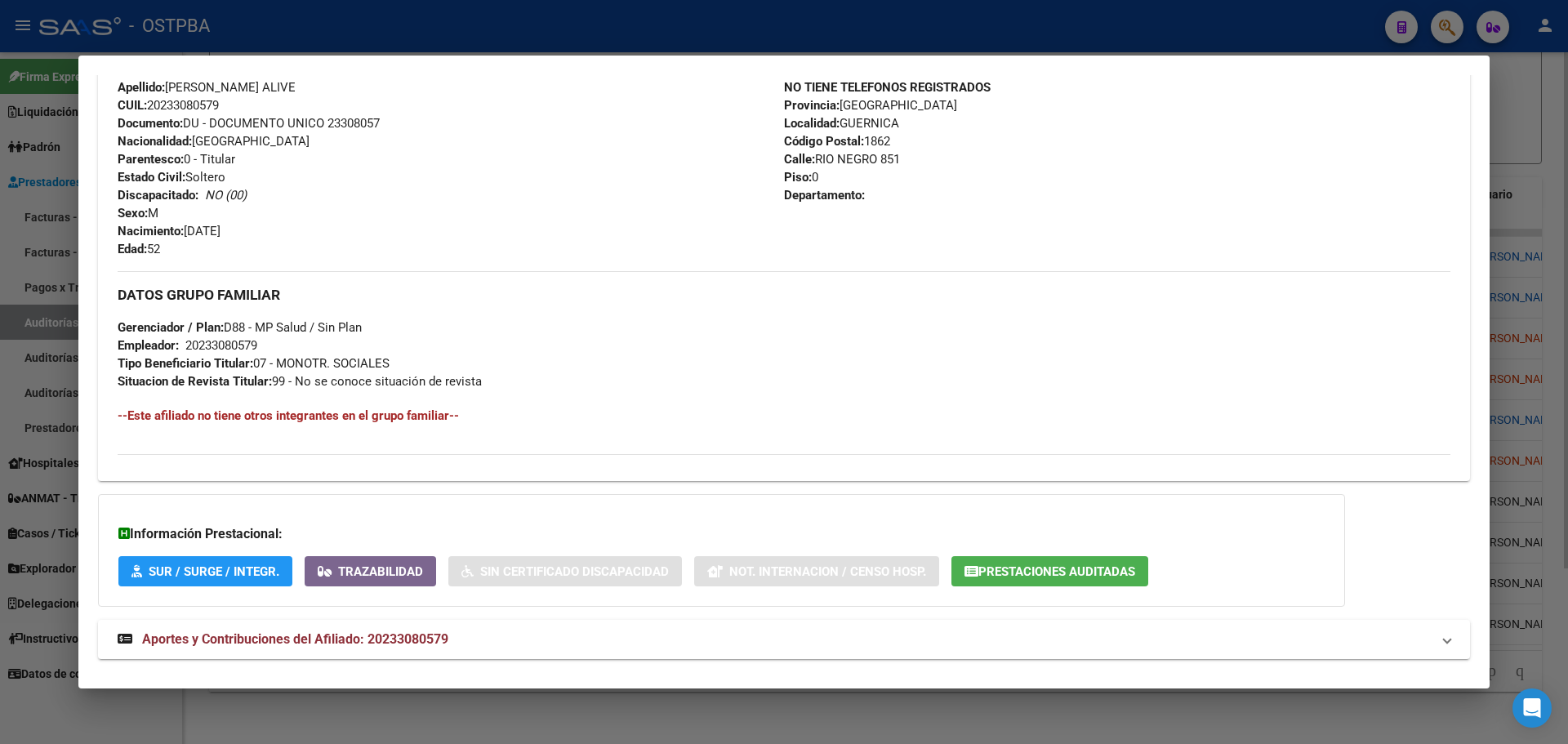
scroll to position [614, 0]
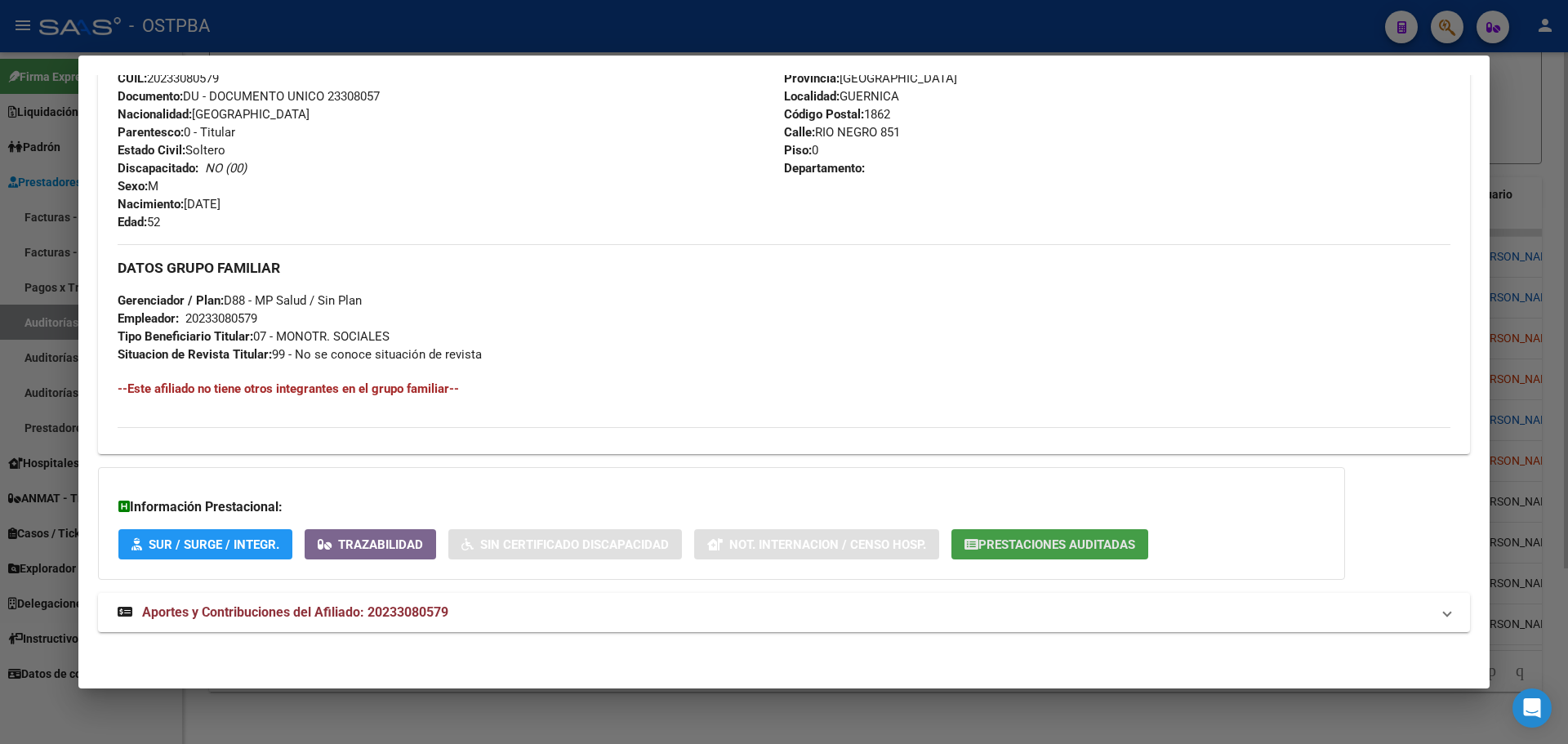
click at [1059, 549] on span "Prestaciones Auditadas" at bounding box center [1057, 544] width 157 height 14
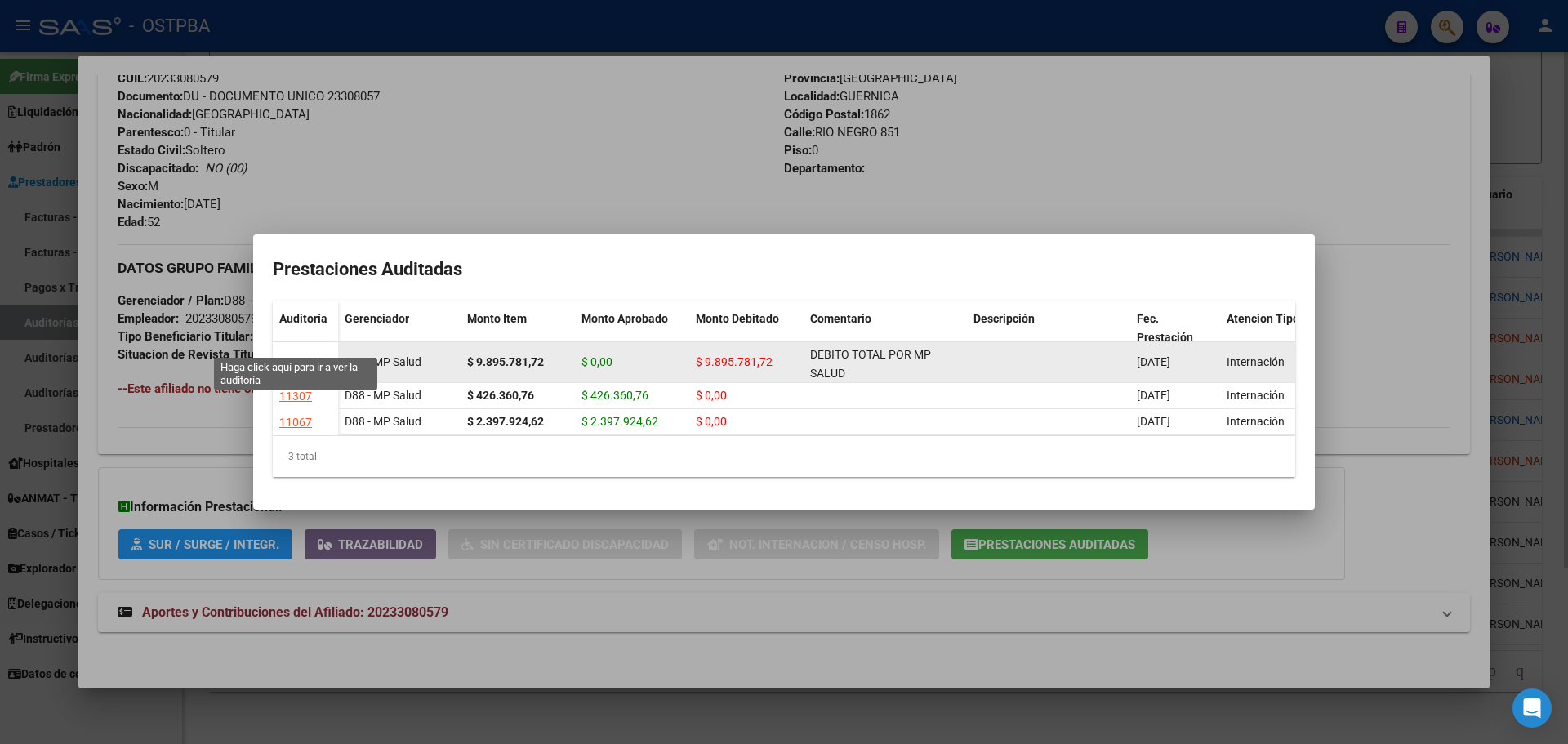
click at [287, 353] on div "12147" at bounding box center [296, 363] width 33 height 19
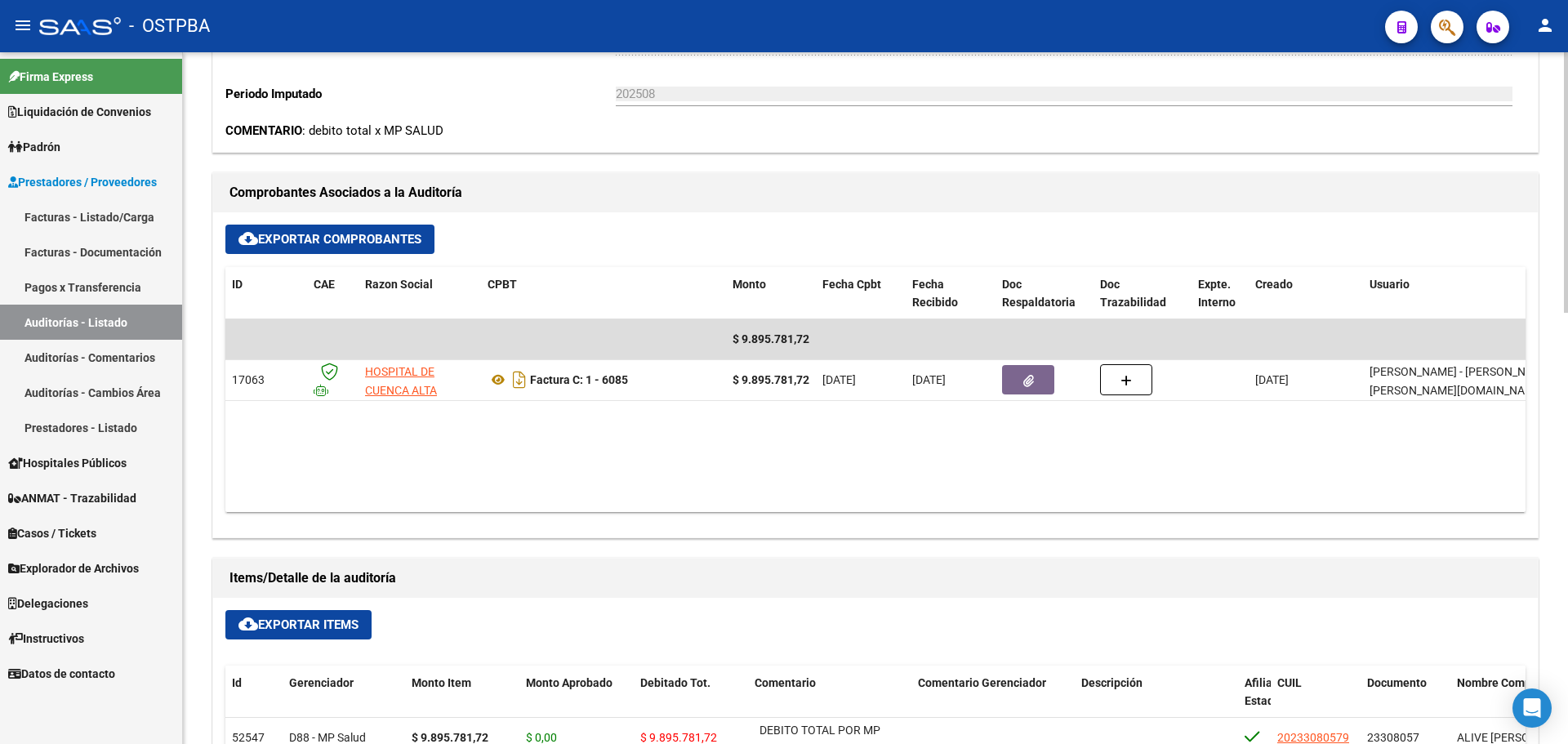
scroll to position [571, 0]
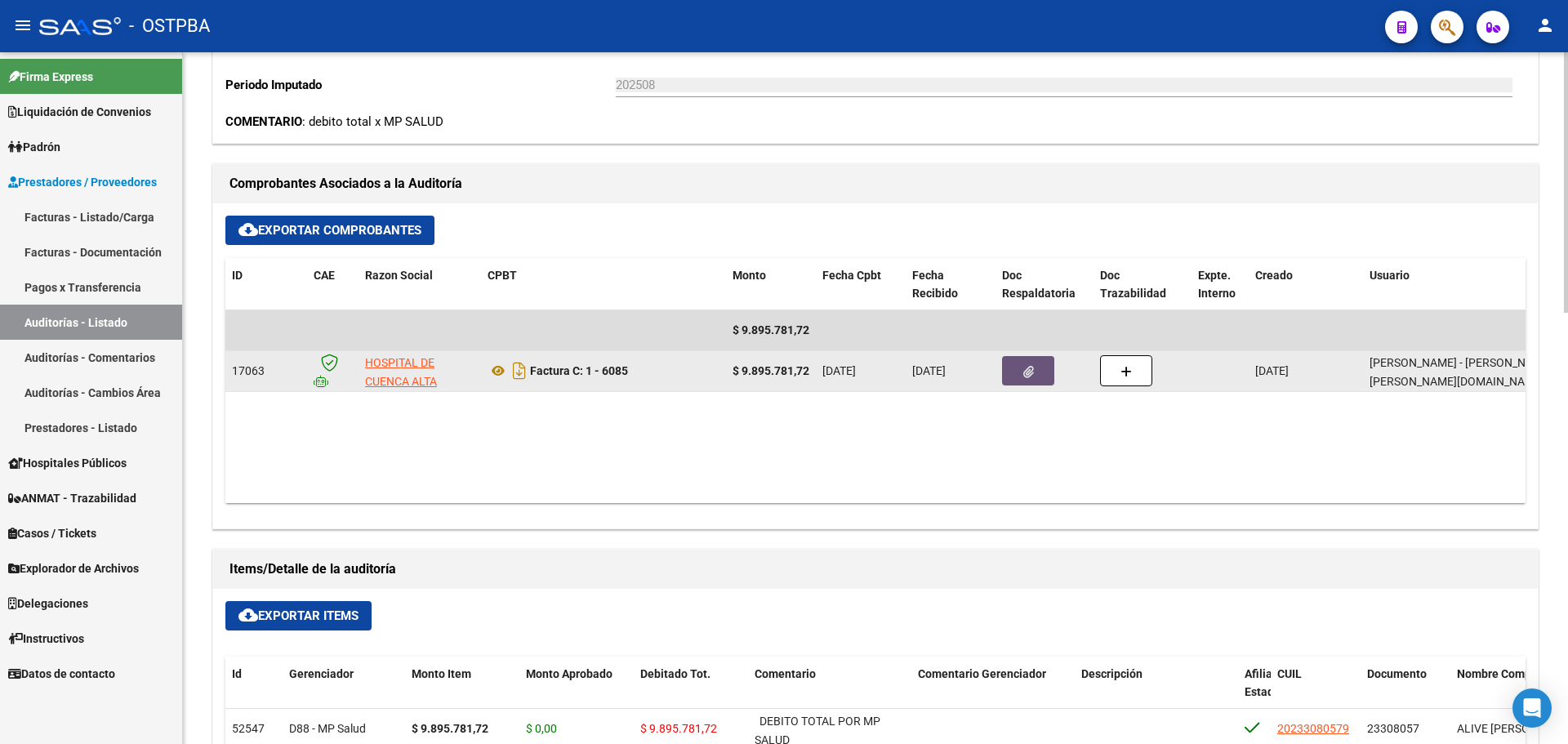
click at [1017, 376] on button "button" at bounding box center [1028, 370] width 52 height 29
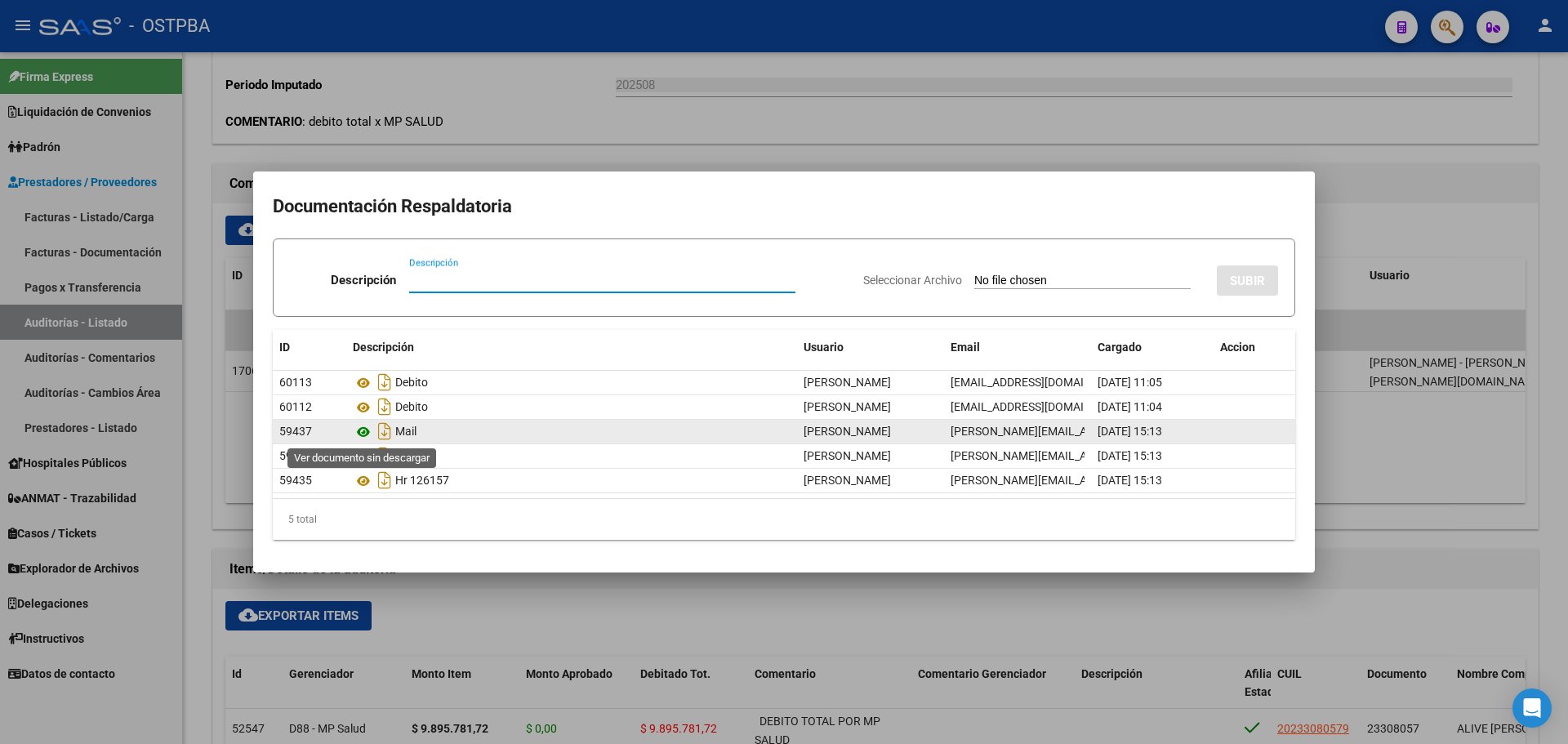
click at [360, 434] on icon at bounding box center [363, 432] width 21 height 19
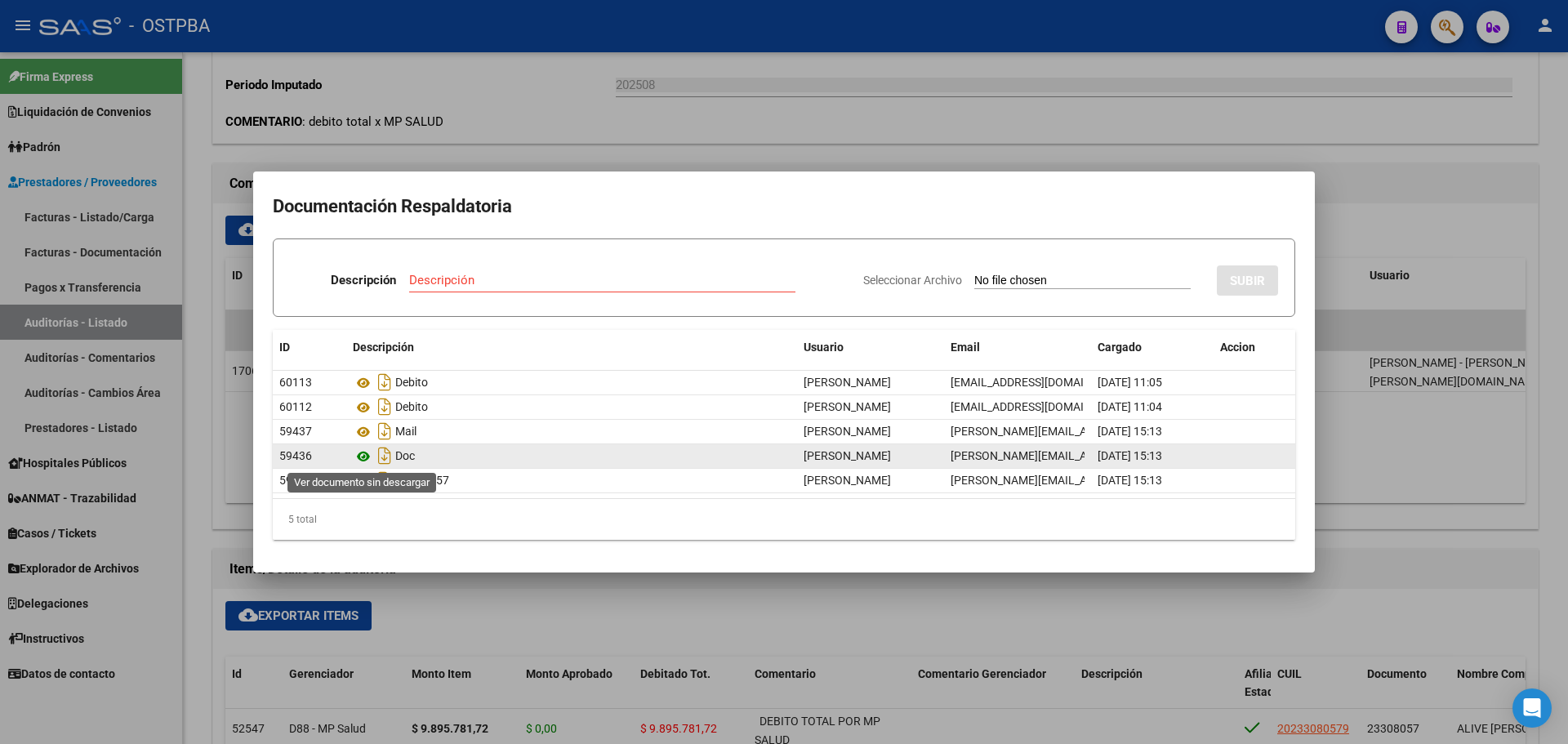
click at [357, 454] on icon at bounding box center [363, 456] width 21 height 19
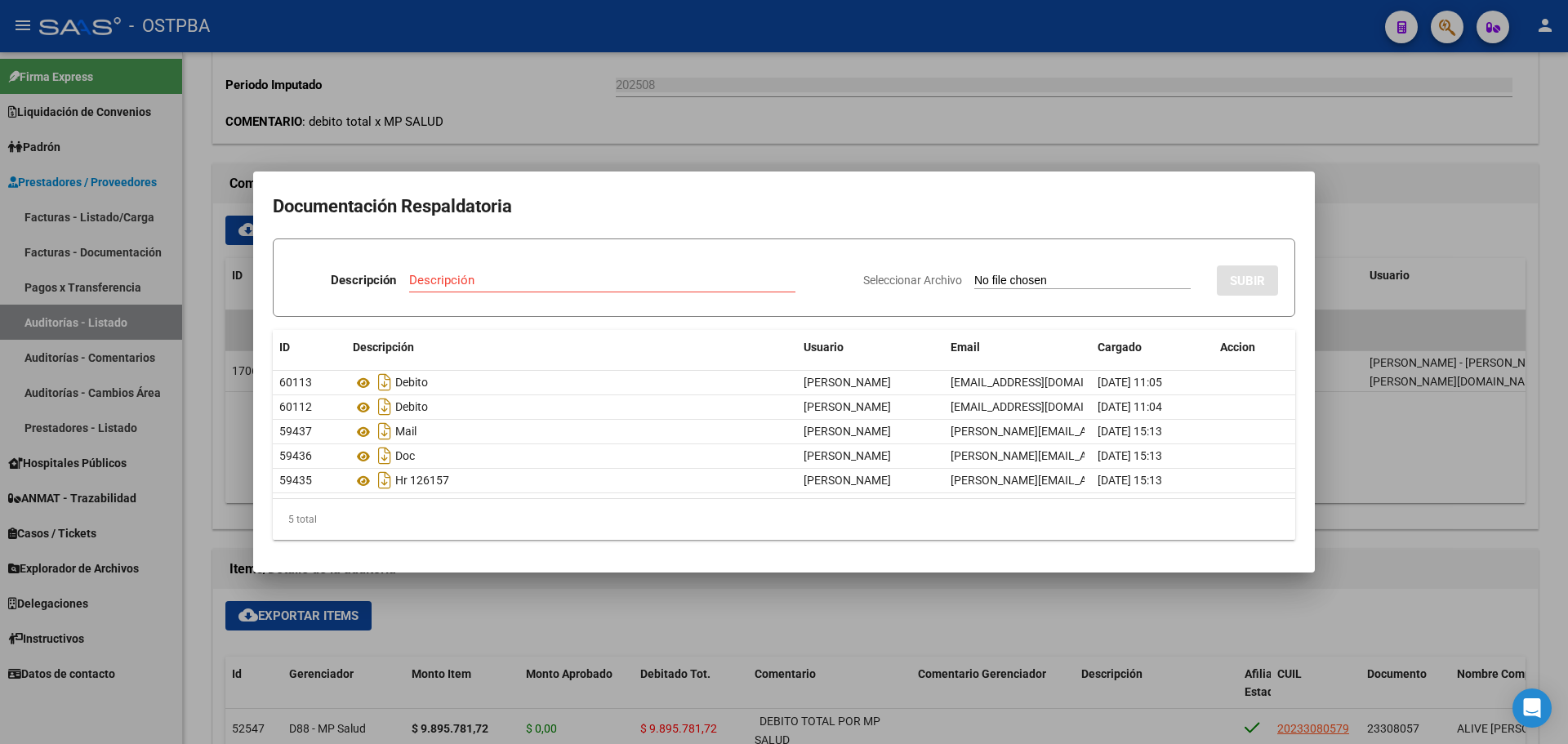
click at [808, 90] on div at bounding box center [784, 372] width 1568 height 744
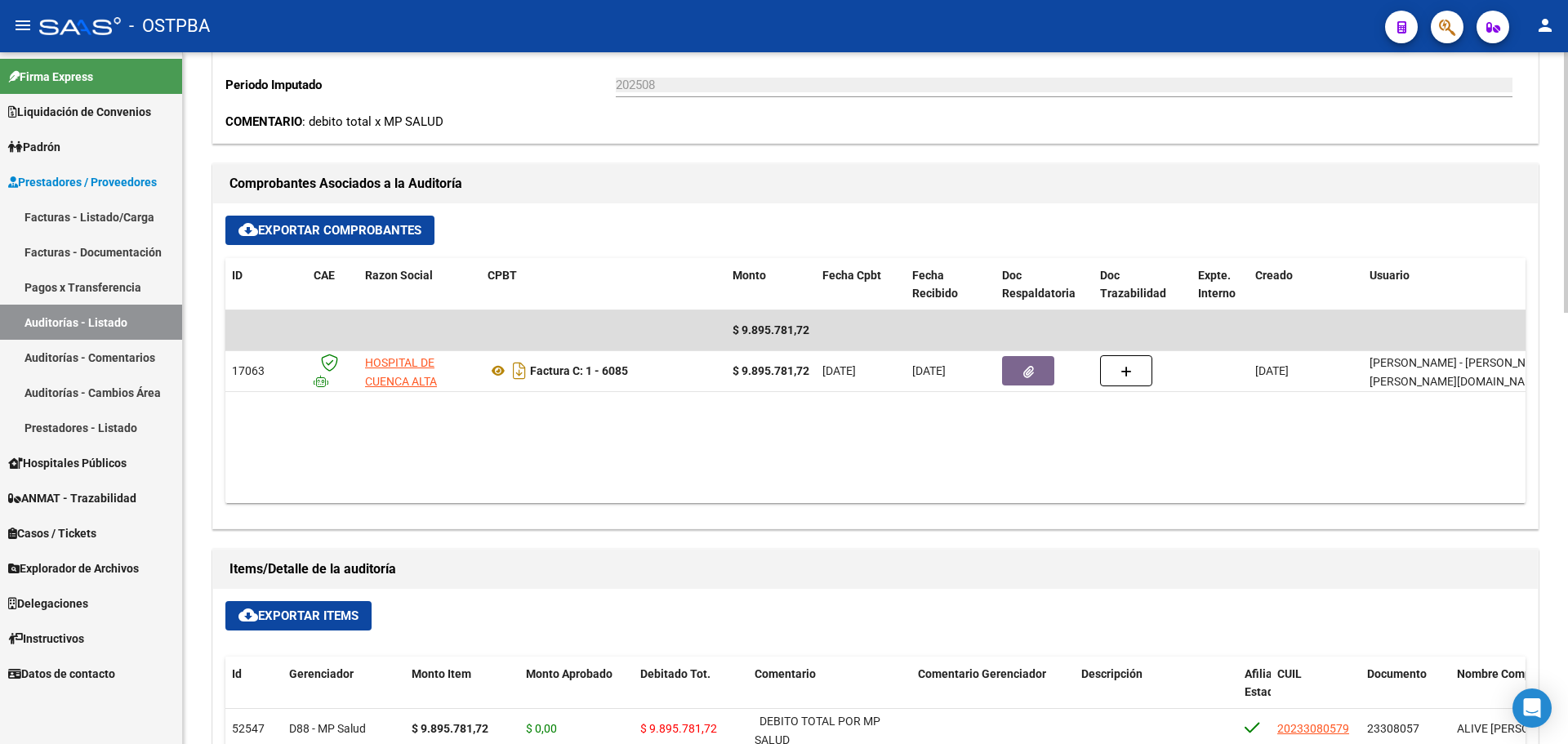
scroll to position [735, 0]
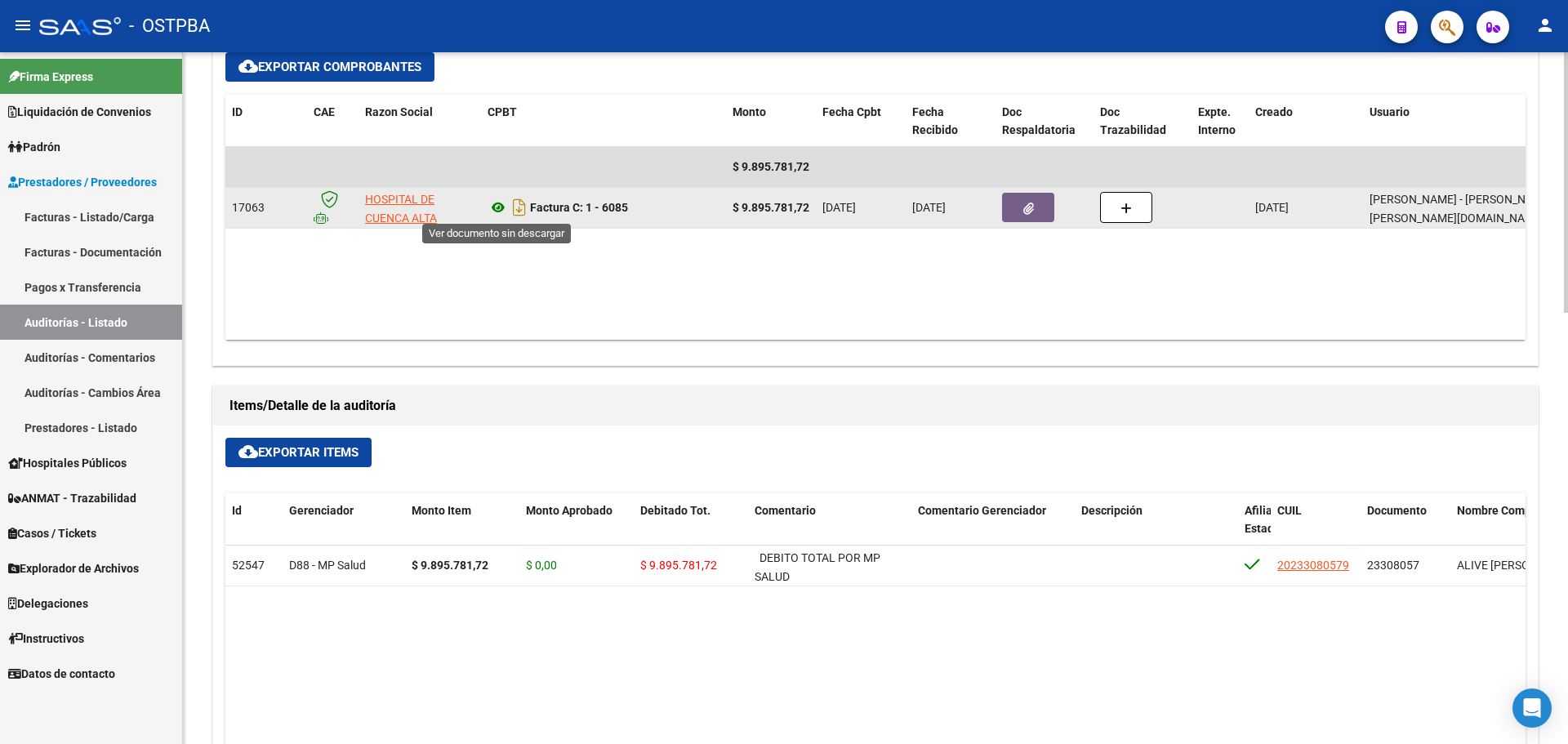
click at [499, 205] on icon at bounding box center [498, 207] width 21 height 19
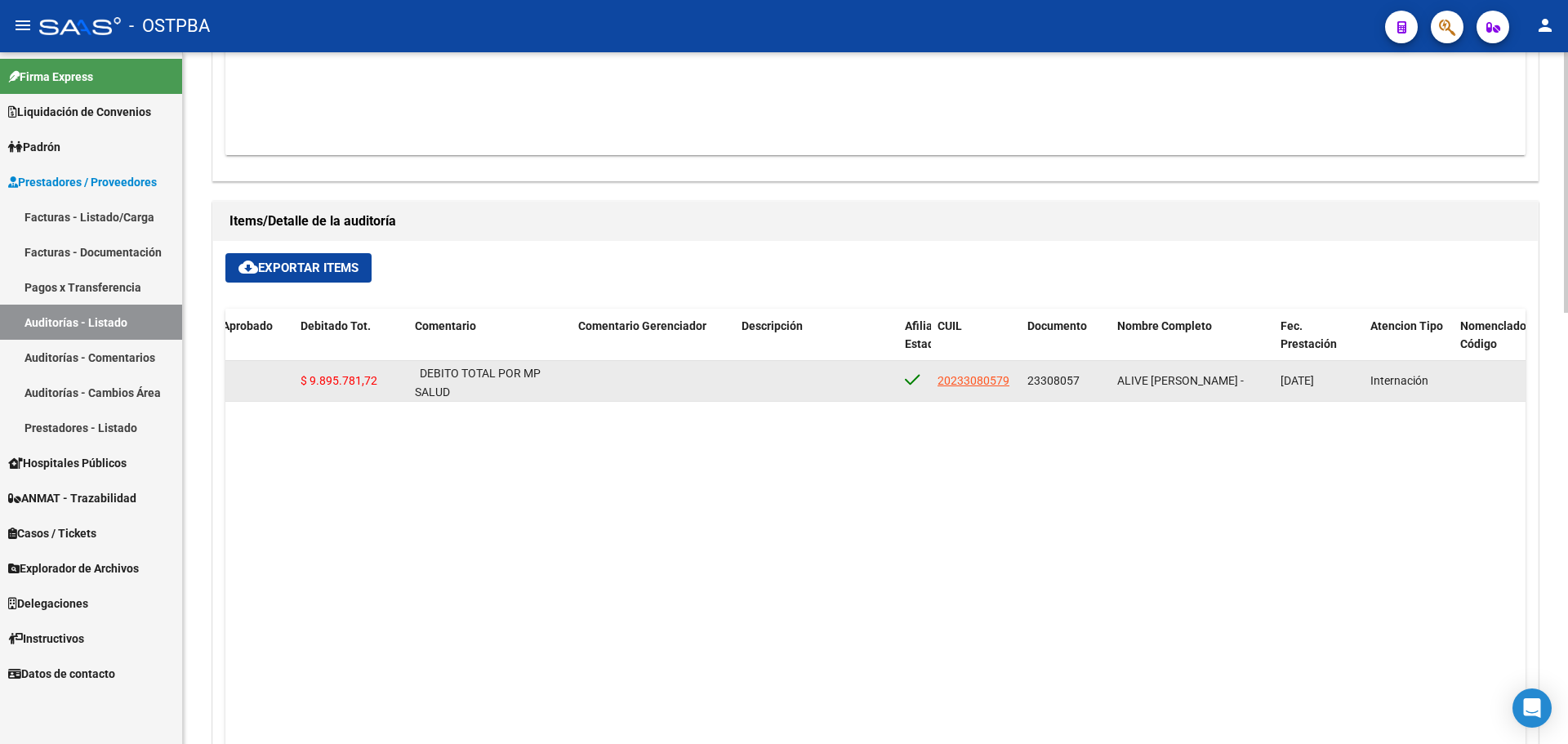
scroll to position [898, 0]
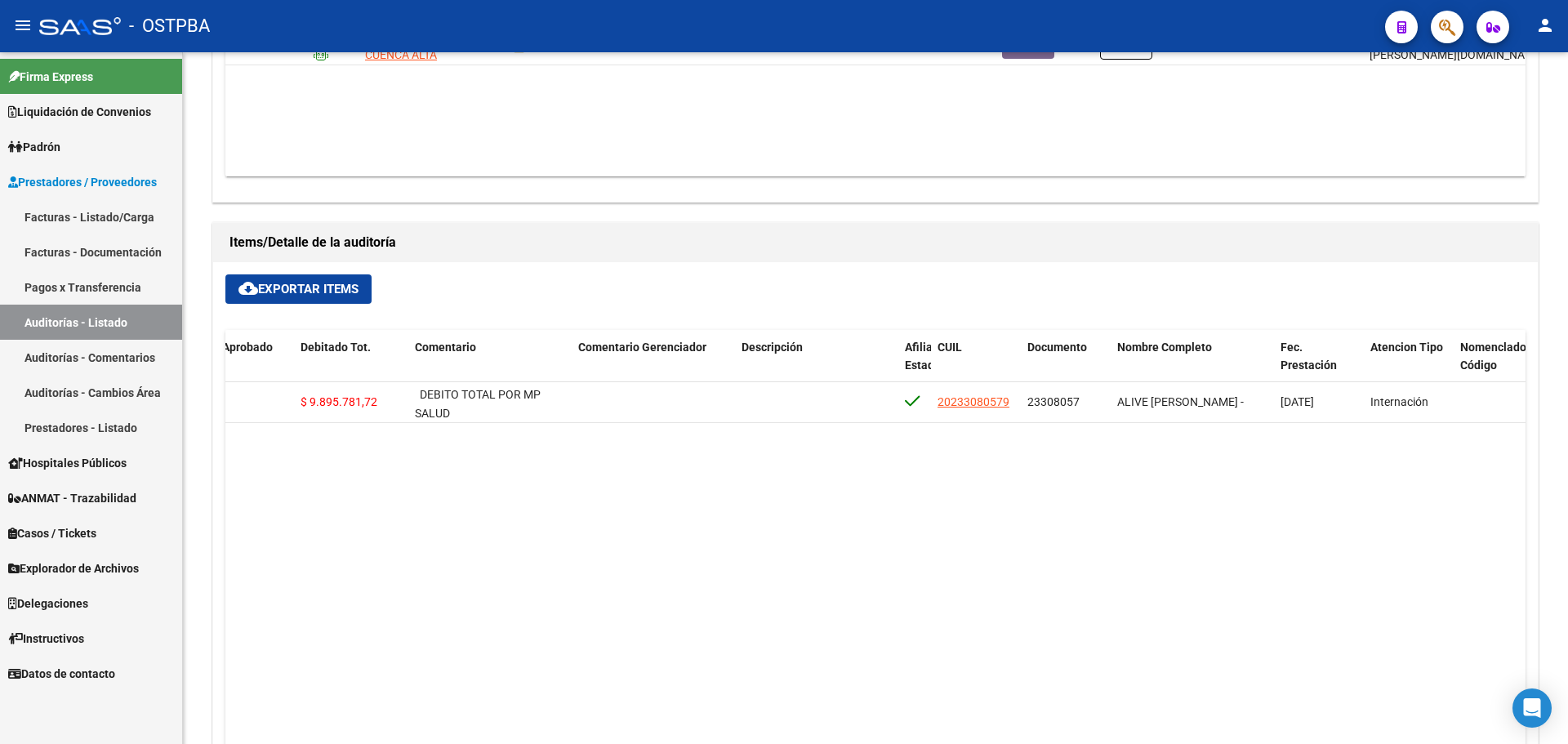
click at [90, 313] on link "Auditorías - Listado" at bounding box center [91, 322] width 182 height 35
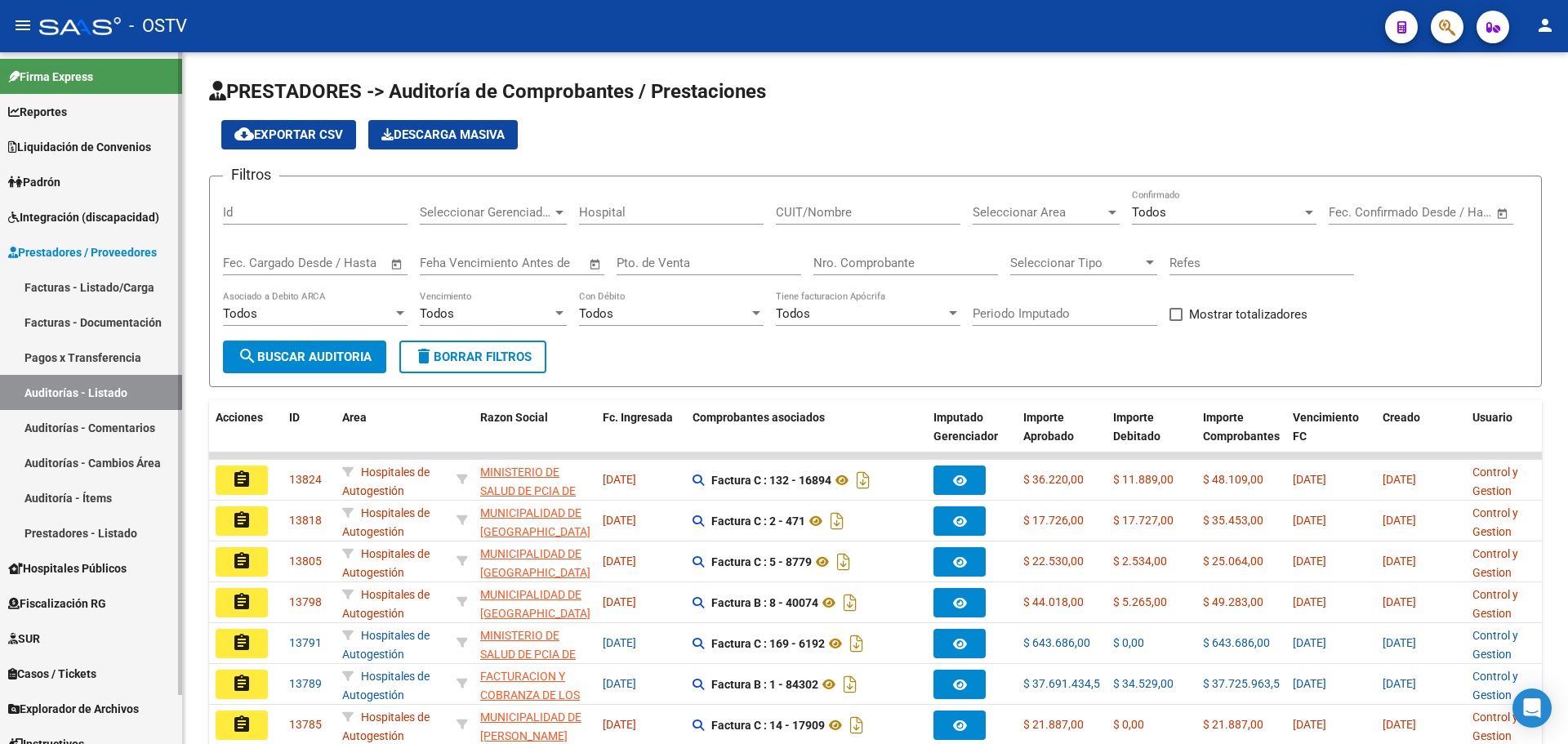
click at [98, 282] on link "Facturas - Listado/Carga" at bounding box center [91, 287] width 182 height 35
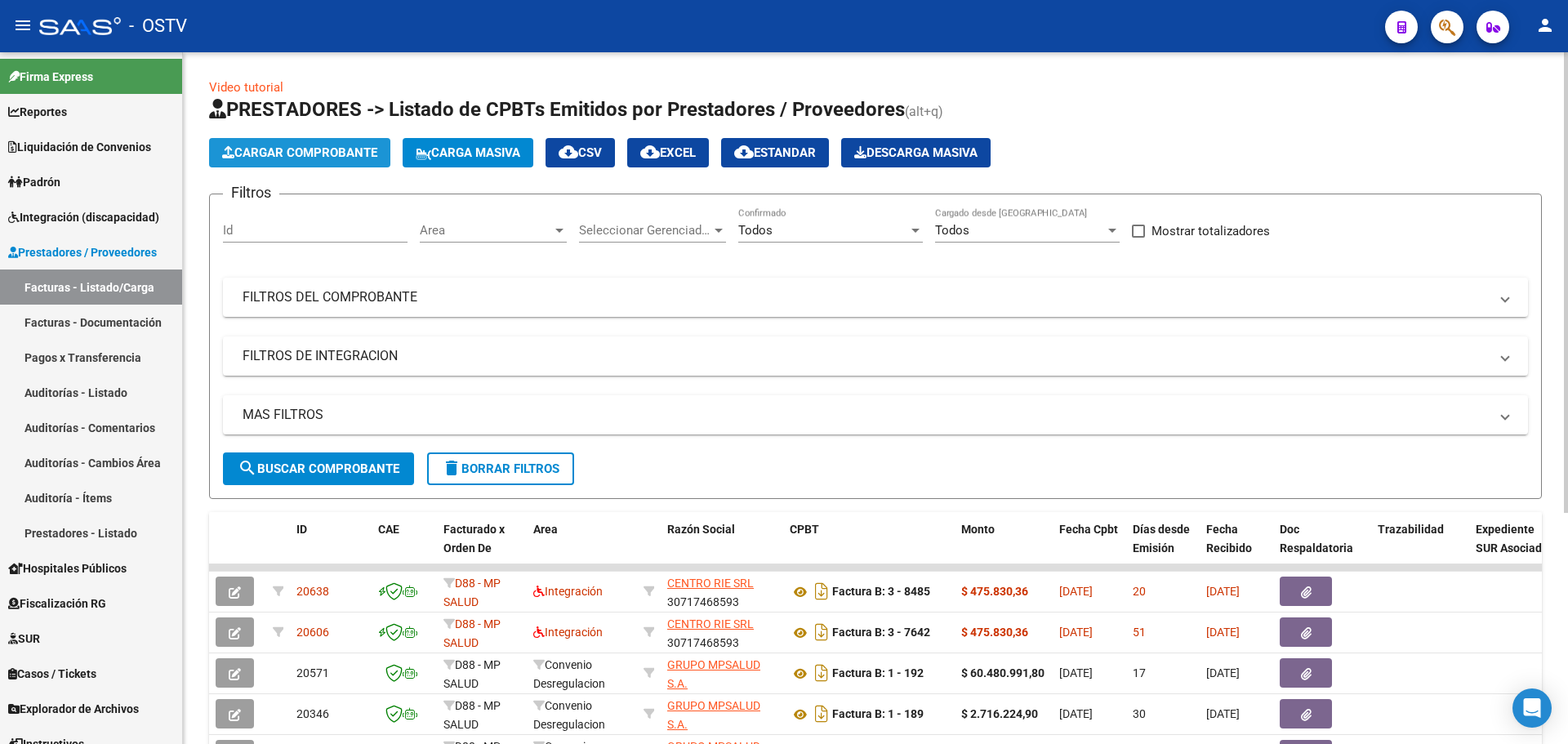
click at [306, 150] on span "Cargar Comprobante" at bounding box center [300, 152] width 155 height 14
click at [99, 258] on span "Prestadores / Proveedores" at bounding box center [83, 252] width 149 height 18
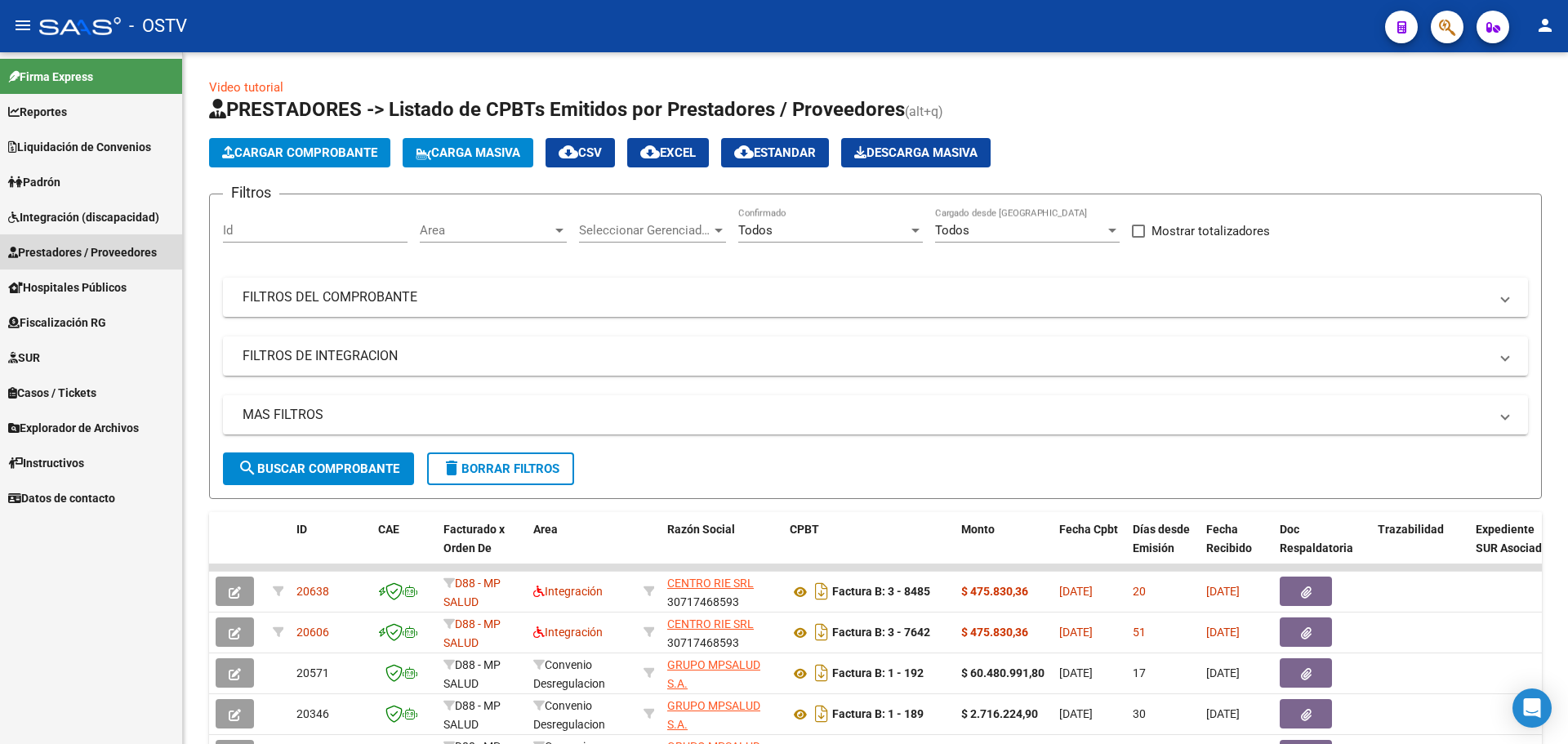
click at [120, 258] on span "Prestadores / Proveedores" at bounding box center [83, 252] width 149 height 18
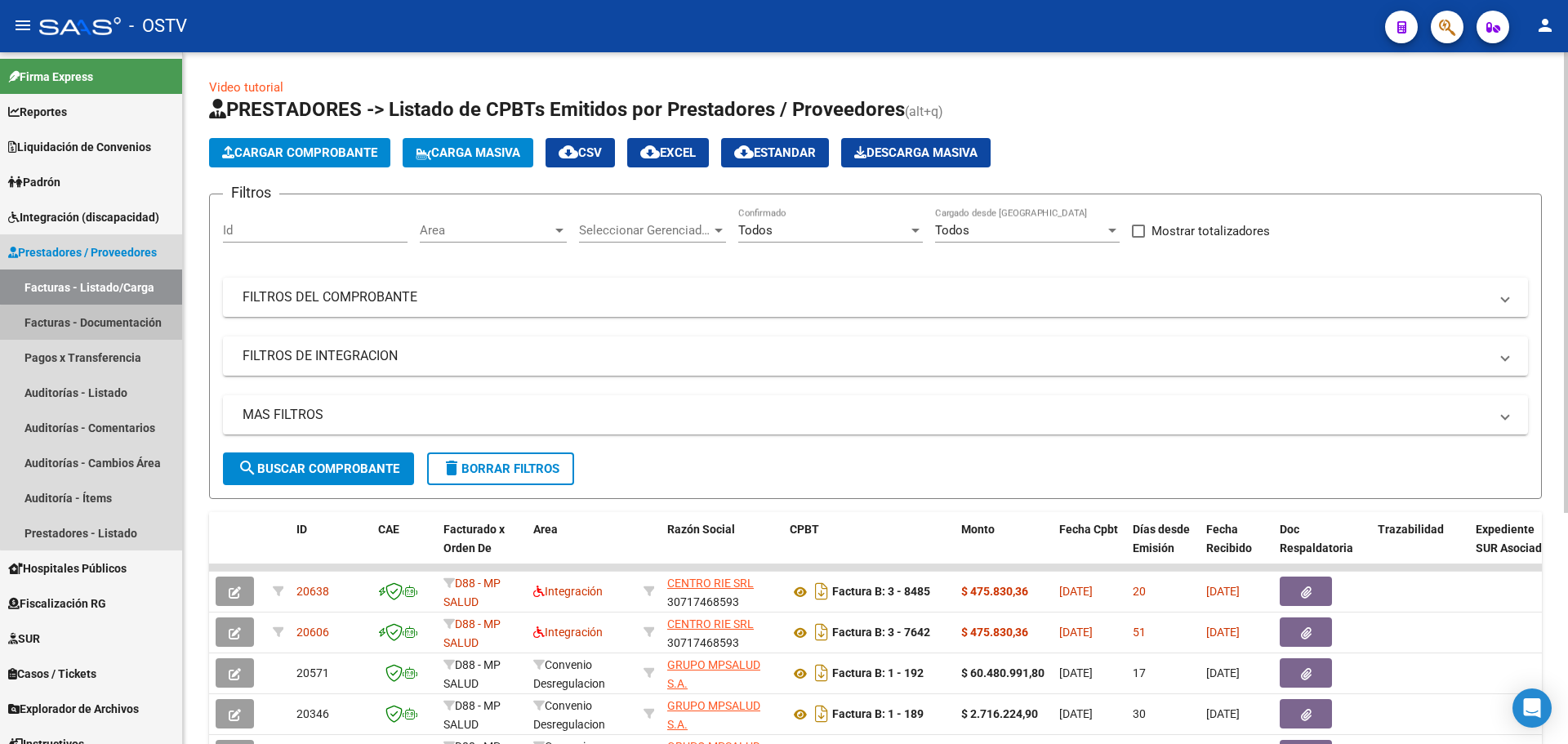
drag, startPoint x: 106, startPoint y: 328, endPoint x: 188, endPoint y: 313, distance: 83.4
click at [107, 328] on link "Facturas - Documentación" at bounding box center [91, 322] width 182 height 35
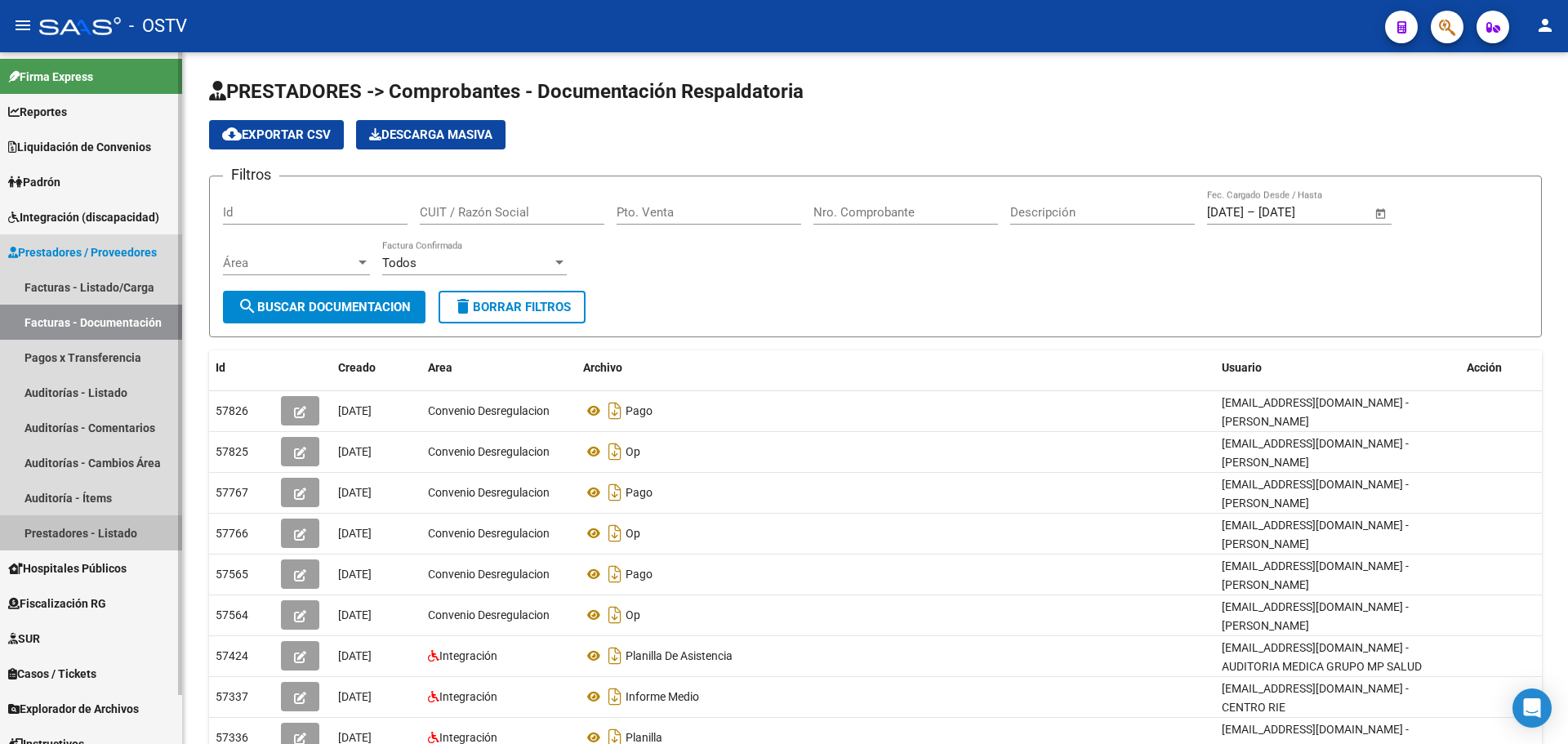
click at [104, 537] on link "Prestadores - Listado" at bounding box center [91, 533] width 182 height 35
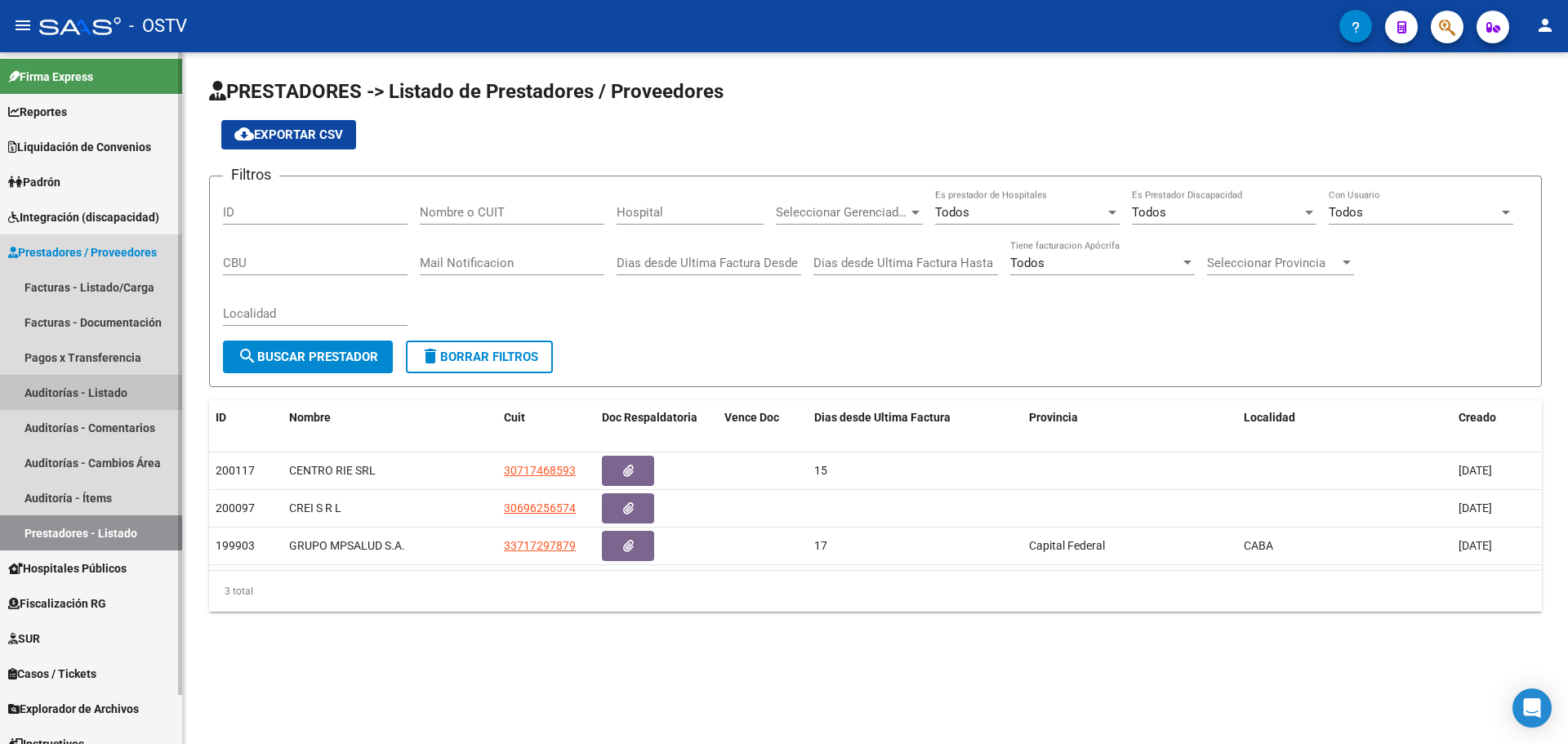
click at [119, 387] on link "Auditorías - Listado" at bounding box center [91, 392] width 182 height 35
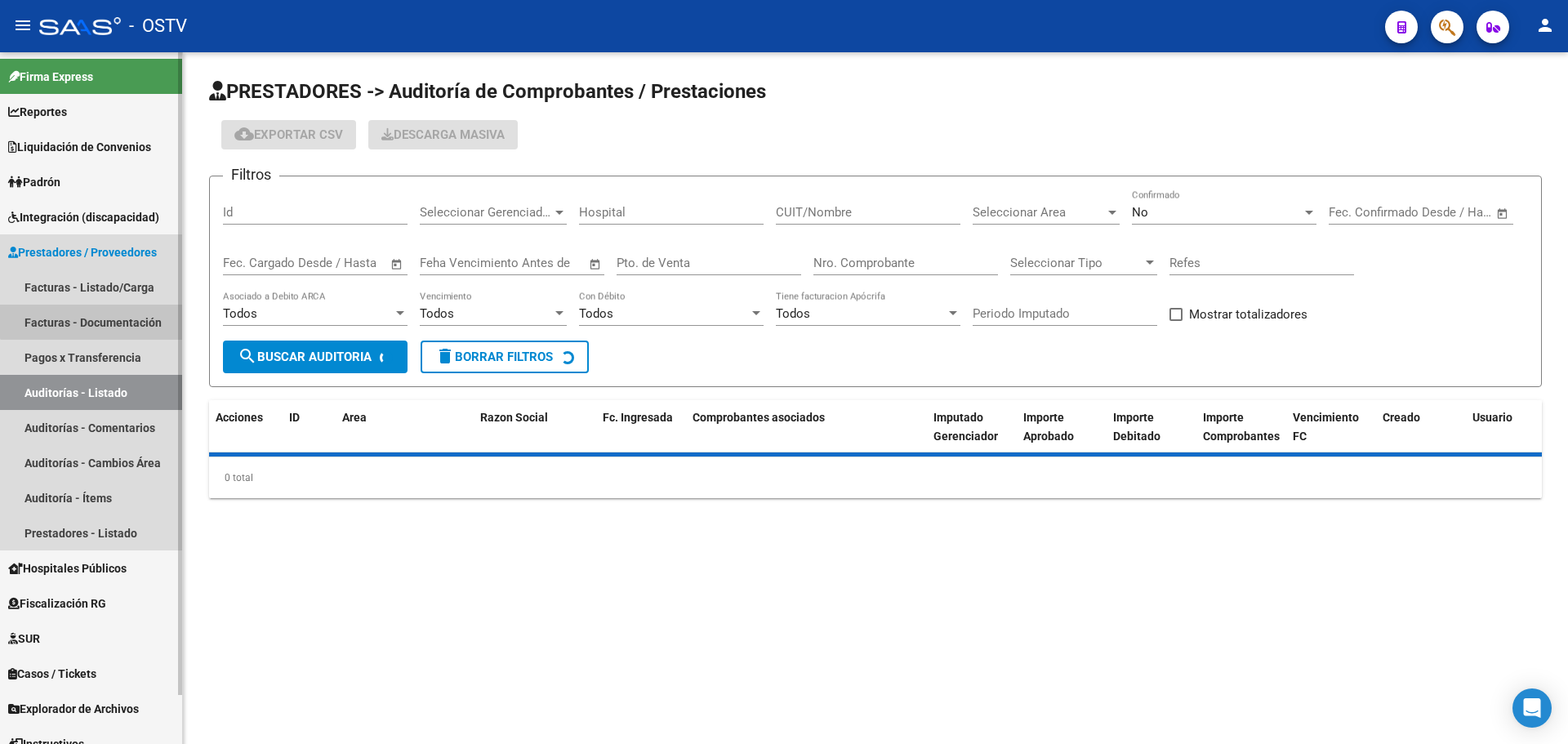
click at [130, 313] on link "Facturas - Documentación" at bounding box center [91, 322] width 182 height 35
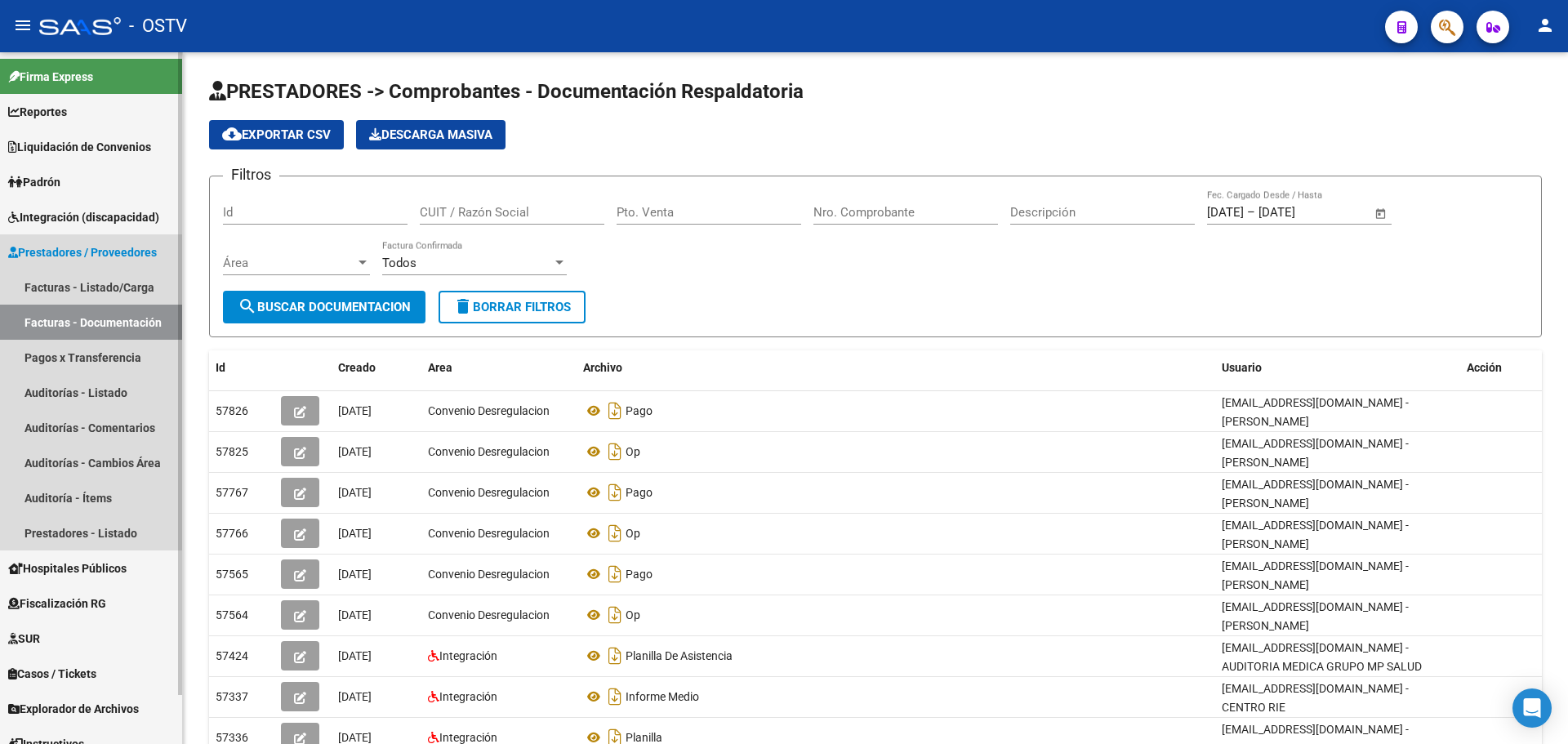
click at [126, 246] on span "Prestadores / Proveedores" at bounding box center [83, 252] width 149 height 18
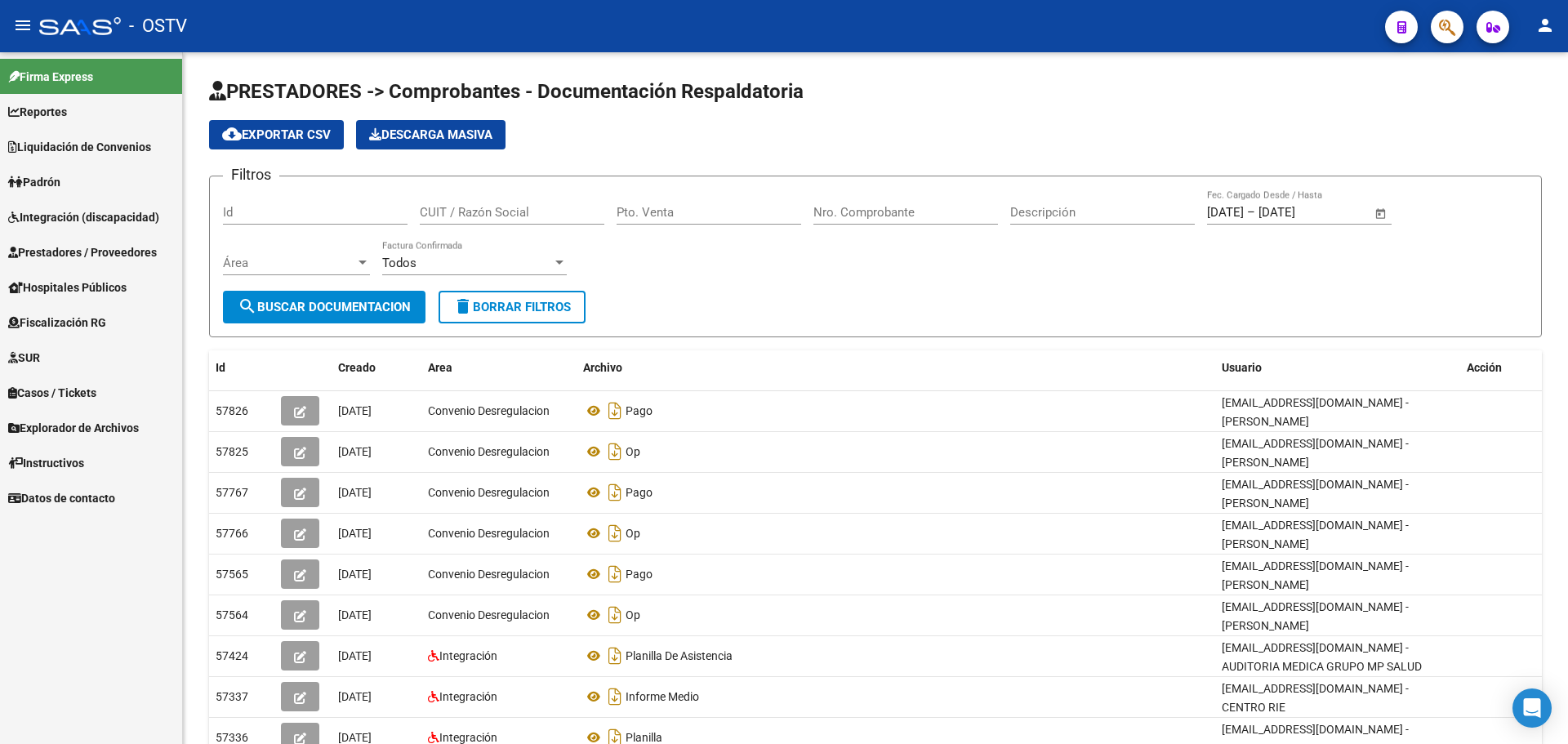
click at [60, 147] on span "Liquidación de Convenios" at bounding box center [80, 146] width 143 height 18
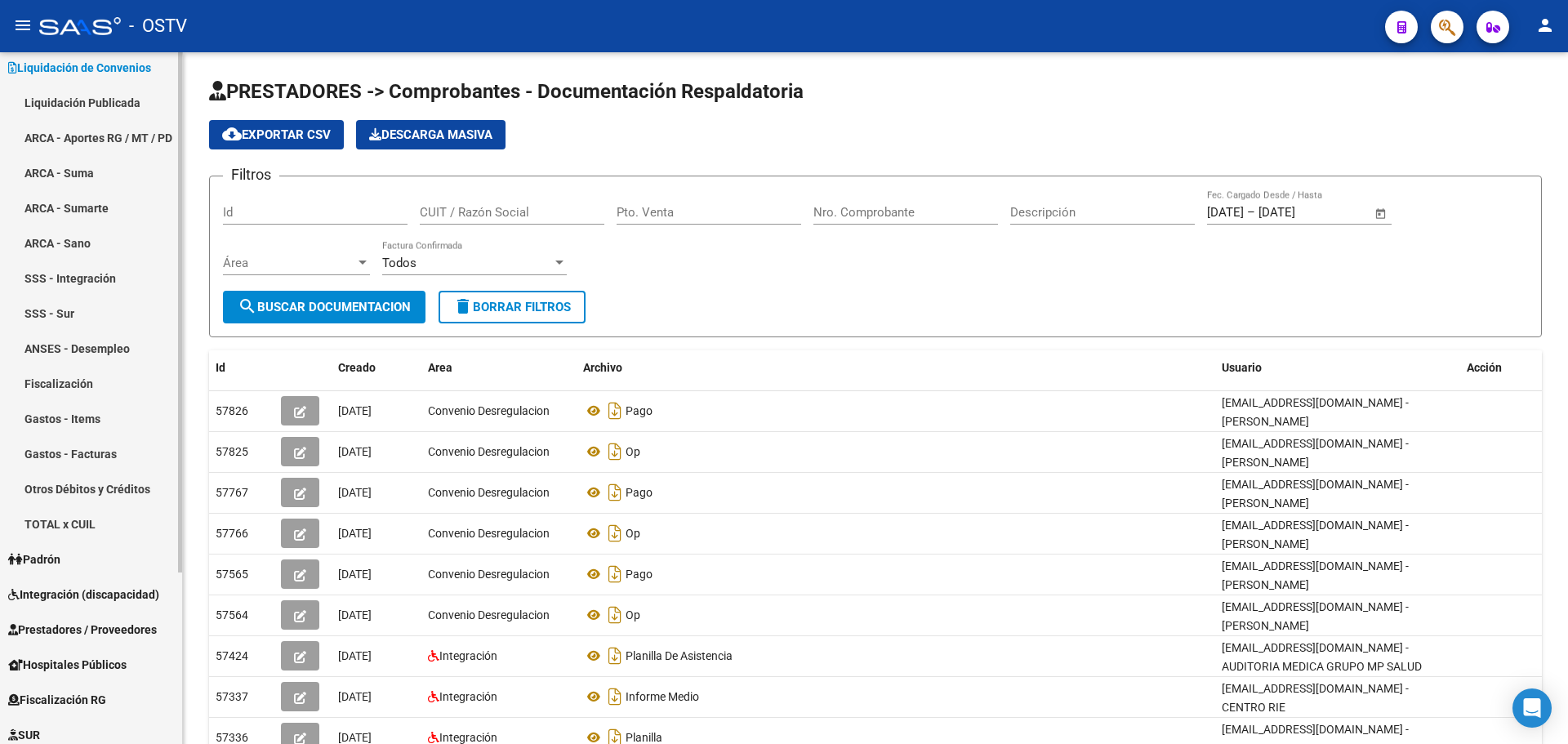
scroll to position [228, 0]
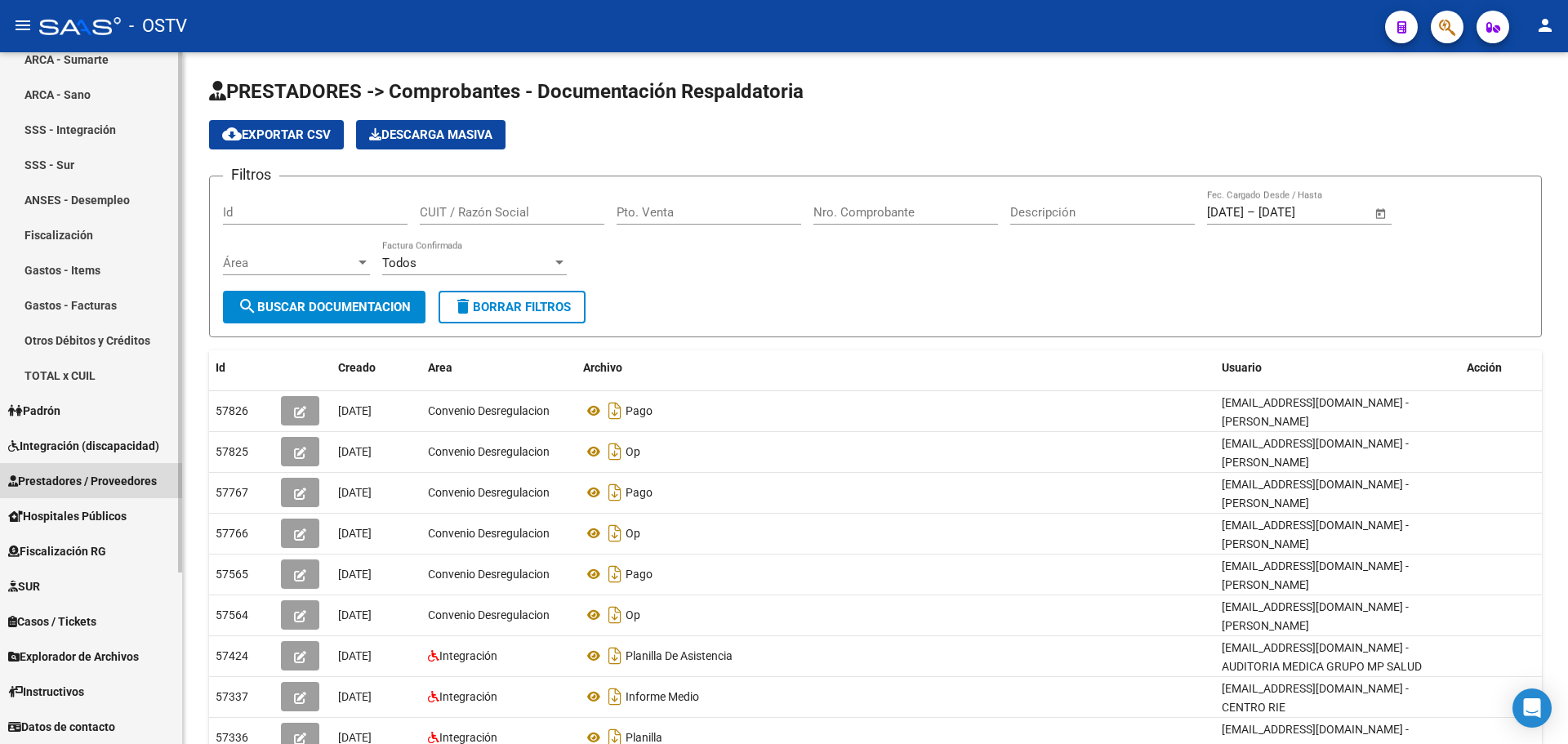
click at [77, 486] on span "Prestadores / Proveedores" at bounding box center [83, 481] width 149 height 18
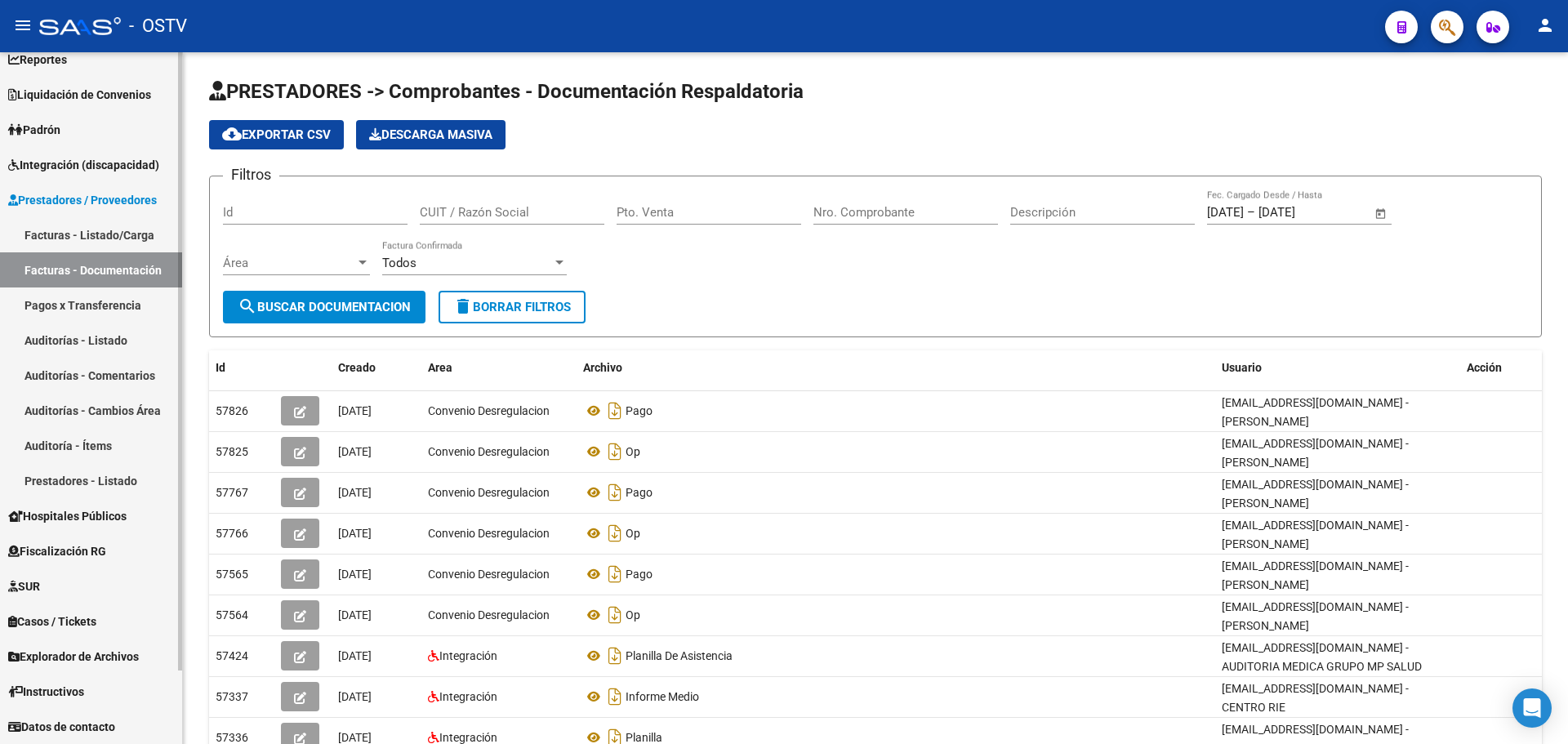
scroll to position [52, 0]
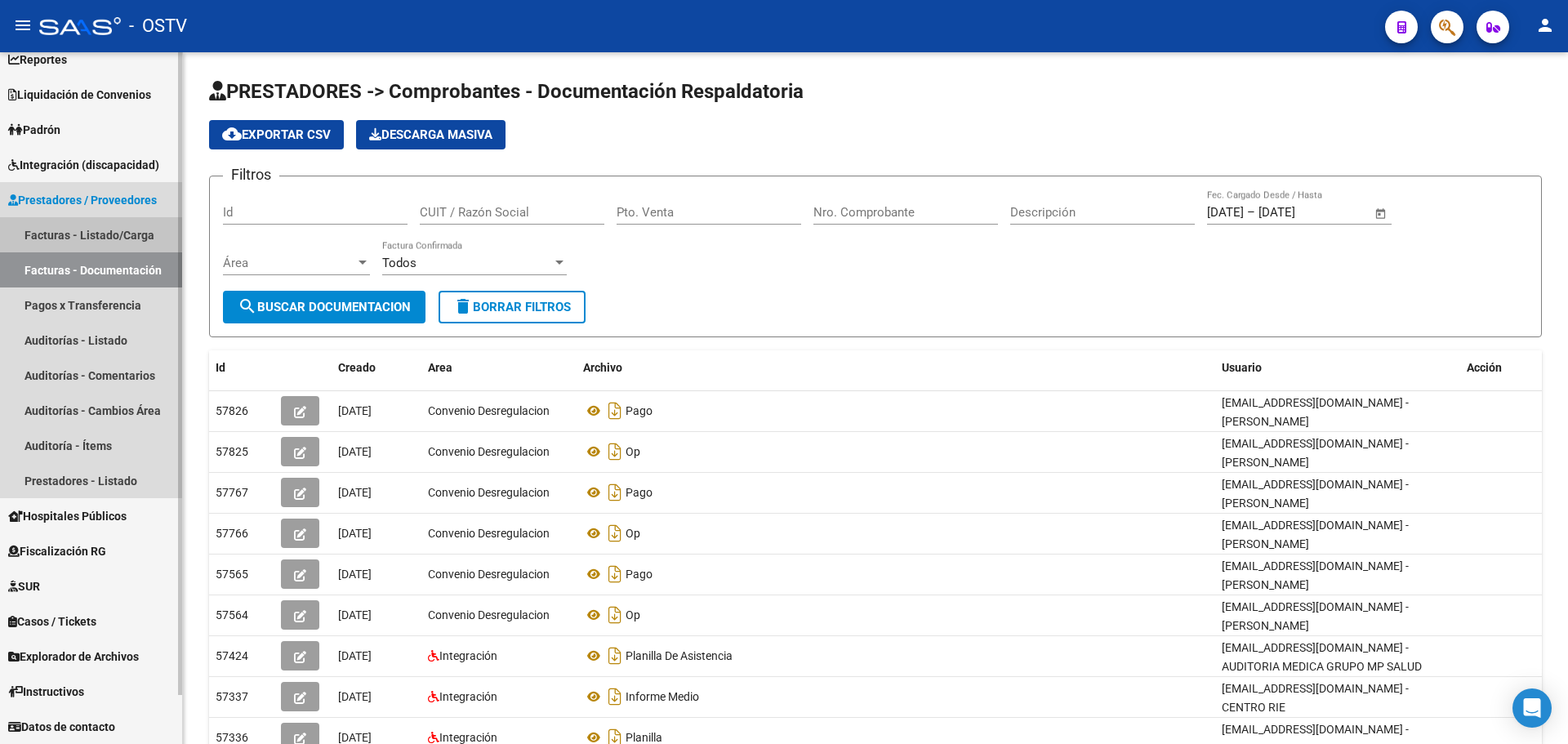
click at [81, 229] on link "Facturas - Listado/Carga" at bounding box center [91, 235] width 182 height 35
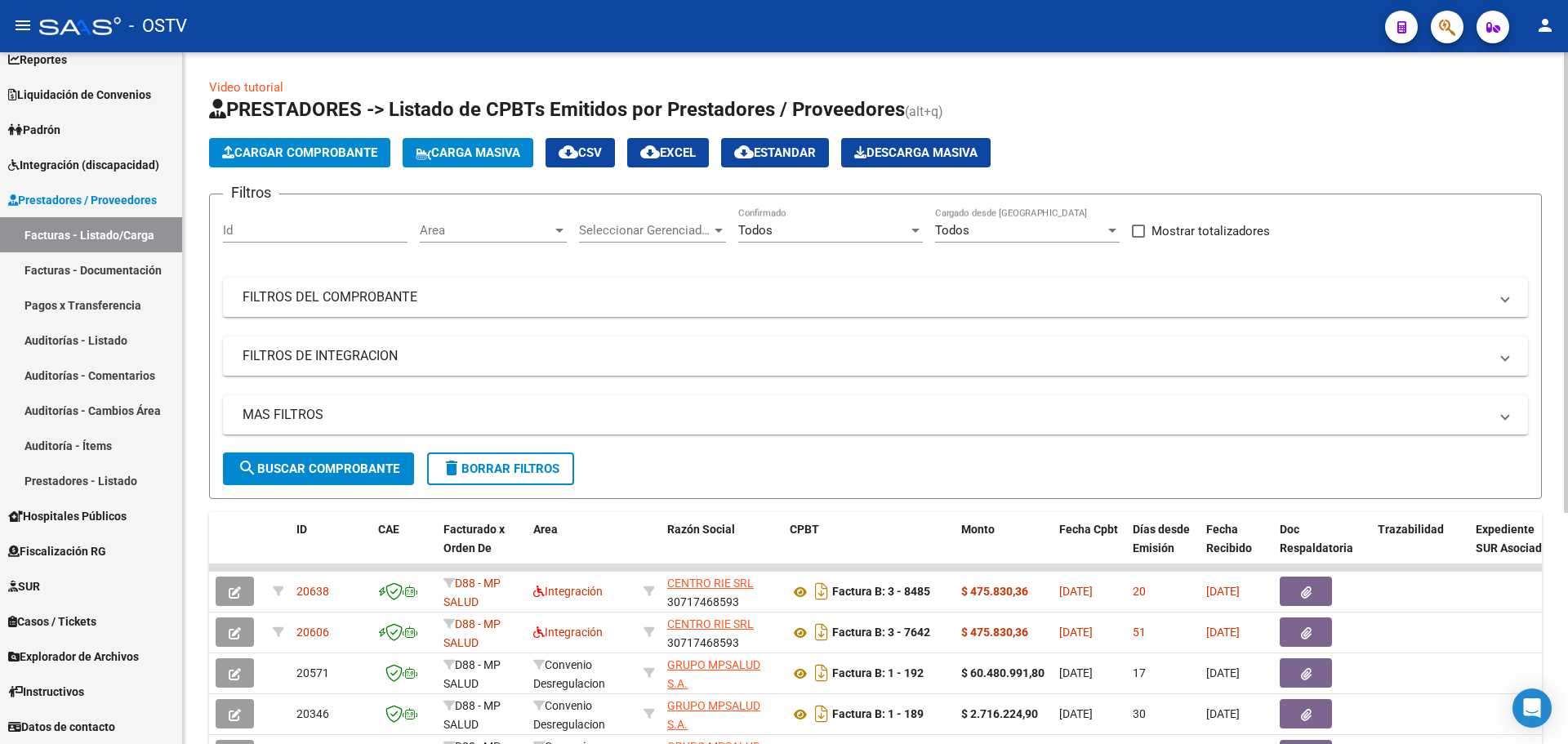
click at [332, 146] on span "Cargar Comprobante" at bounding box center [300, 152] width 155 height 14
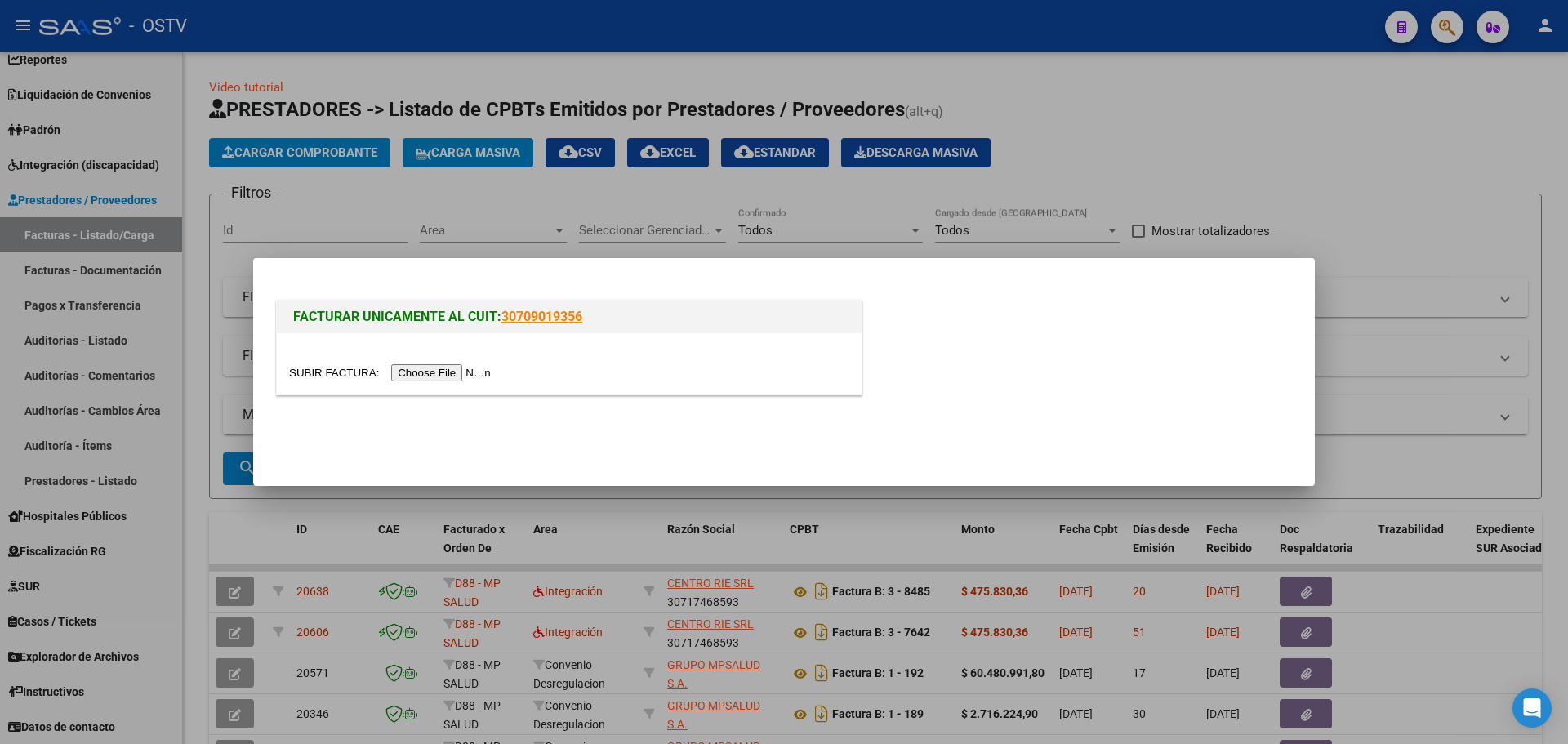
click at [432, 374] on input "file" at bounding box center [392, 373] width 206 height 17
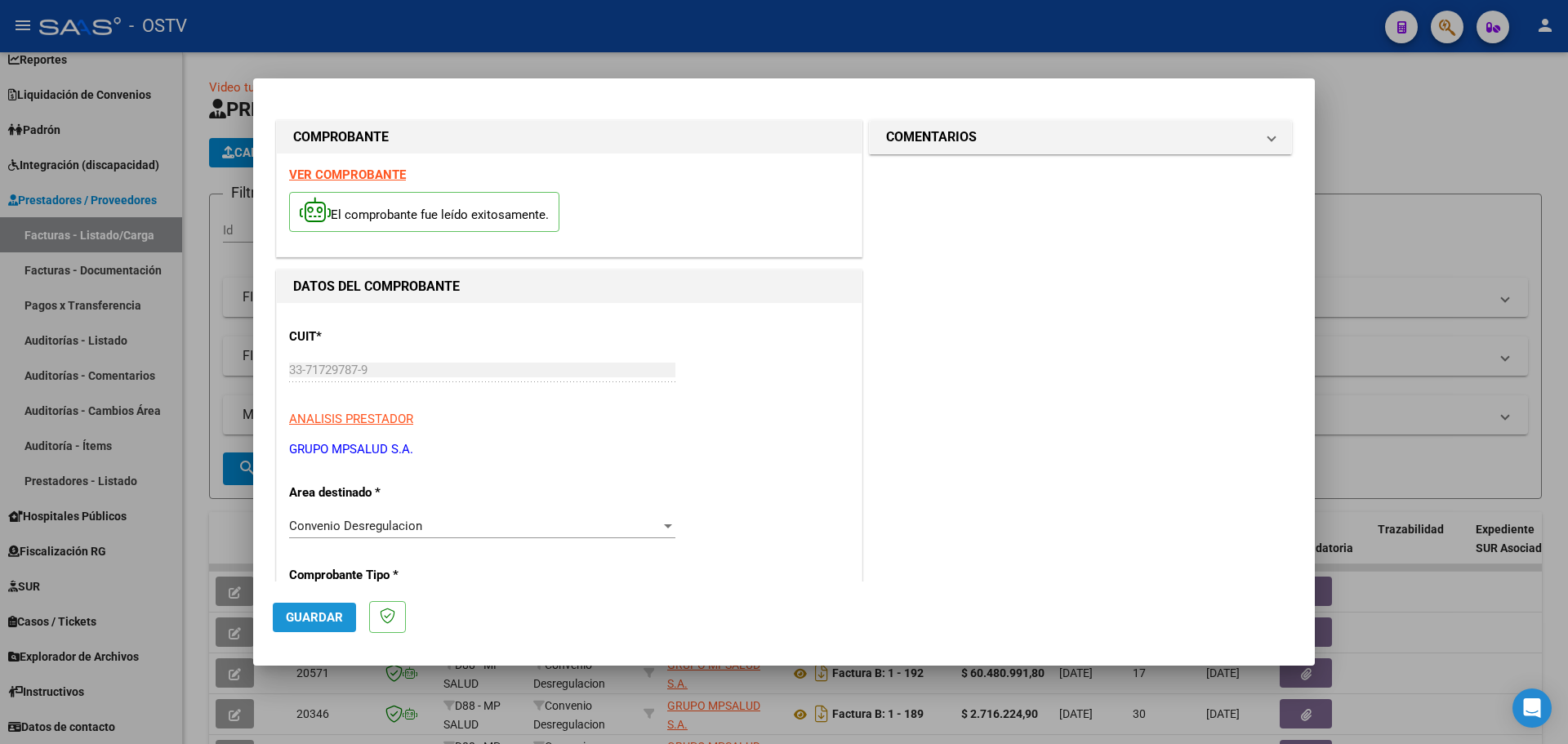
click at [317, 614] on span "Guardar" at bounding box center [315, 617] width 57 height 14
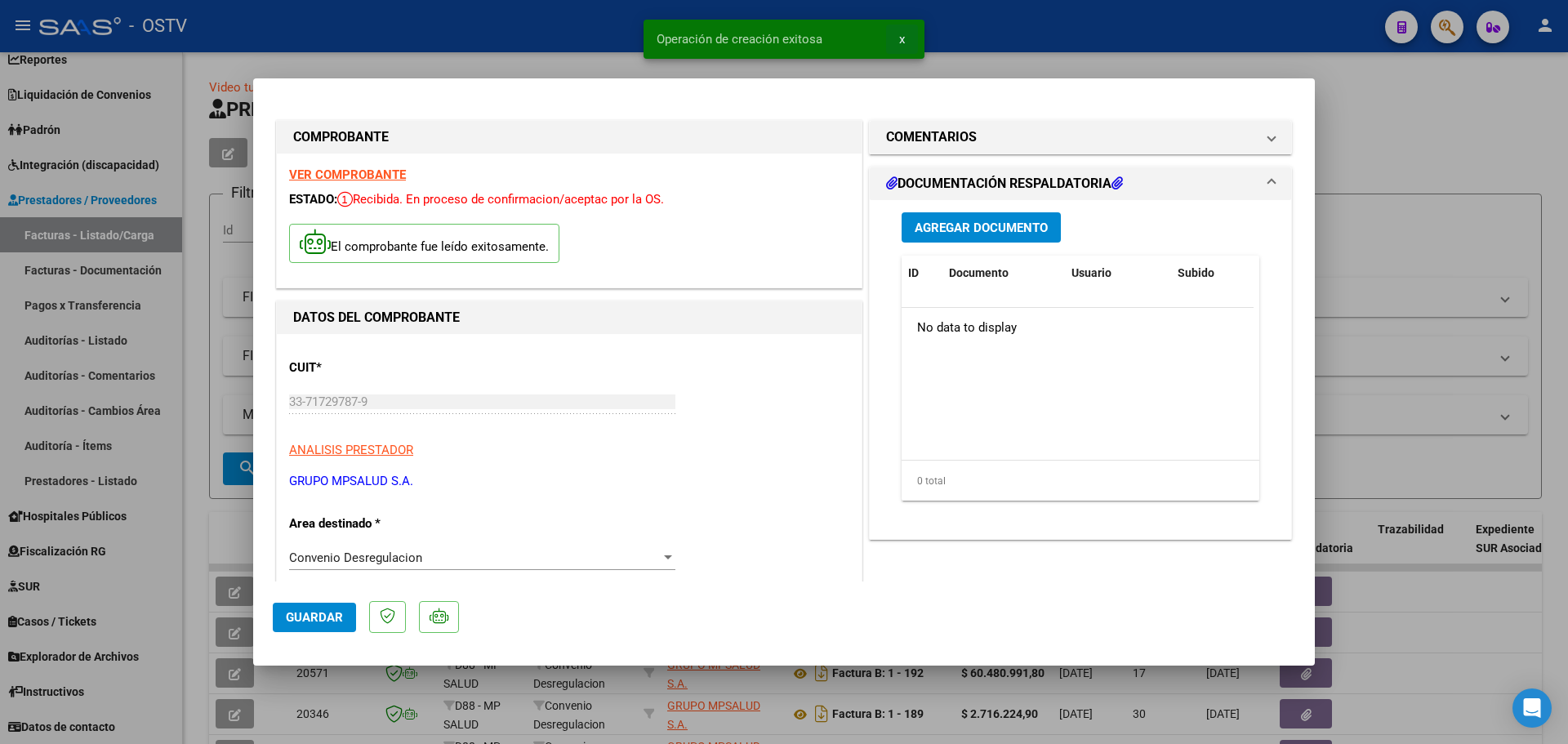
click at [899, 40] on span "x" at bounding box center [902, 39] width 6 height 14
click at [1440, 76] on div at bounding box center [784, 372] width 1568 height 744
type input "$ 0,00"
